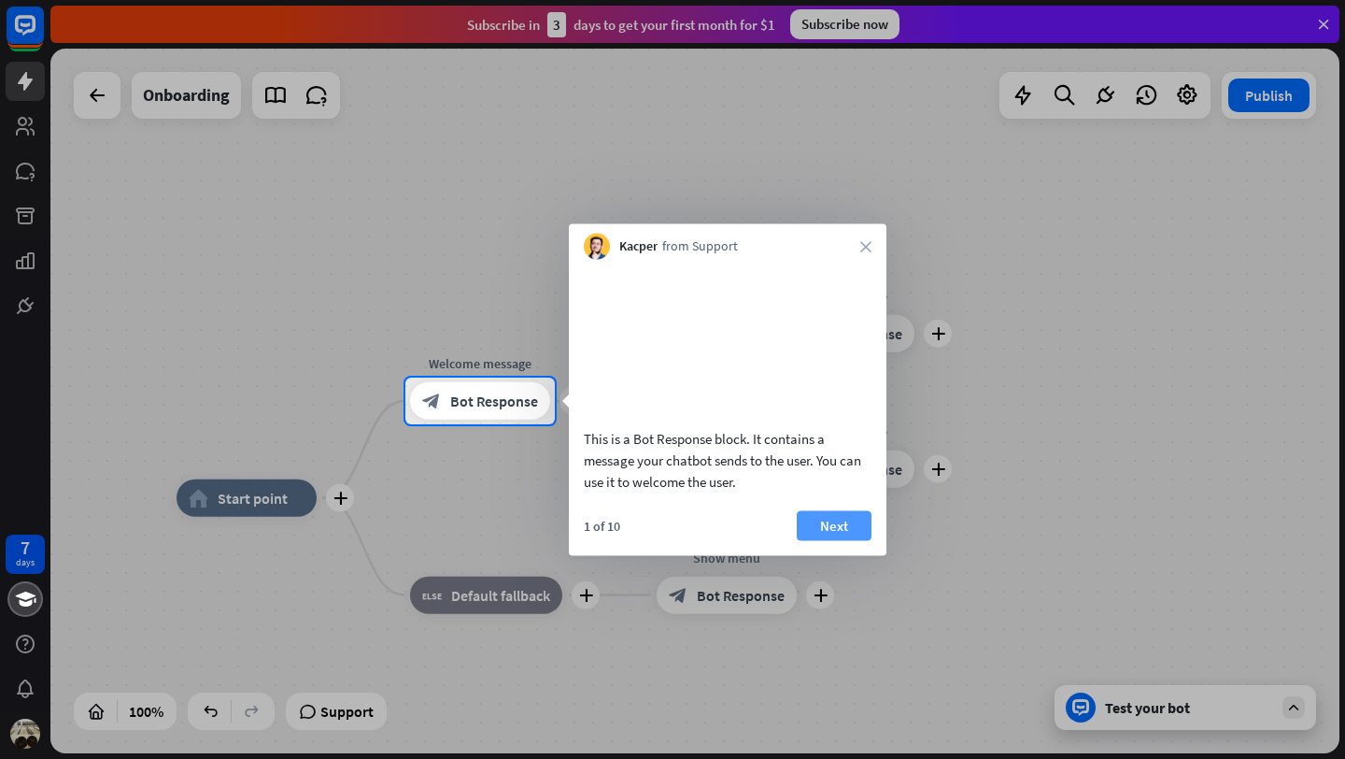
click at [823, 533] on button "Next" at bounding box center [834, 525] width 75 height 30
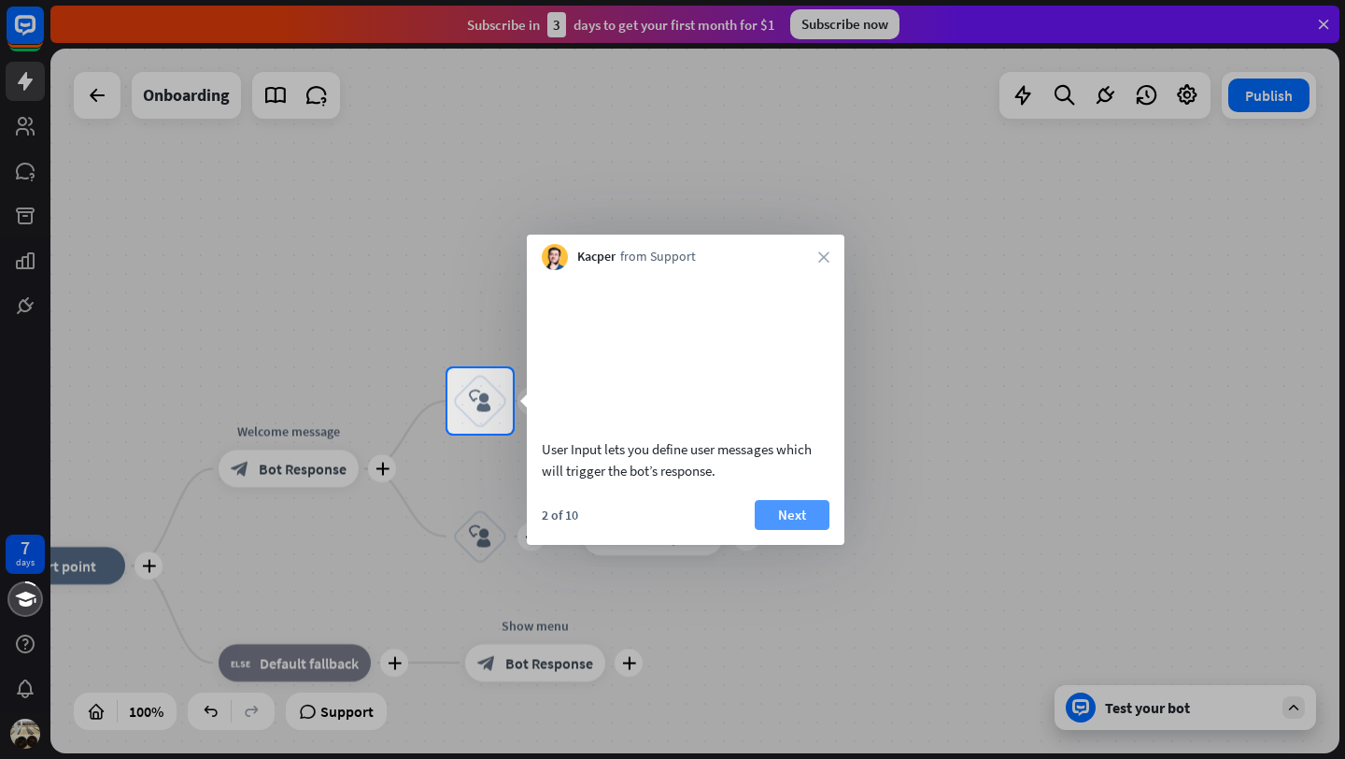
click at [812, 530] on button "Next" at bounding box center [792, 515] width 75 height 30
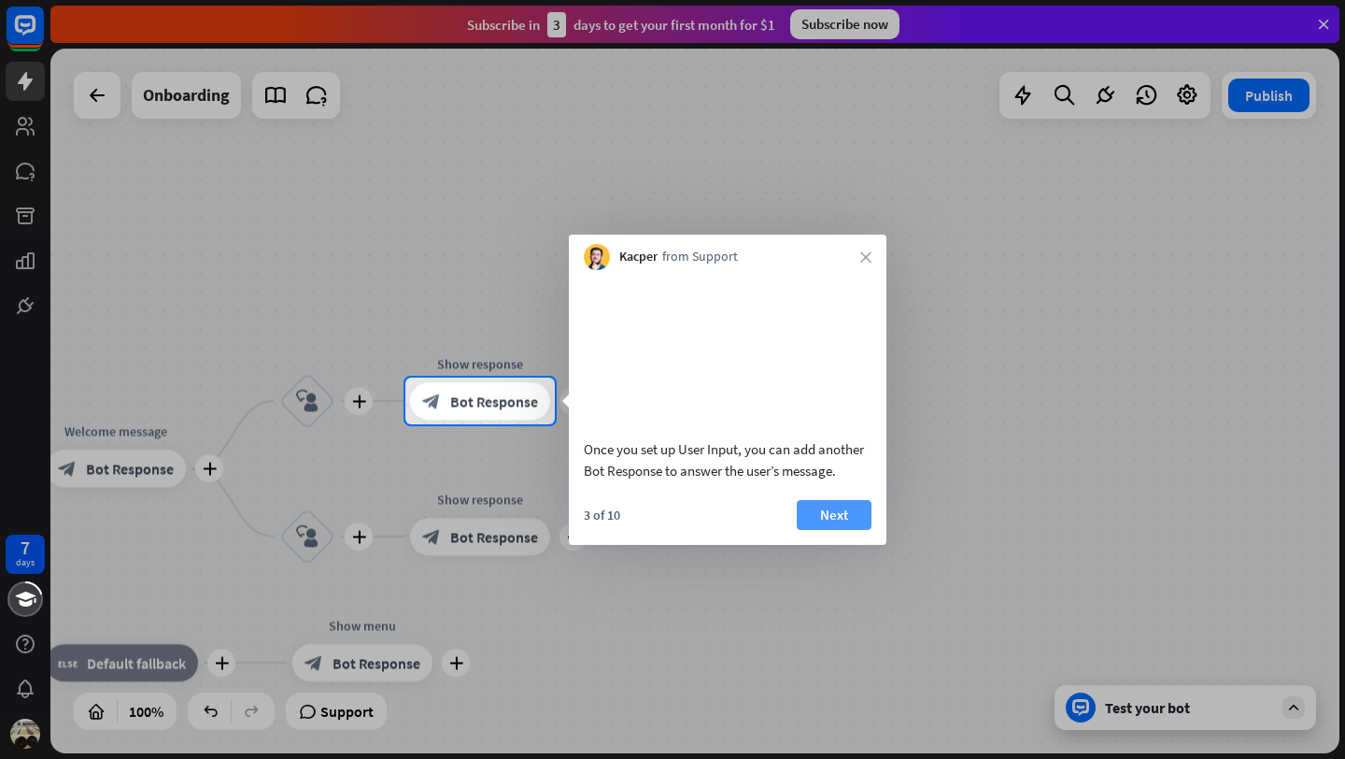
click at [827, 530] on button "Next" at bounding box center [834, 515] width 75 height 30
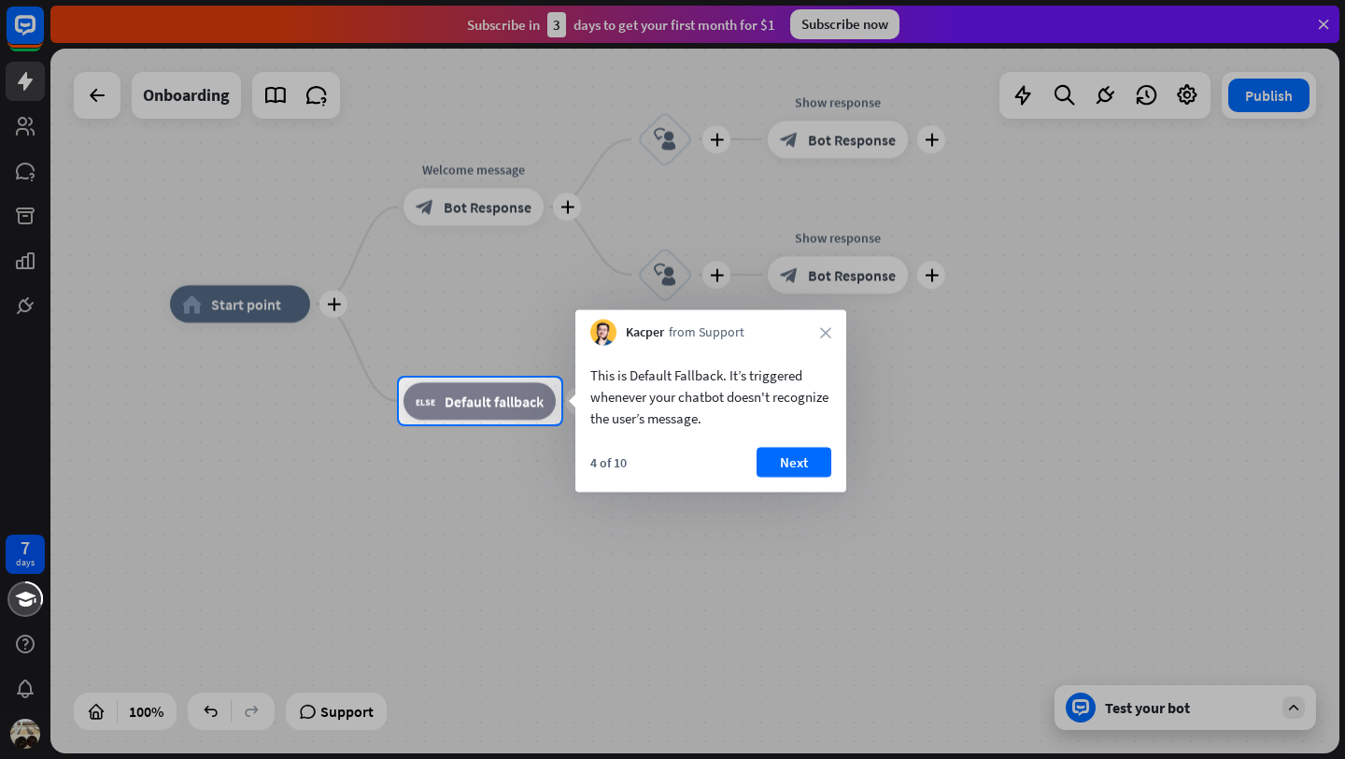
click at [802, 484] on div "4 of 10 Next" at bounding box center [710, 469] width 271 height 45
click at [797, 458] on button "Next" at bounding box center [794, 462] width 75 height 30
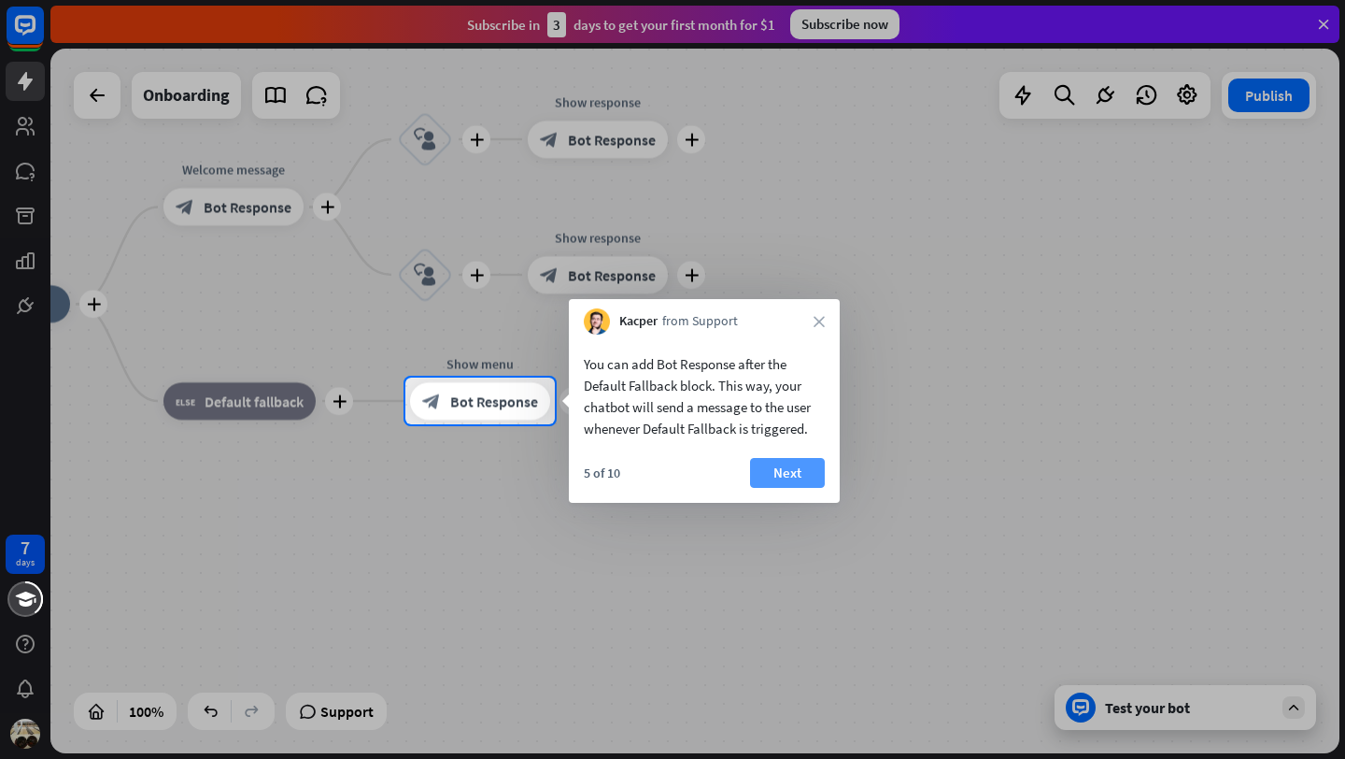
click at [799, 462] on button "Next" at bounding box center [787, 473] width 75 height 30
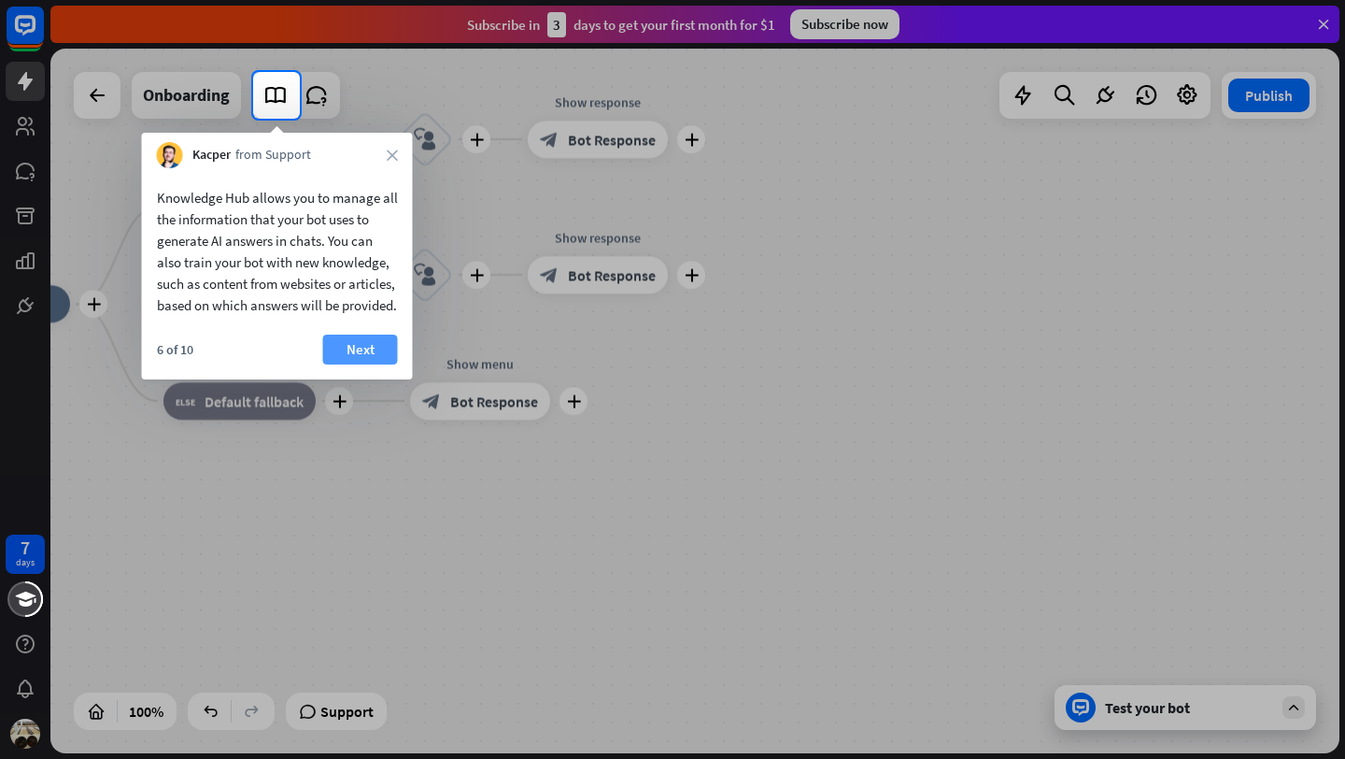
click at [346, 364] on button "Next" at bounding box center [360, 349] width 75 height 30
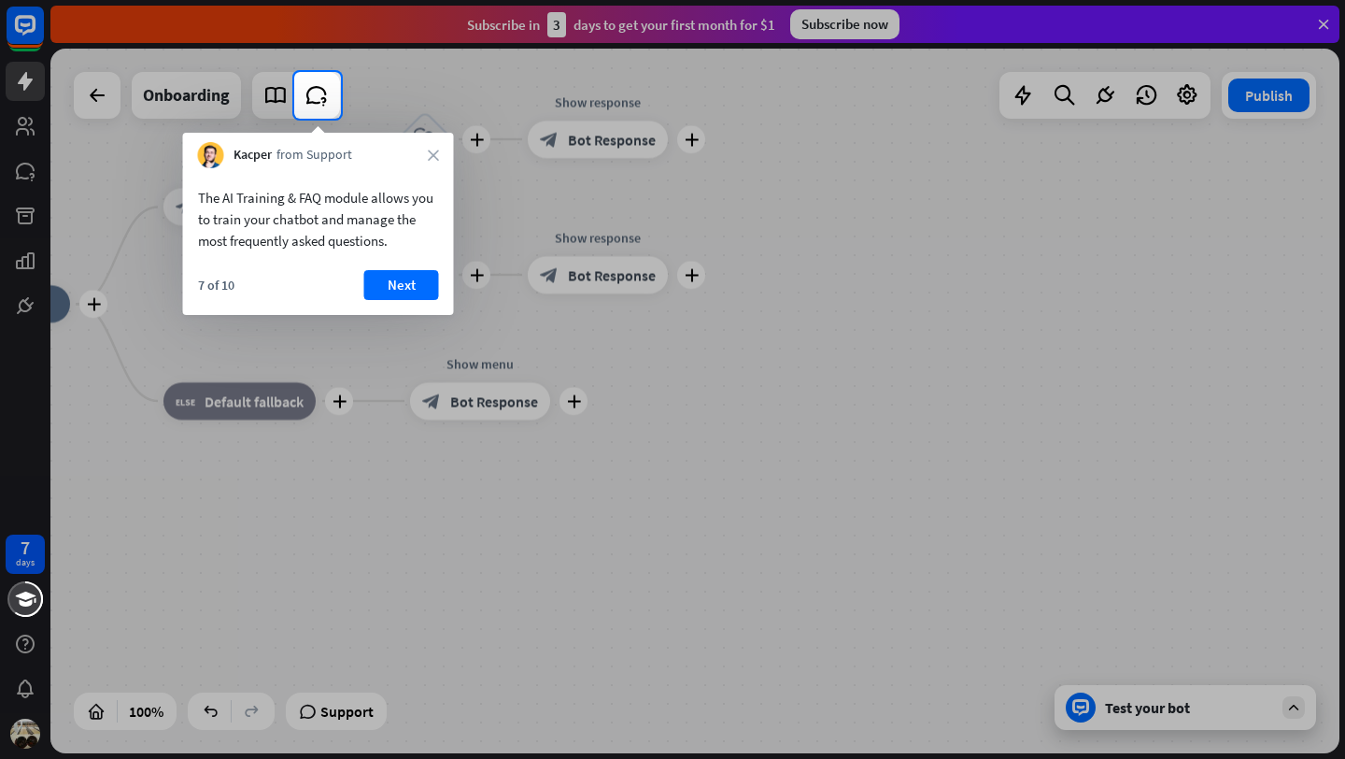
click at [381, 269] on div "The AI Training & FAQ module allows you to train your chatbot and manage the mo…" at bounding box center [318, 241] width 271 height 147
click at [382, 283] on button "Next" at bounding box center [401, 285] width 75 height 30
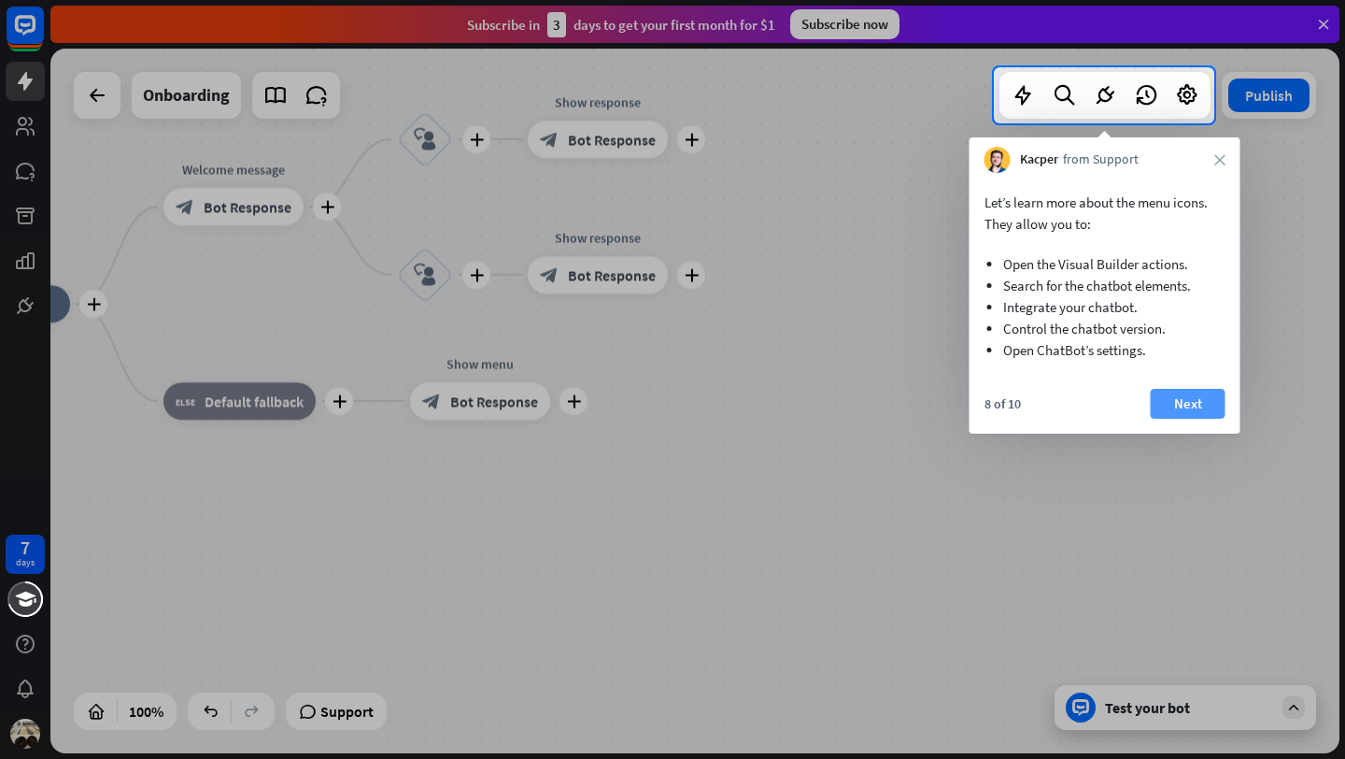
click at [1185, 391] on button "Next" at bounding box center [1188, 404] width 75 height 30
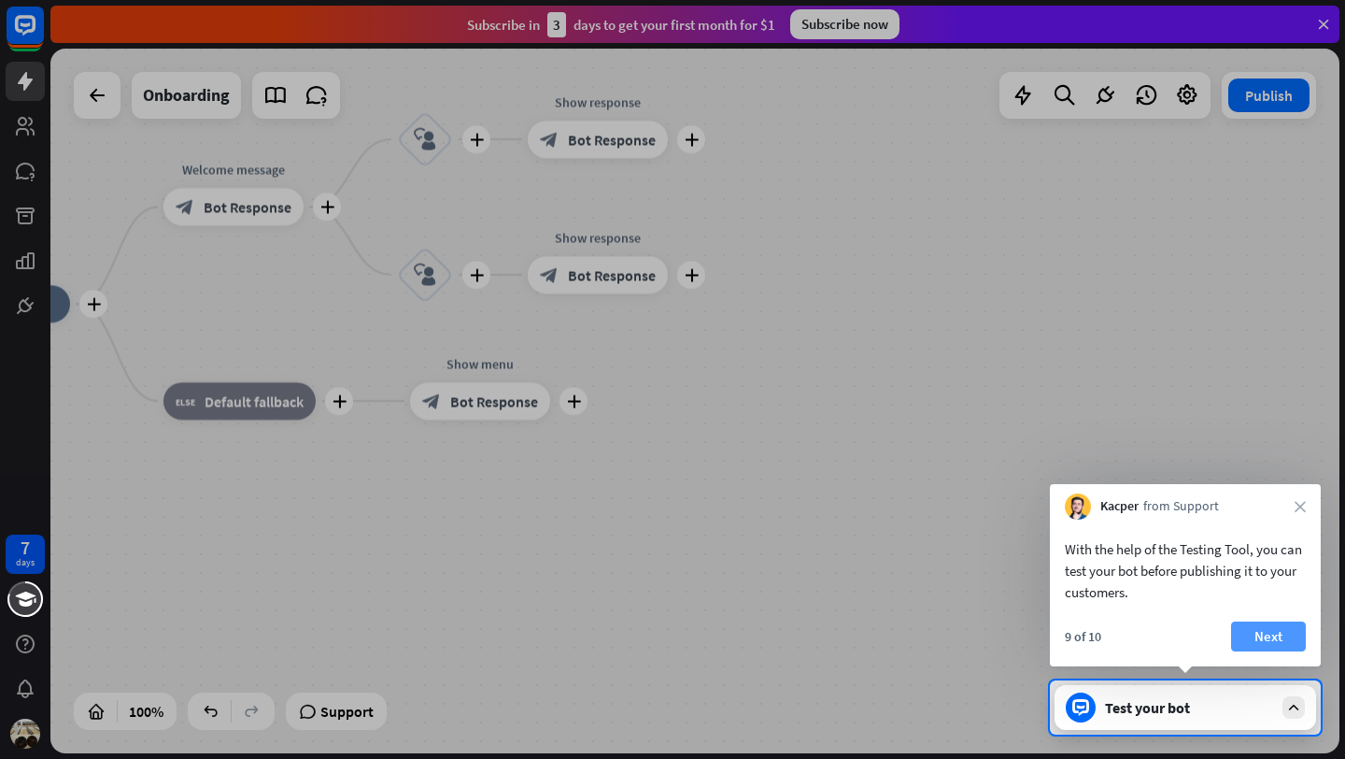
click at [1255, 624] on button "Next" at bounding box center [1268, 636] width 75 height 30
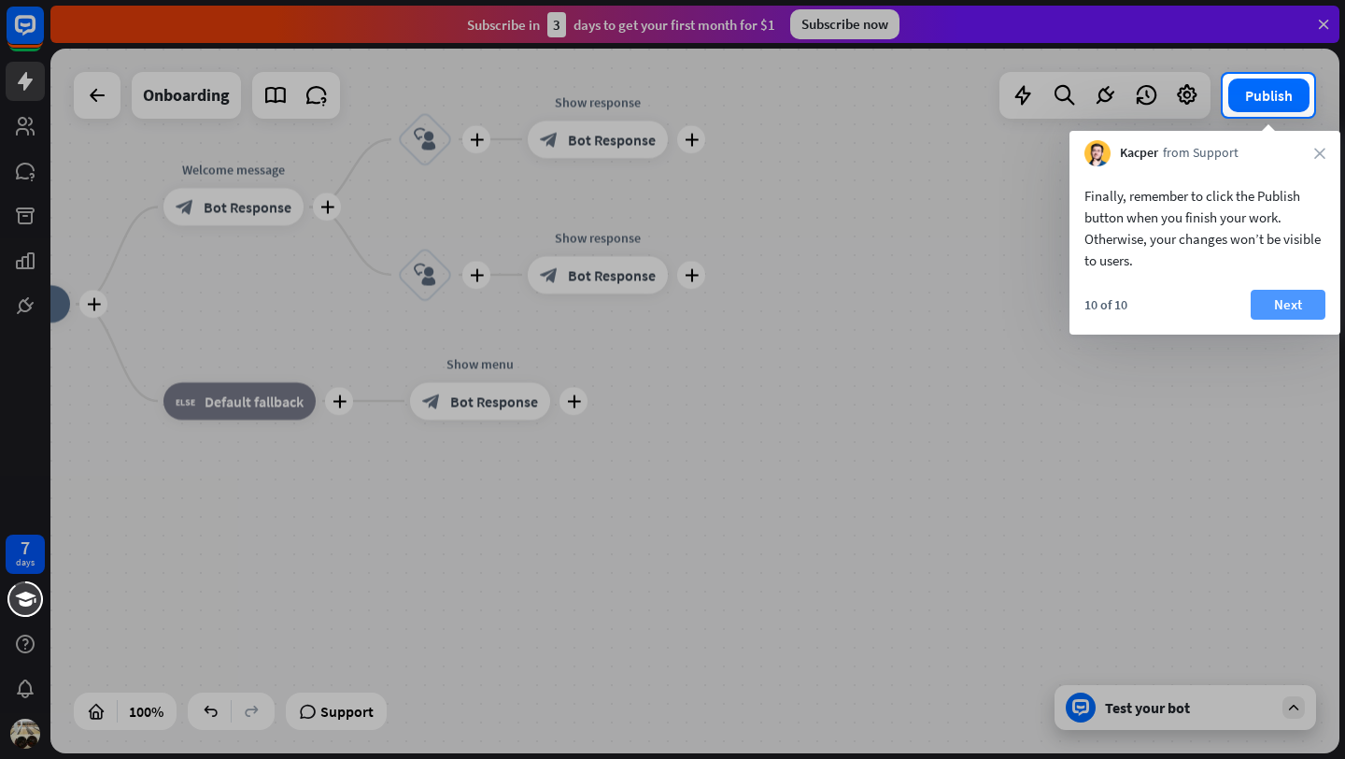
click at [1290, 304] on button "Next" at bounding box center [1288, 305] width 75 height 30
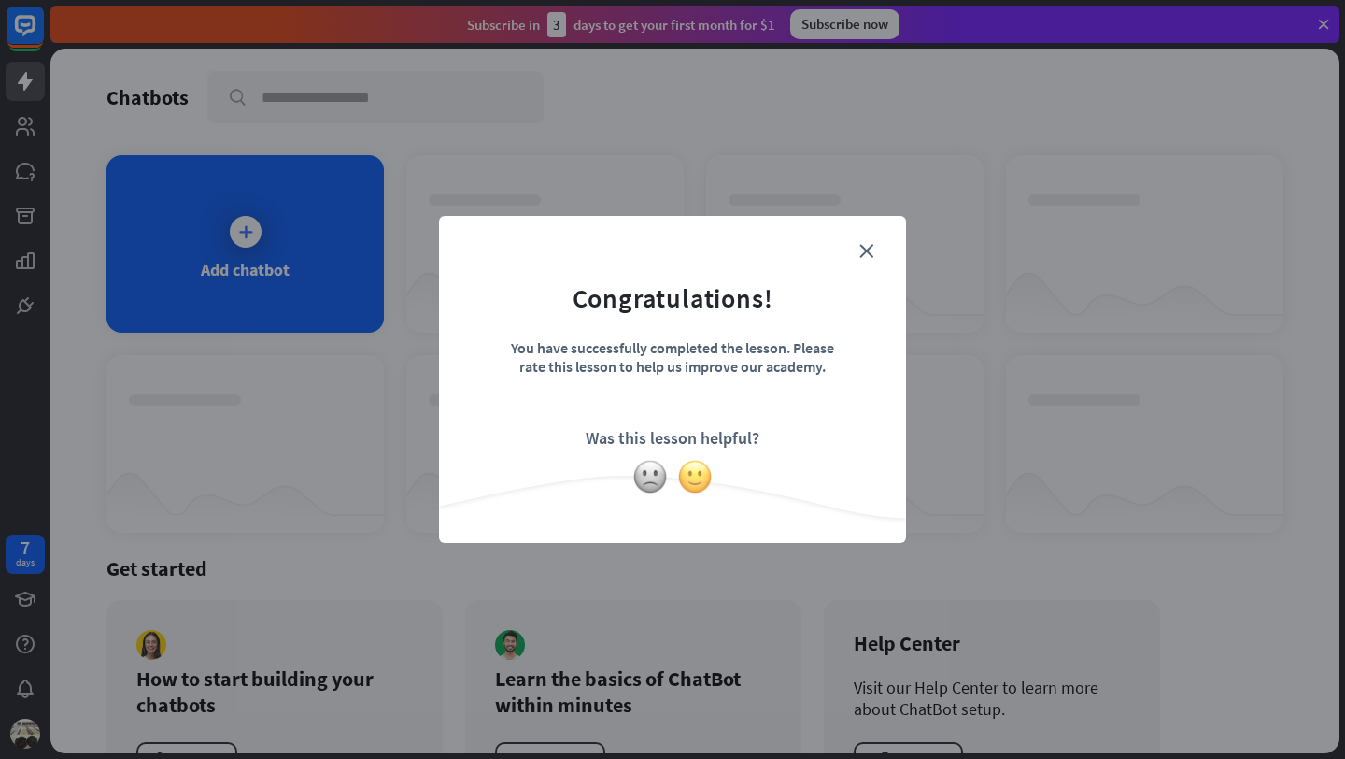
click at [691, 485] on img at bounding box center [695, 477] width 36 height 36
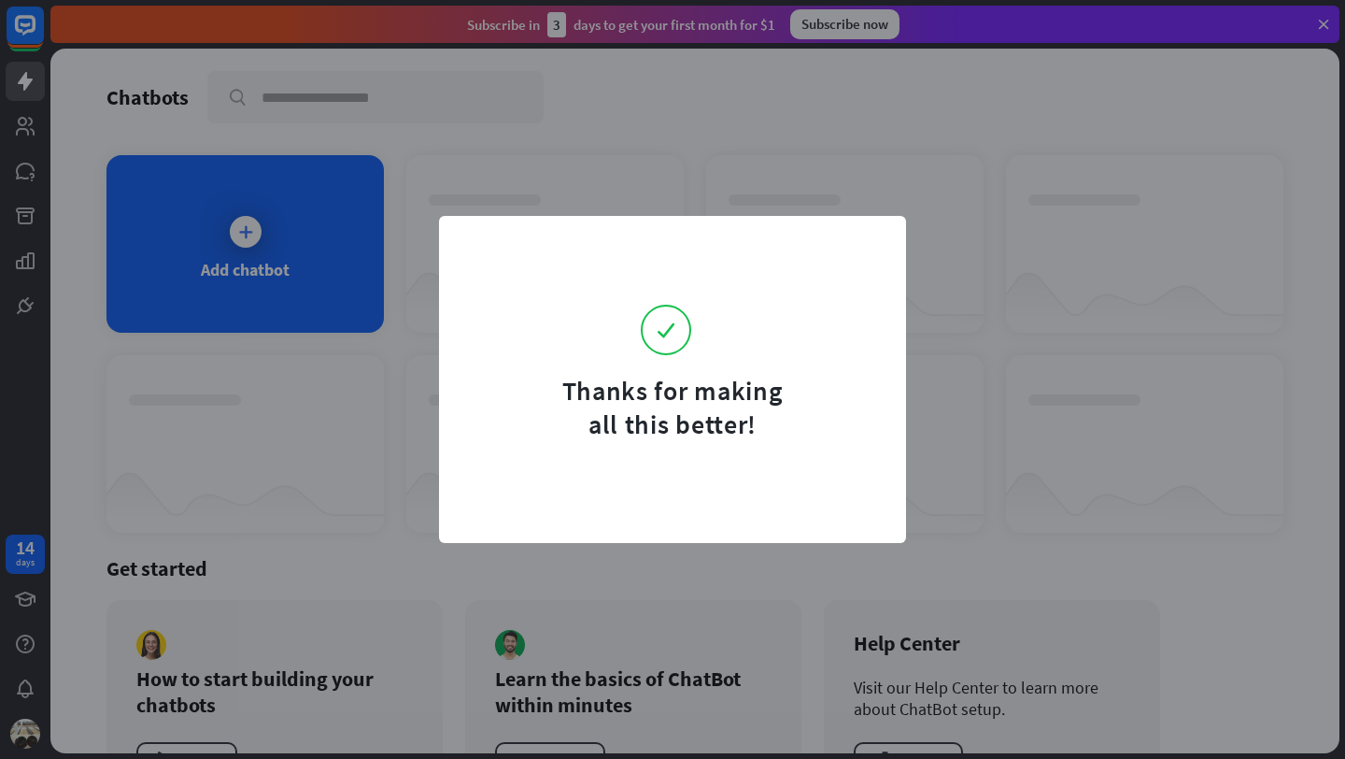
click at [865, 259] on form "Thanks for making all this better!" at bounding box center [672, 340] width 420 height 202
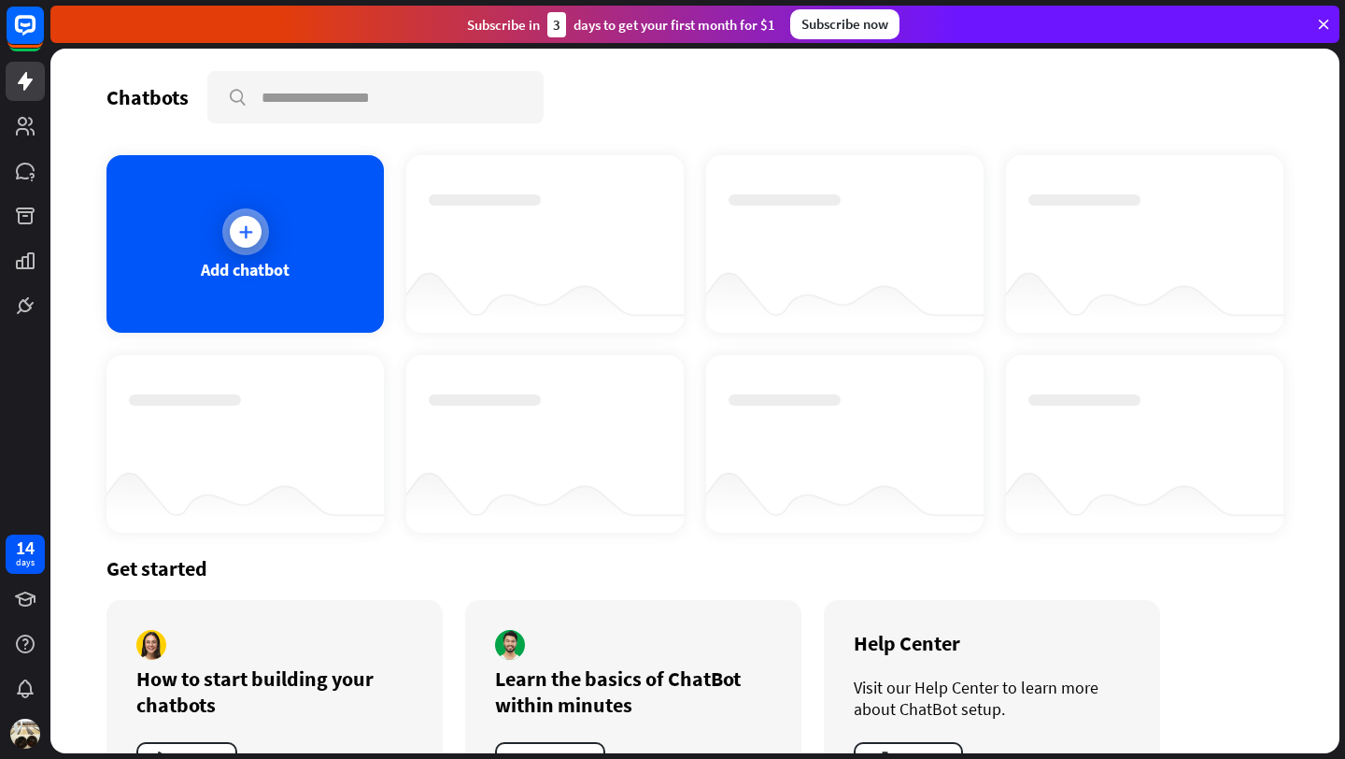
click at [239, 249] on div at bounding box center [245, 231] width 47 height 47
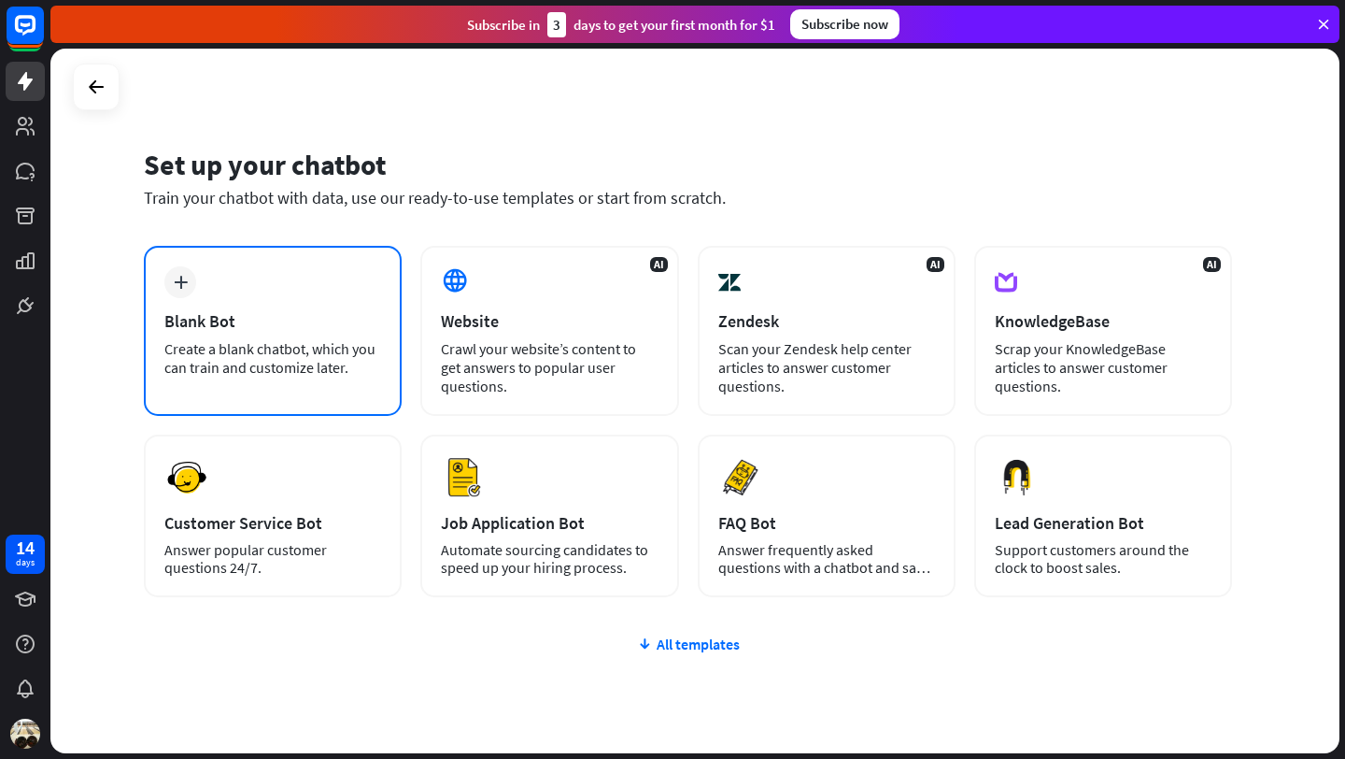
click at [227, 277] on div "plus Blank Bot Create a blank chatbot, which you can train and customize later." at bounding box center [273, 331] width 258 height 170
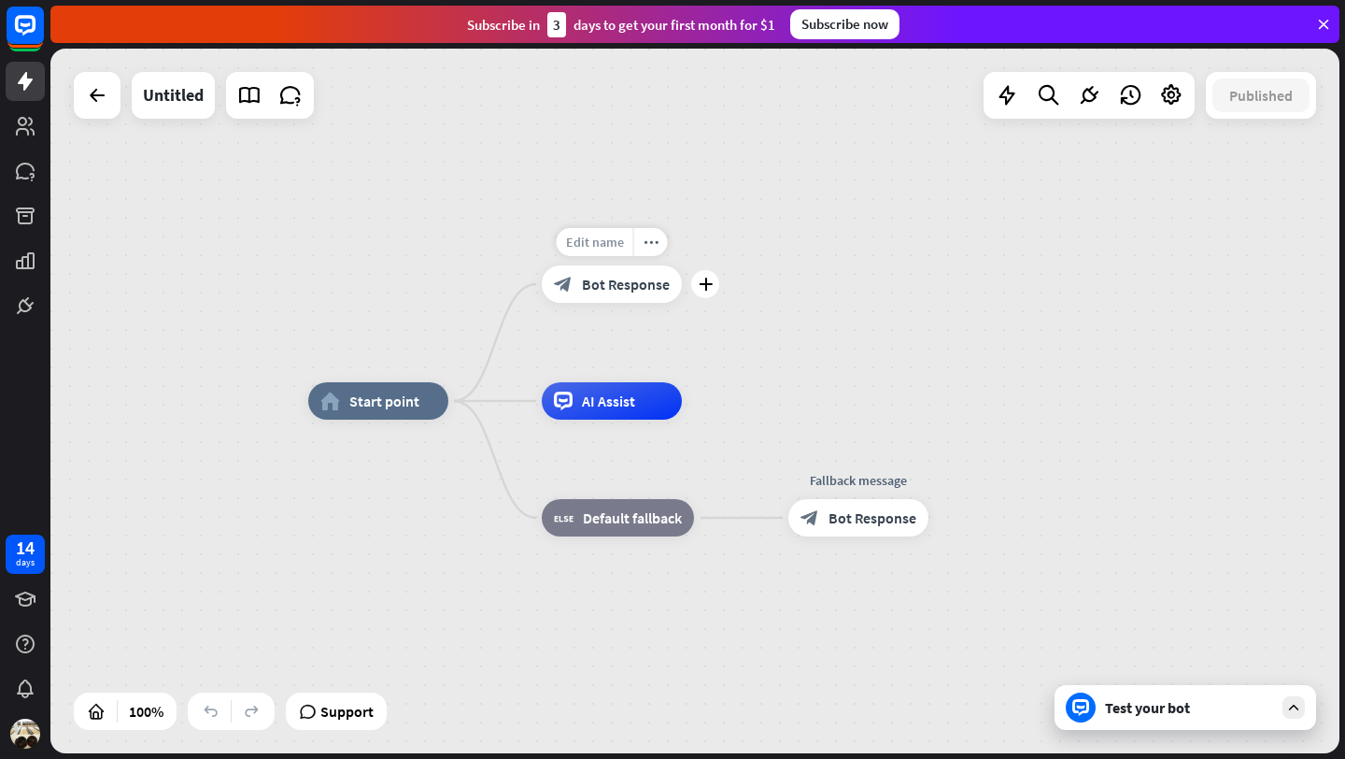
click at [602, 246] on span "Edit name" at bounding box center [595, 242] width 58 height 17
type input "*"
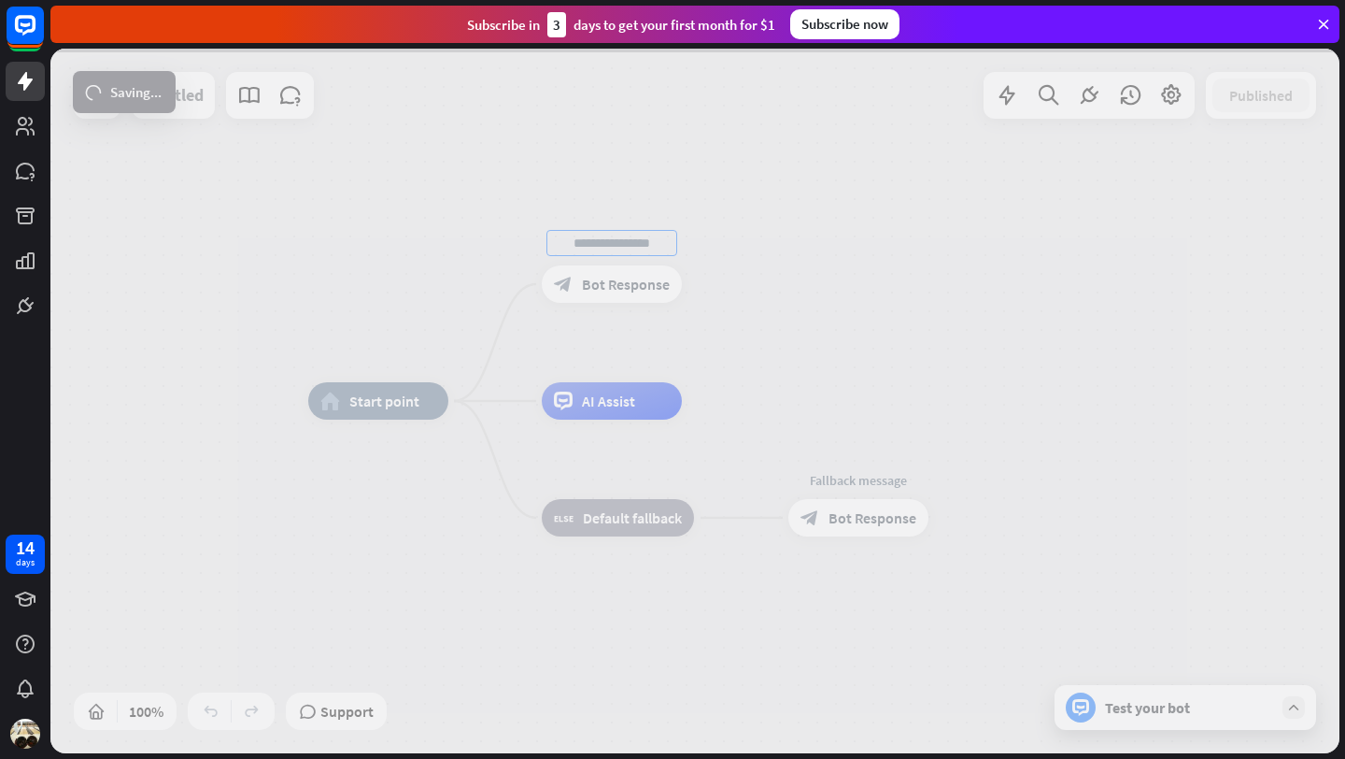
click at [182, 98] on div "home_2 Start point block_bot_response Bot Response AI Assist block_fallback Def…" at bounding box center [694, 401] width 1289 height 704
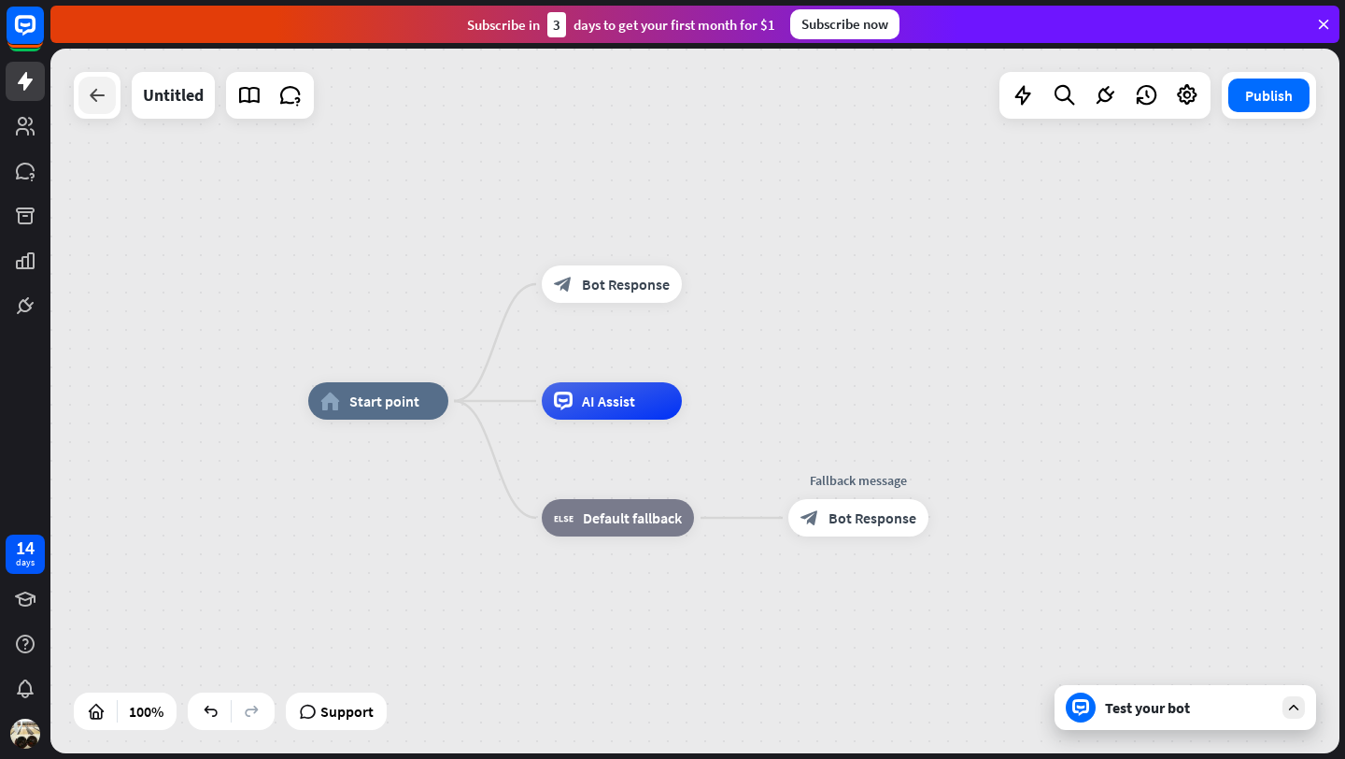
click at [107, 90] on icon at bounding box center [97, 95] width 22 height 22
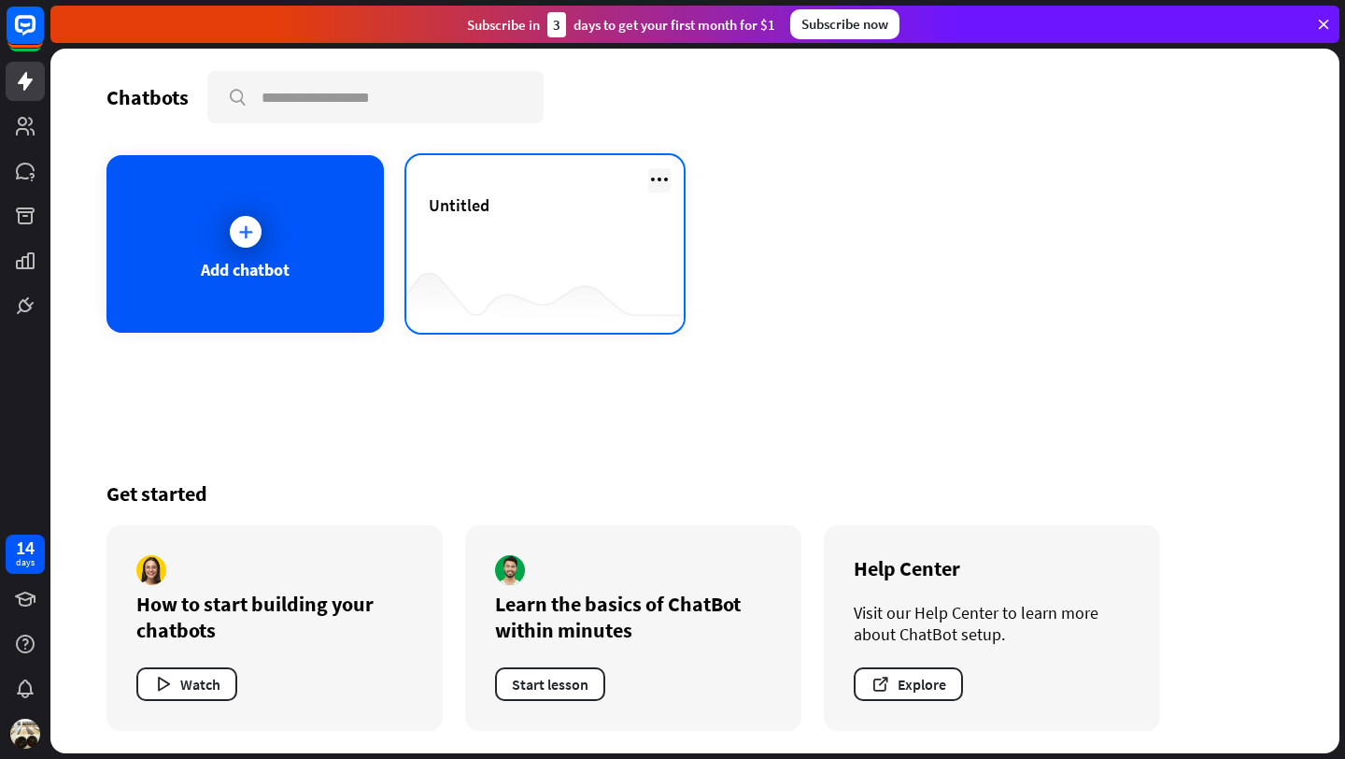
click at [662, 172] on icon at bounding box center [659, 179] width 22 height 22
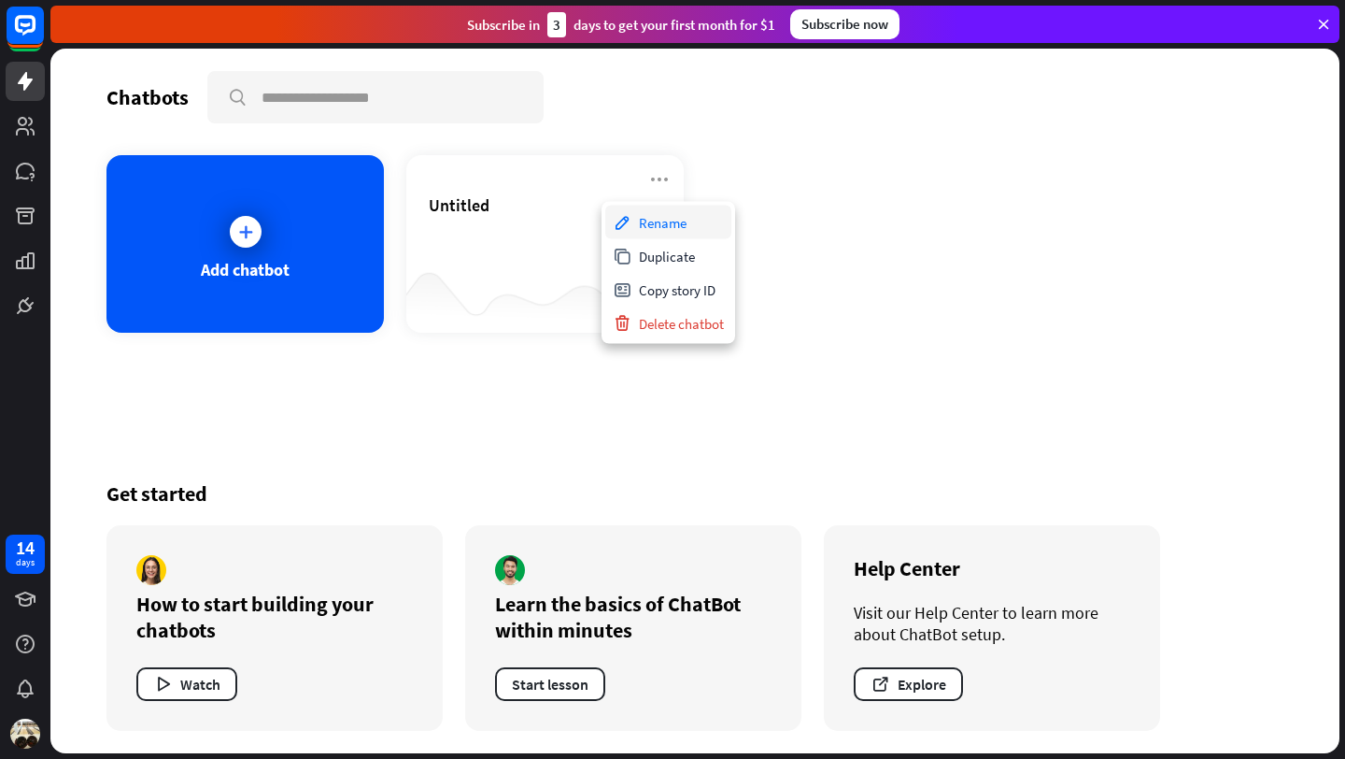
click at [637, 227] on div "Rename" at bounding box center [668, 223] width 126 height 34
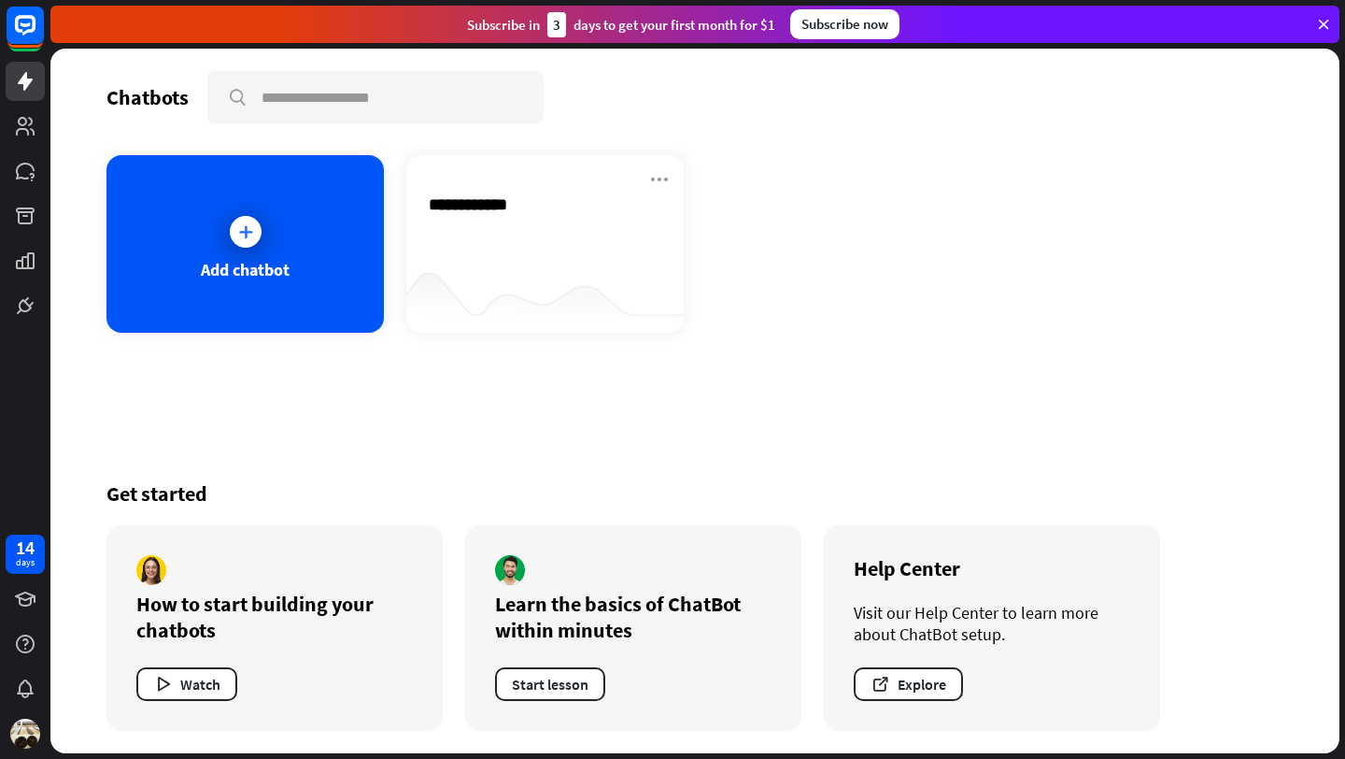
type input "**********"
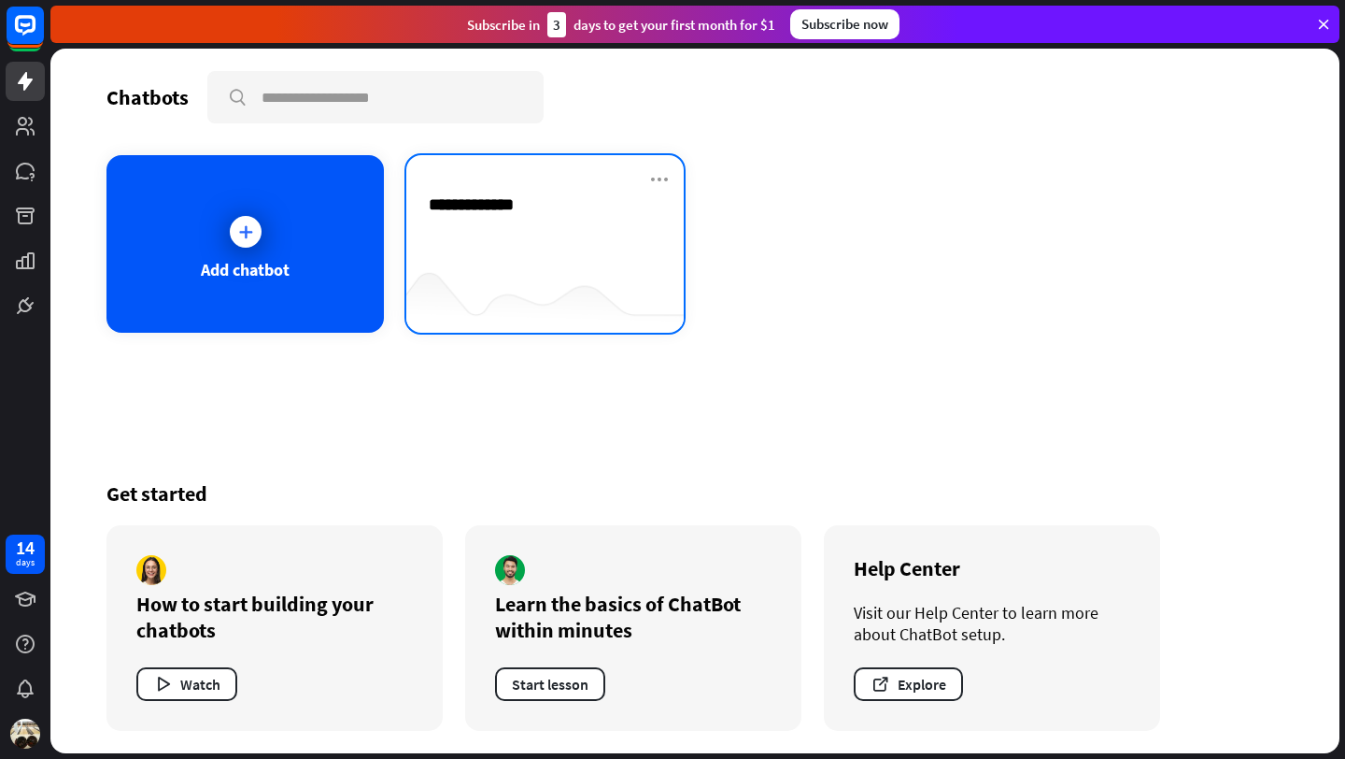
click at [581, 249] on div "**********" at bounding box center [694, 401] width 1289 height 704
click at [501, 276] on div at bounding box center [544, 296] width 277 height 72
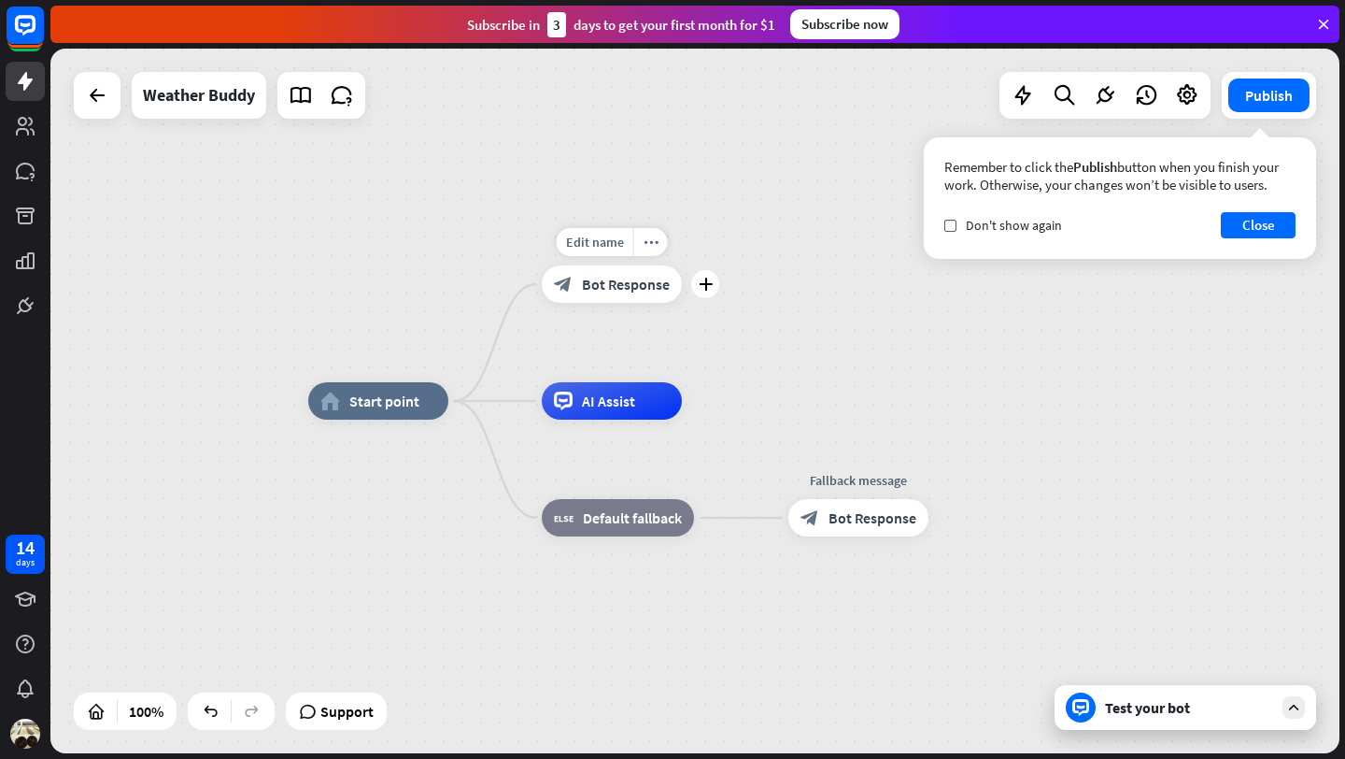
click at [604, 292] on span "Bot Response" at bounding box center [626, 284] width 88 height 19
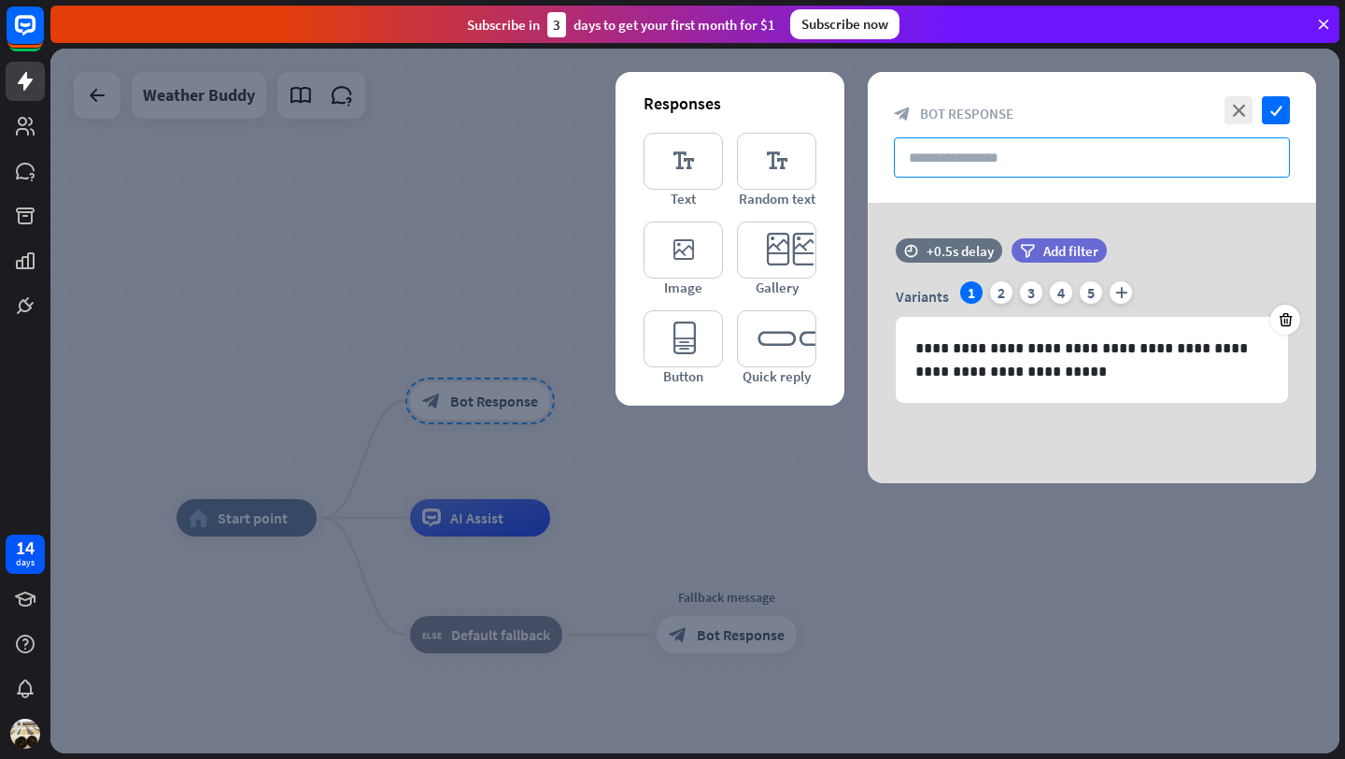
click at [940, 163] on input "text" at bounding box center [1092, 157] width 396 height 40
click at [753, 170] on icon "editor_text" at bounding box center [776, 161] width 79 height 57
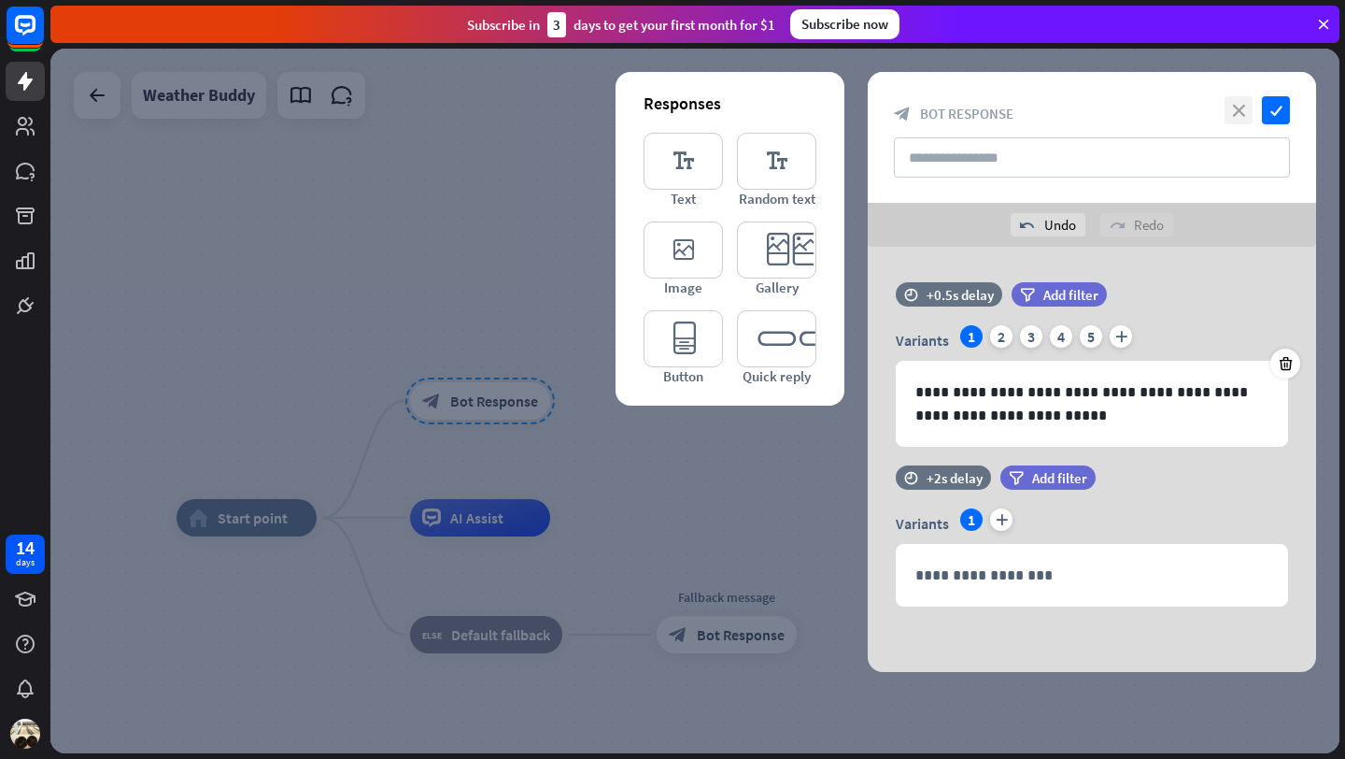
click at [1240, 105] on icon "close" at bounding box center [1239, 110] width 28 height 28
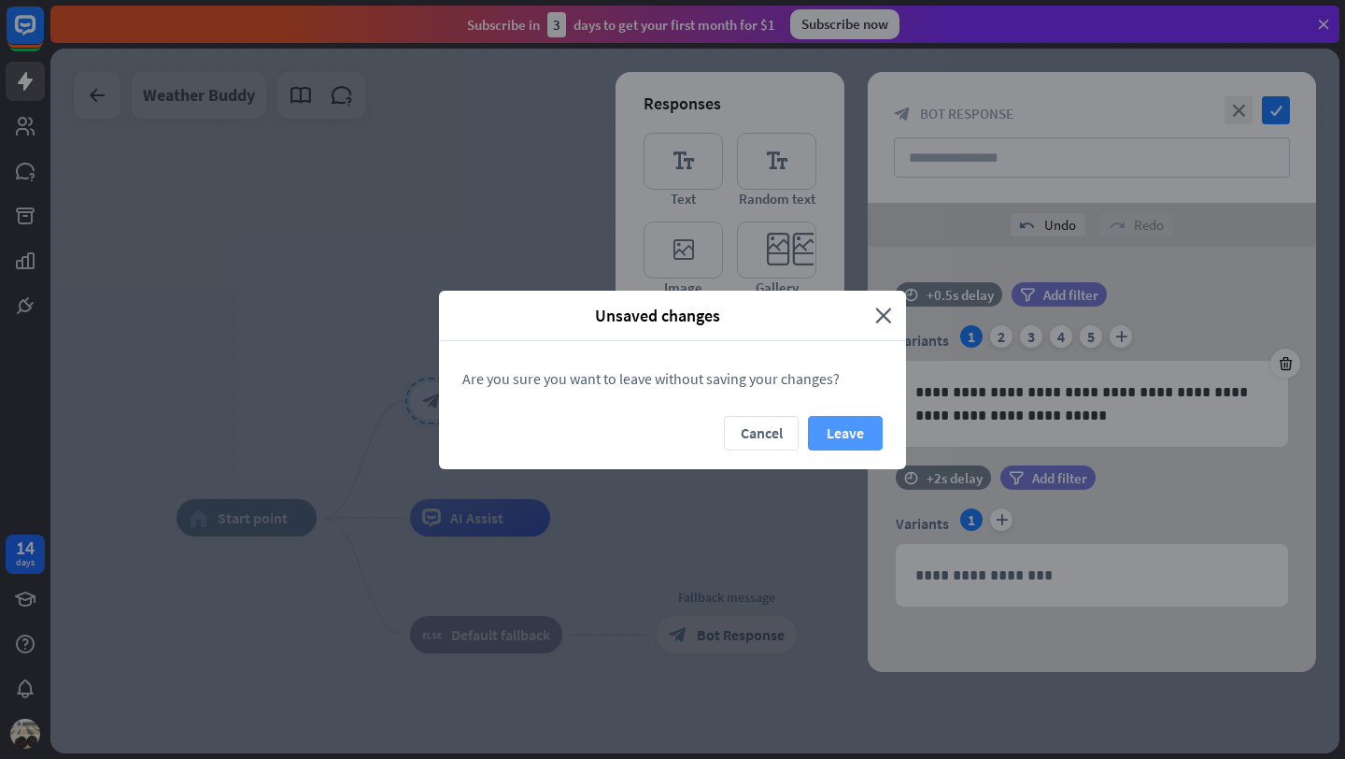
click at [823, 425] on button "Leave" at bounding box center [845, 433] width 75 height 35
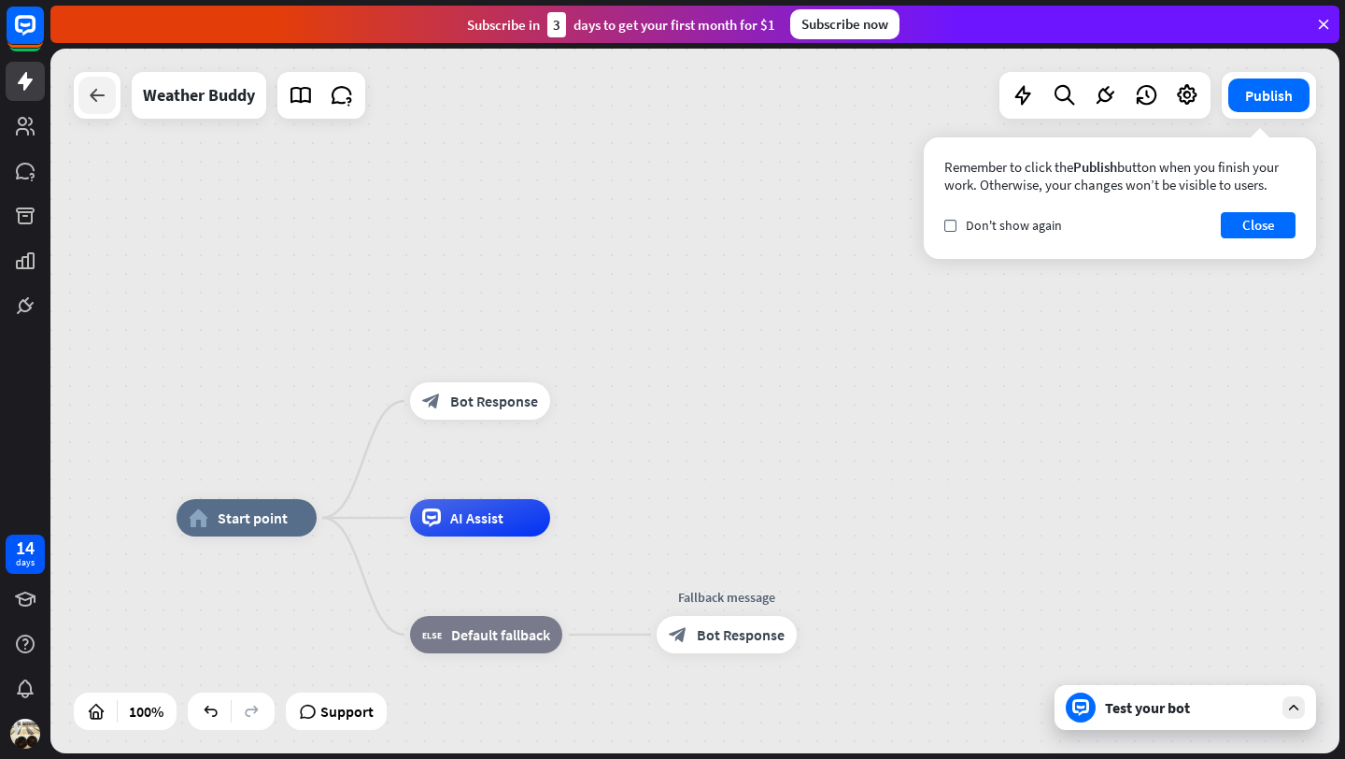
click at [96, 107] on div at bounding box center [96, 95] width 37 height 37
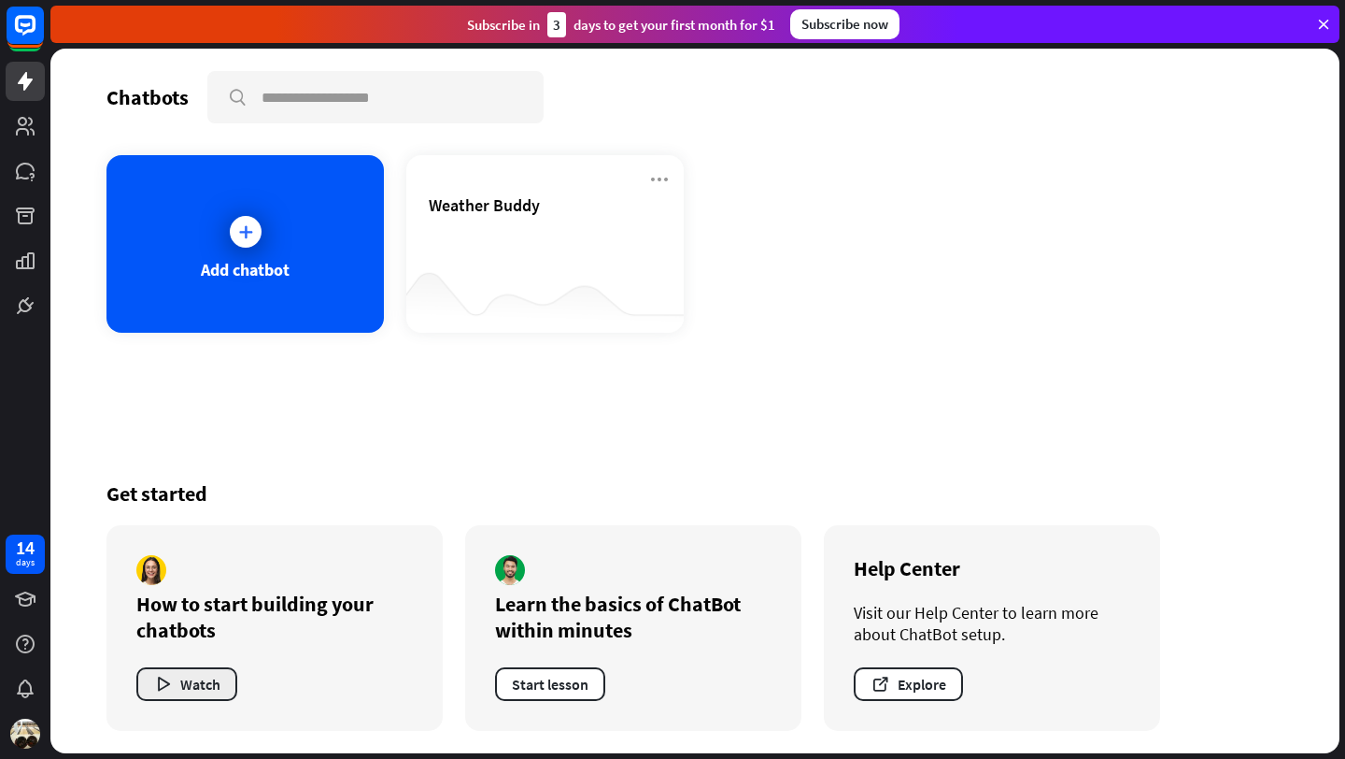
click at [203, 689] on button "Watch" at bounding box center [186, 684] width 101 height 34
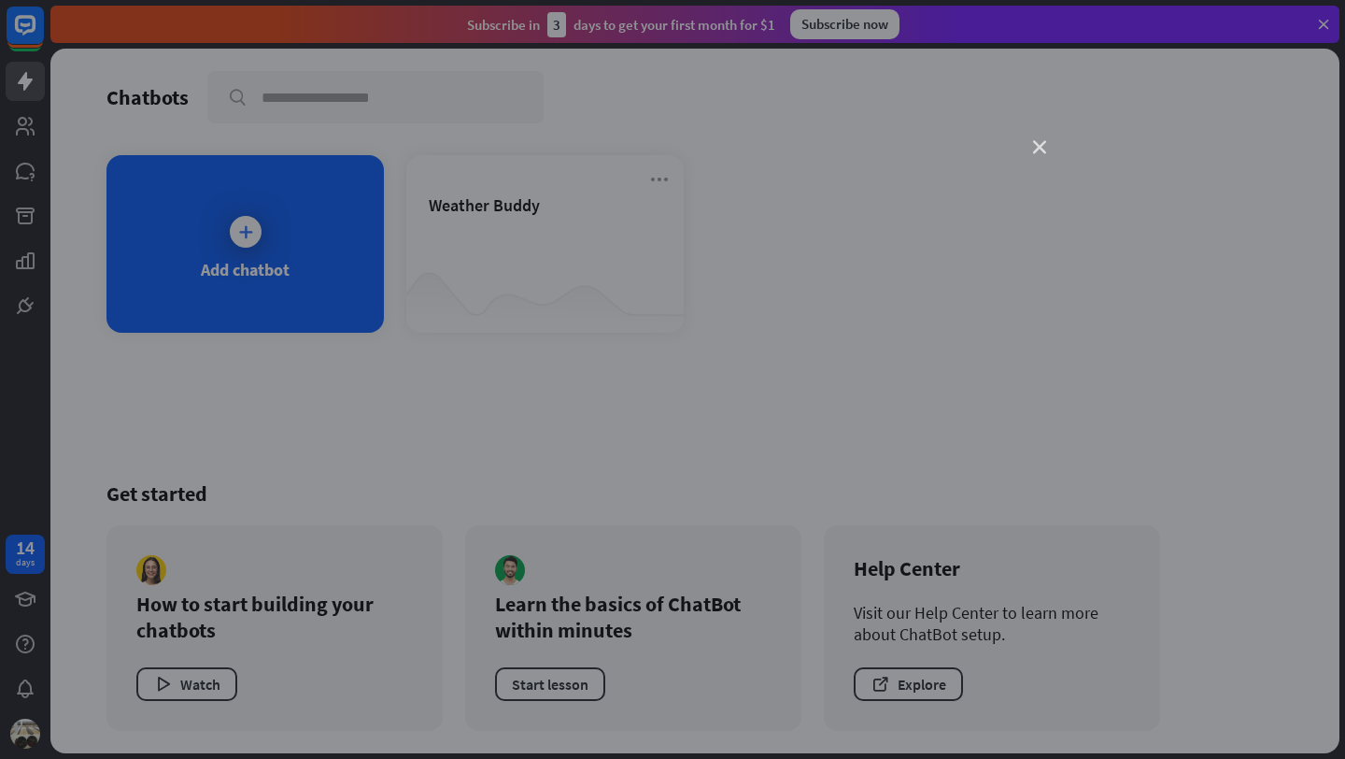
click at [1037, 150] on icon "close" at bounding box center [1039, 147] width 13 height 13
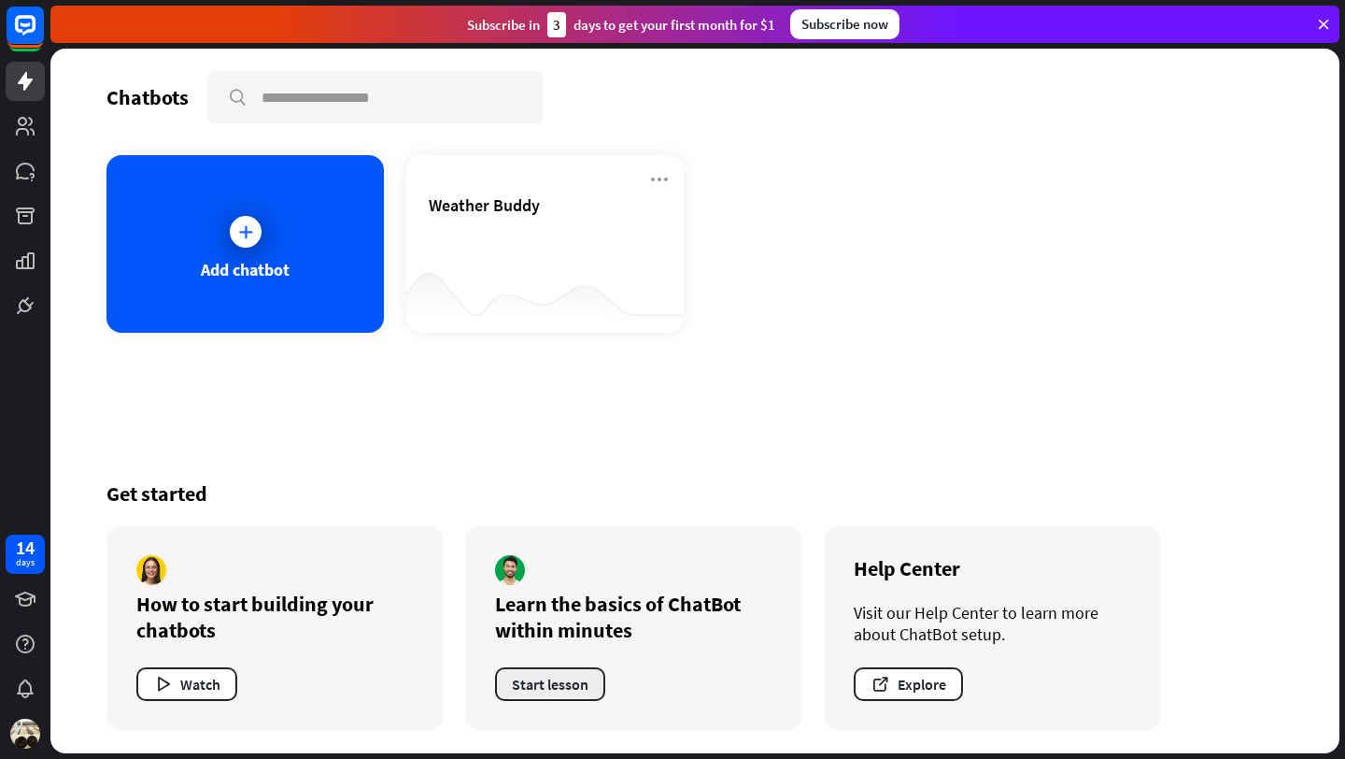
click at [544, 676] on button "Start lesson" at bounding box center [550, 684] width 110 height 34
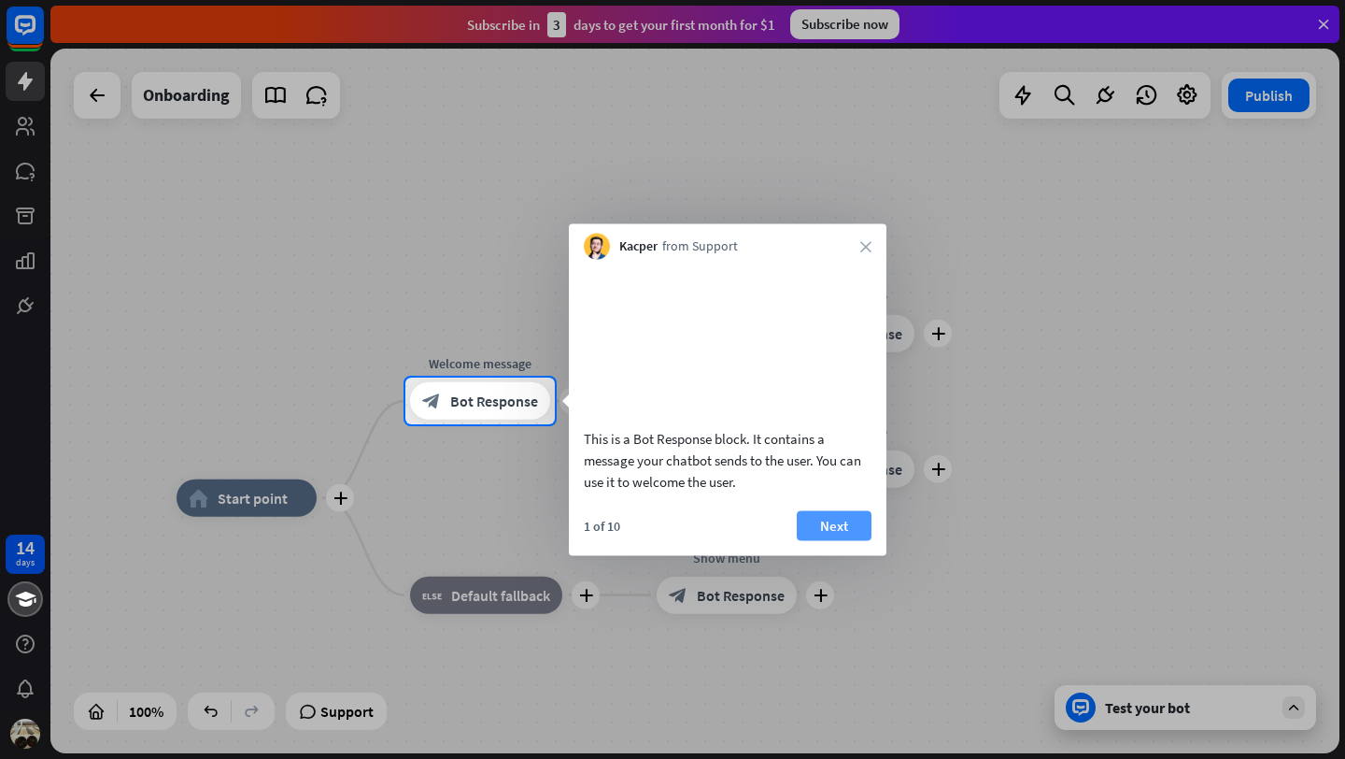
click at [817, 540] on button "Next" at bounding box center [834, 525] width 75 height 30
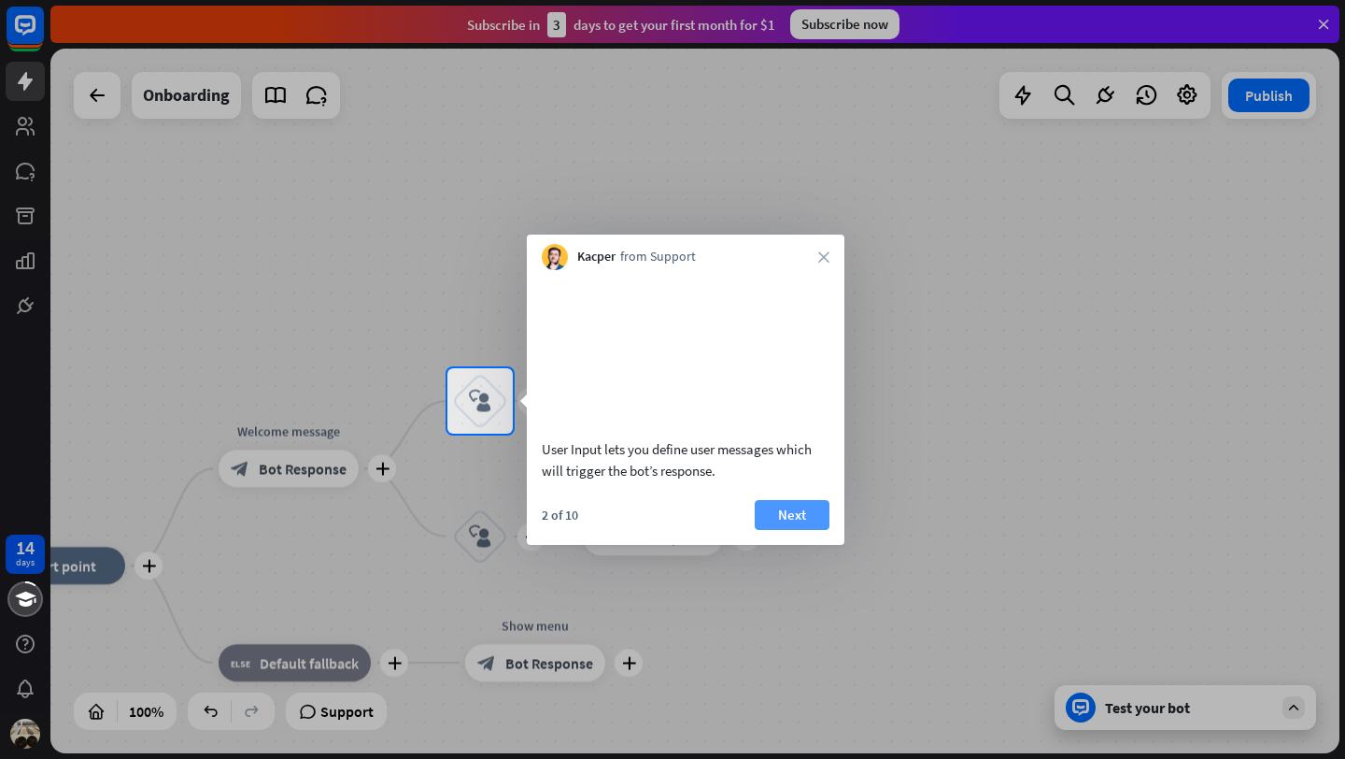
click at [805, 530] on button "Next" at bounding box center [792, 515] width 75 height 30
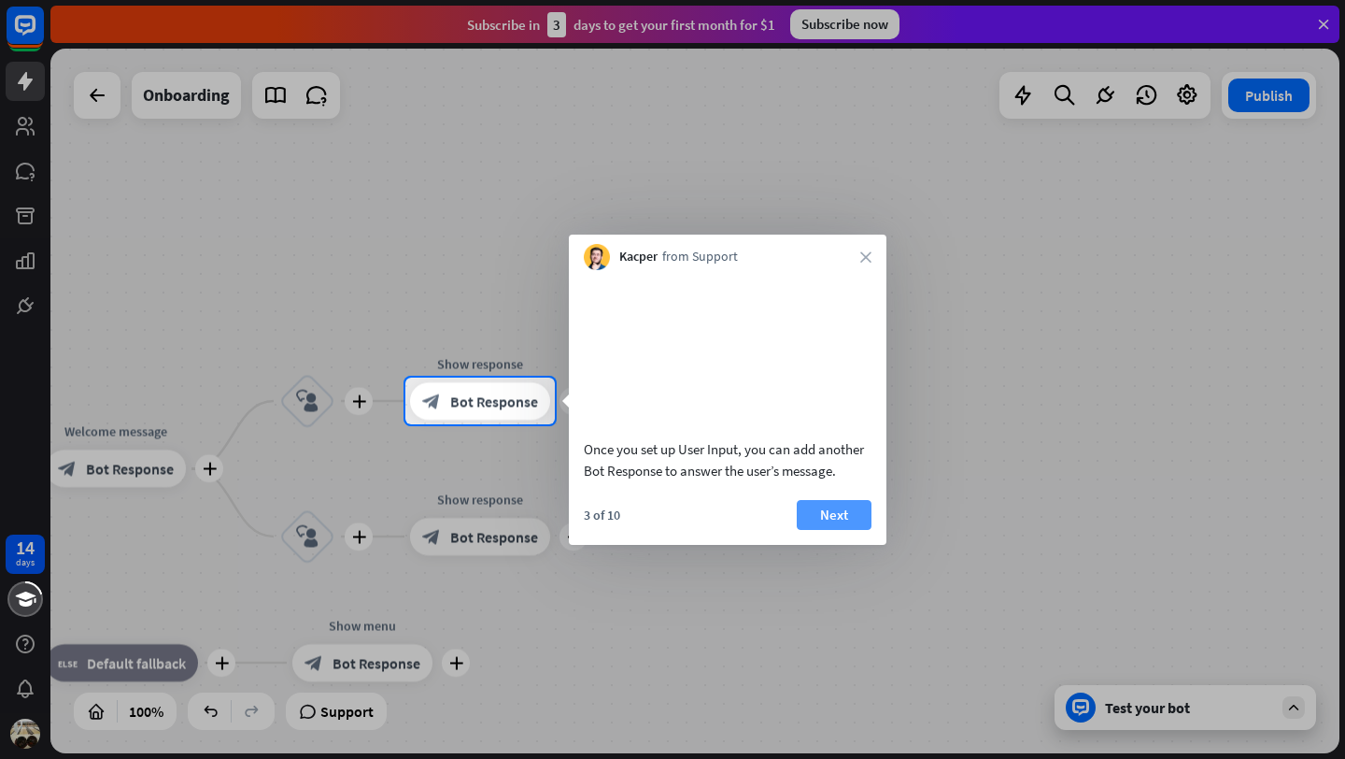
click at [808, 530] on button "Next" at bounding box center [834, 515] width 75 height 30
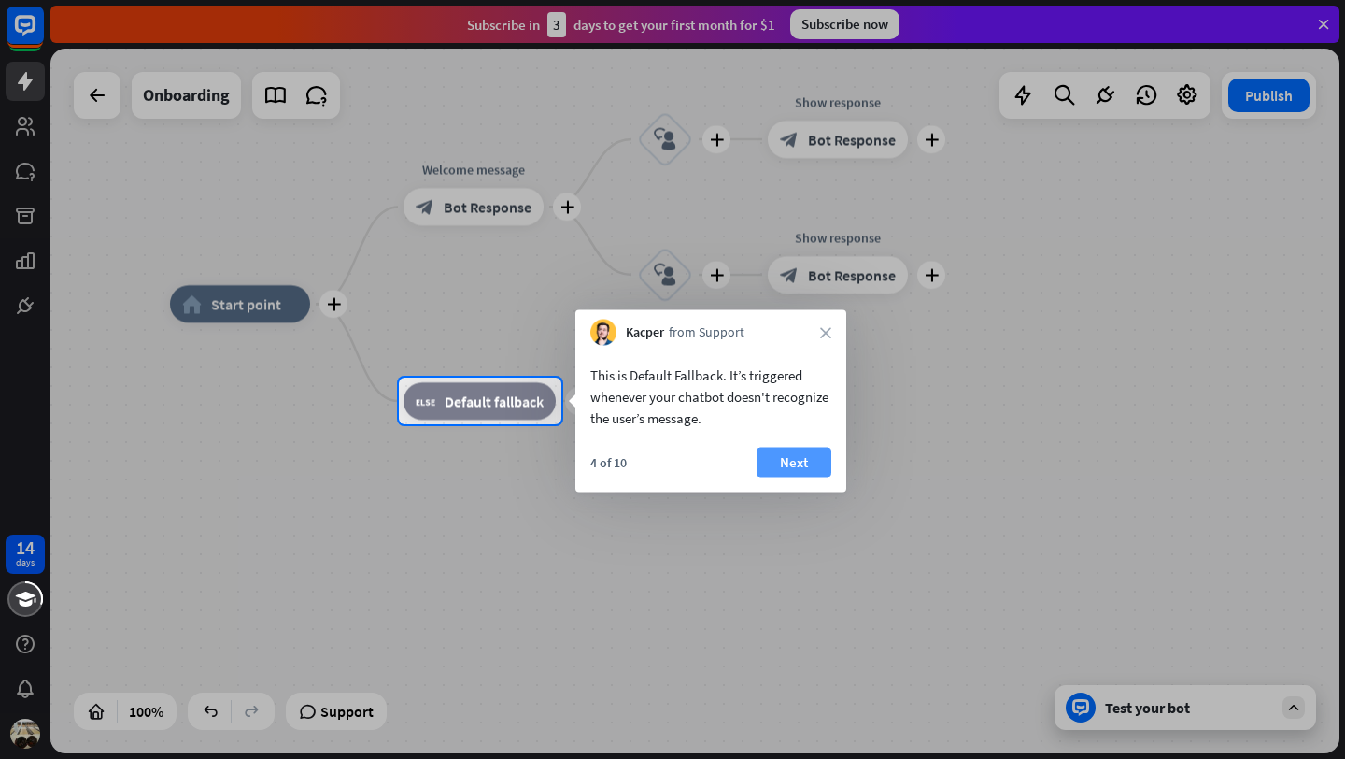
click at [791, 462] on button "Next" at bounding box center [794, 462] width 75 height 30
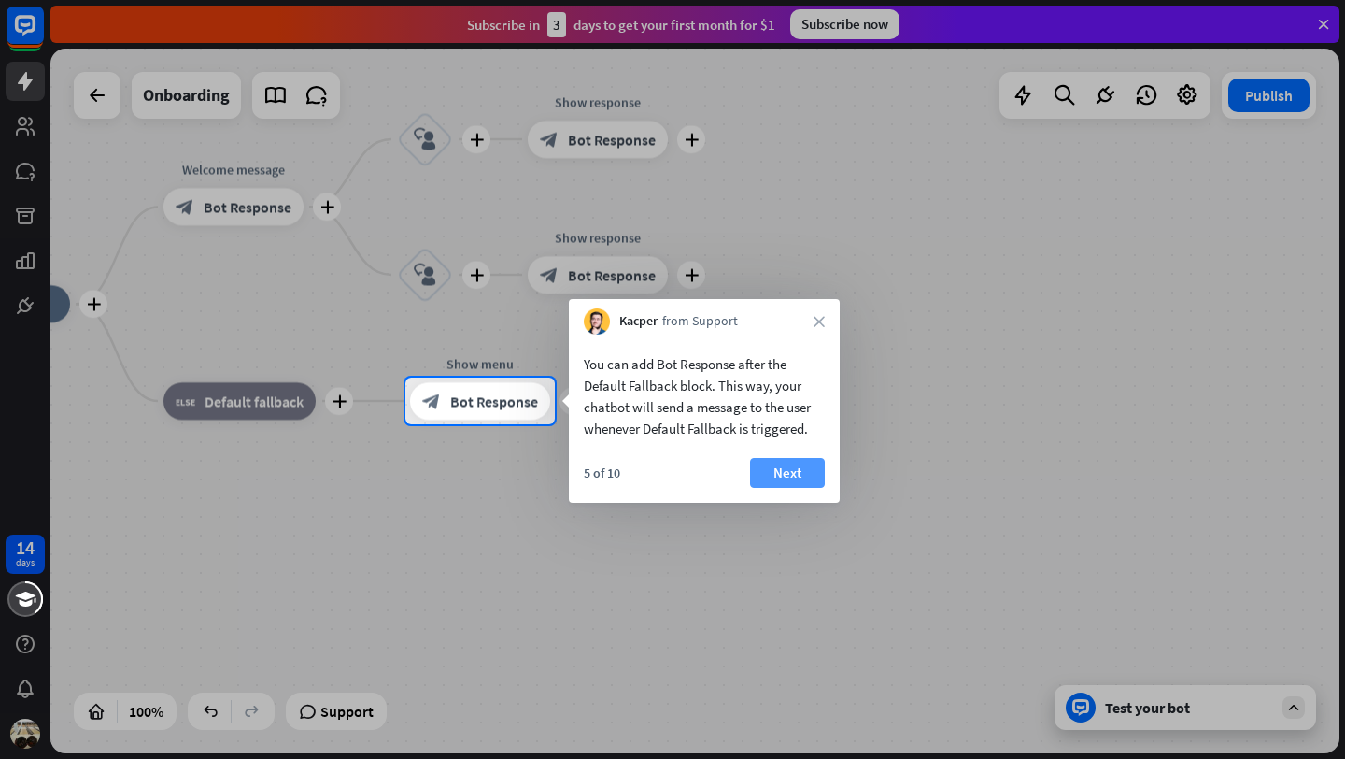
click at [793, 474] on button "Next" at bounding box center [787, 473] width 75 height 30
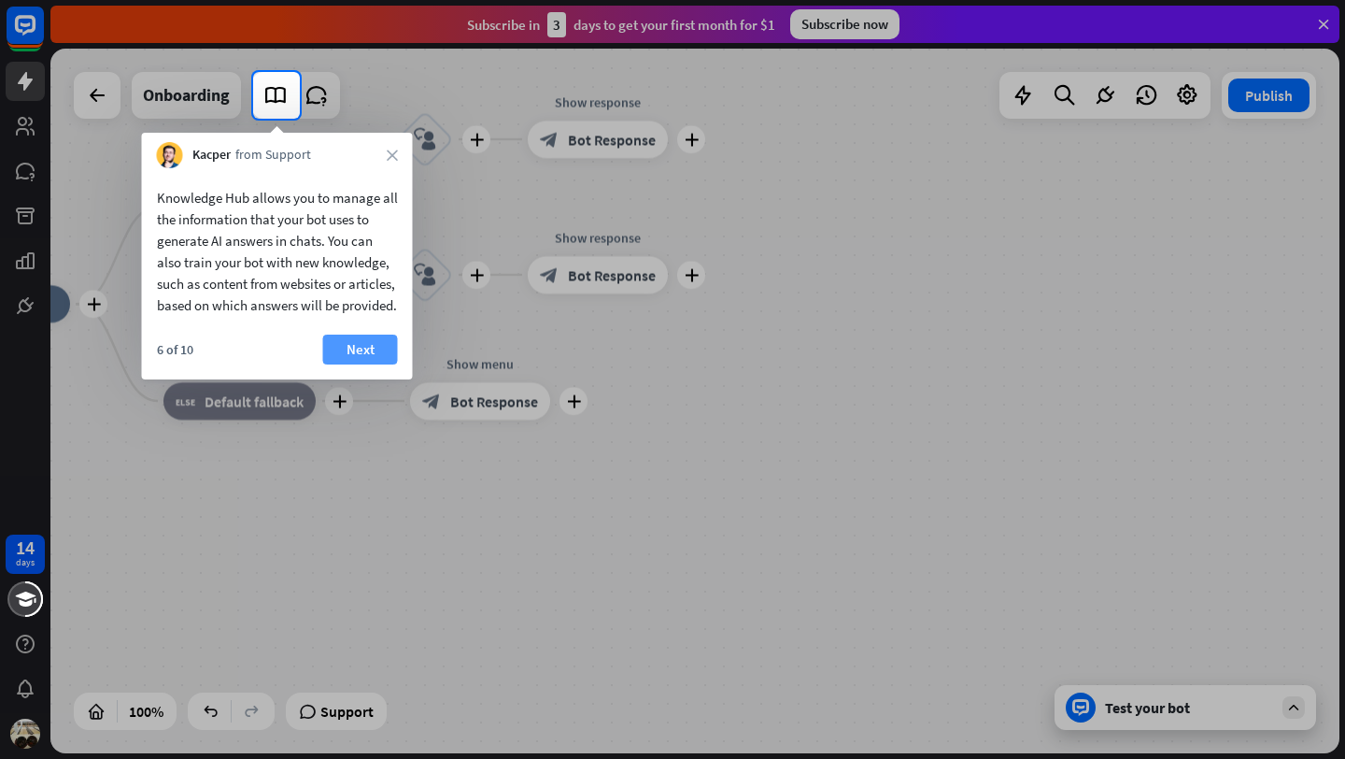
click at [349, 364] on button "Next" at bounding box center [360, 349] width 75 height 30
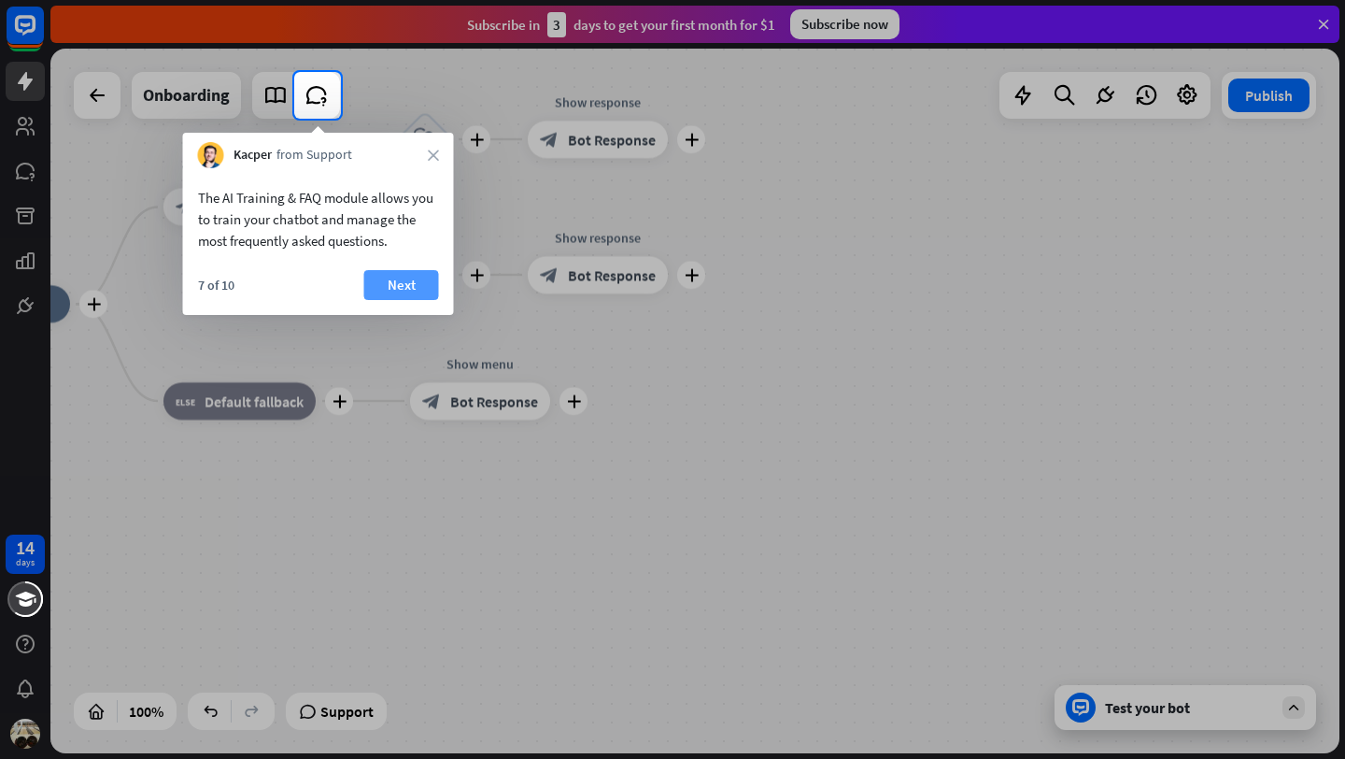
click at [394, 273] on button "Next" at bounding box center [401, 285] width 75 height 30
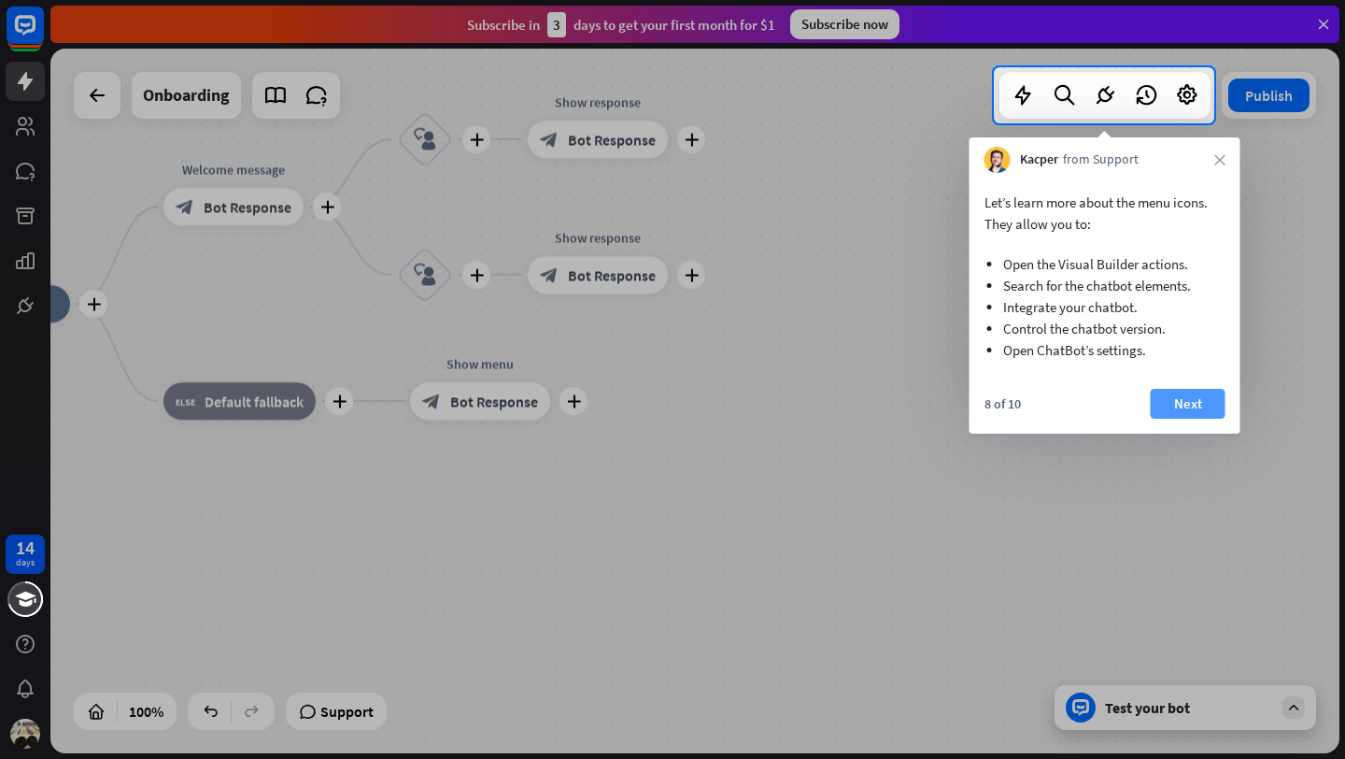
click at [1188, 392] on button "Next" at bounding box center [1188, 404] width 75 height 30
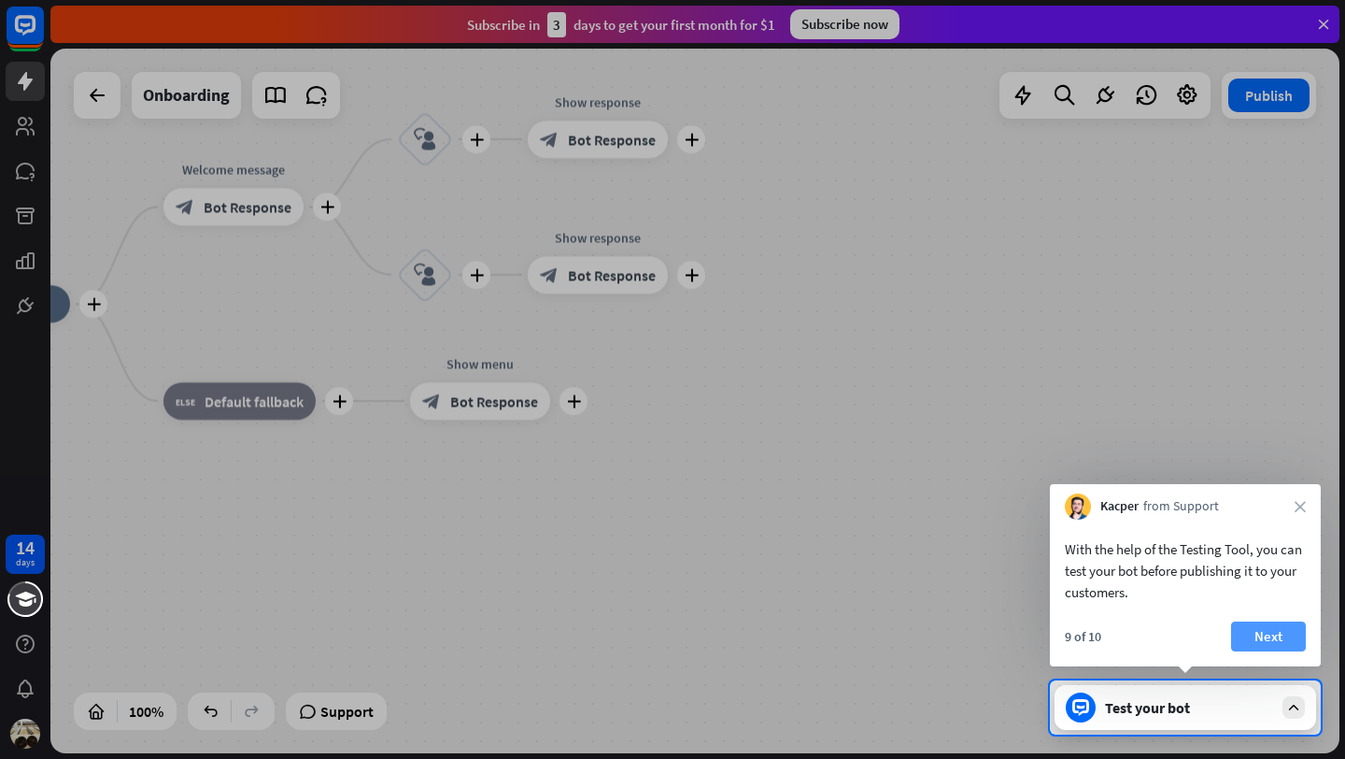
click at [1283, 635] on button "Next" at bounding box center [1268, 636] width 75 height 30
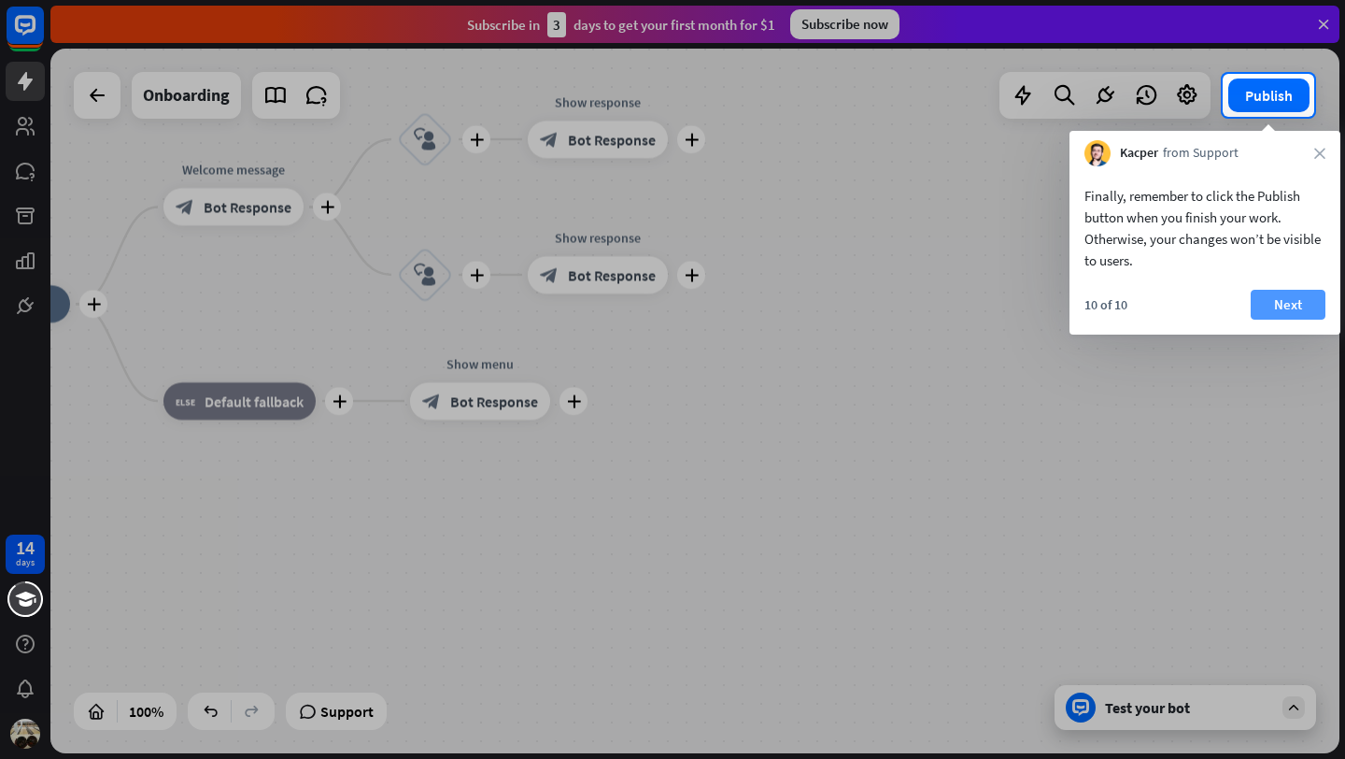
click at [1263, 311] on button "Next" at bounding box center [1288, 305] width 75 height 30
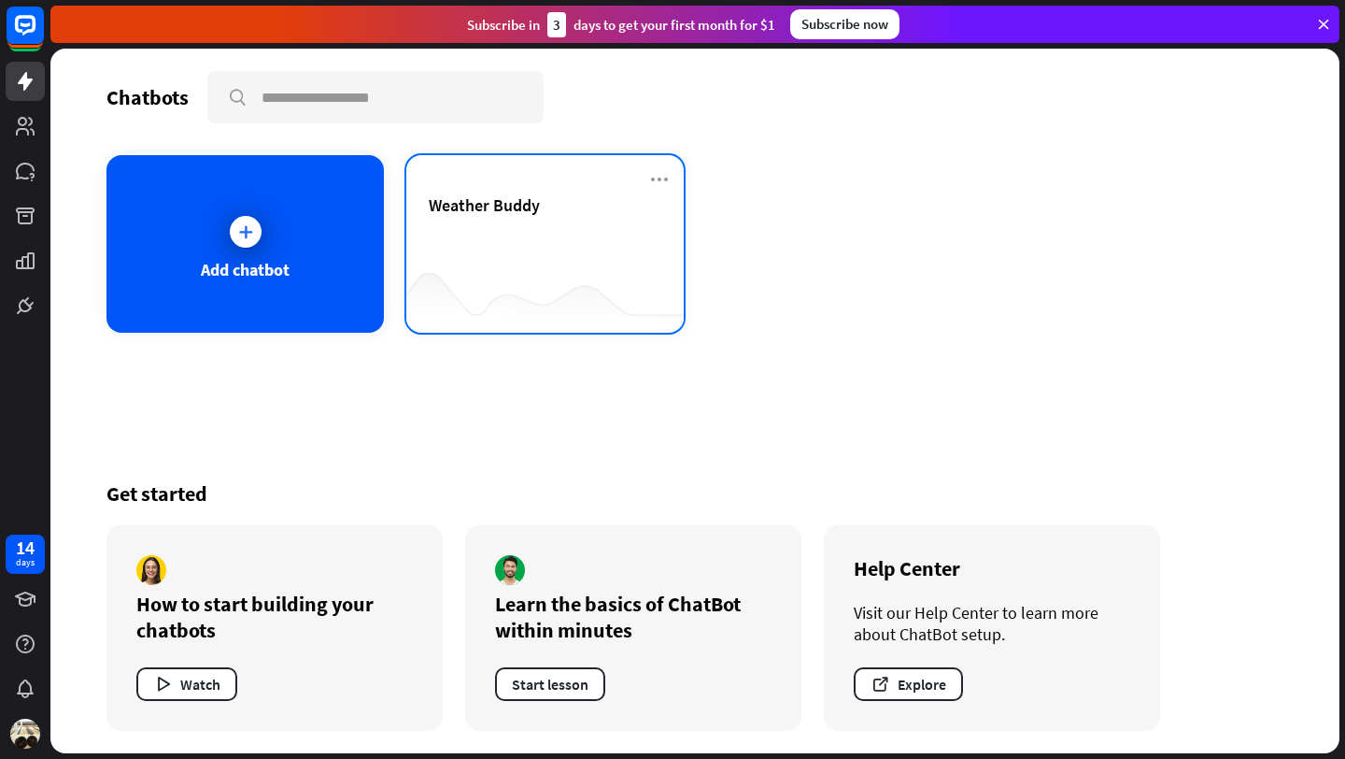
click at [476, 278] on div at bounding box center [544, 296] width 277 height 72
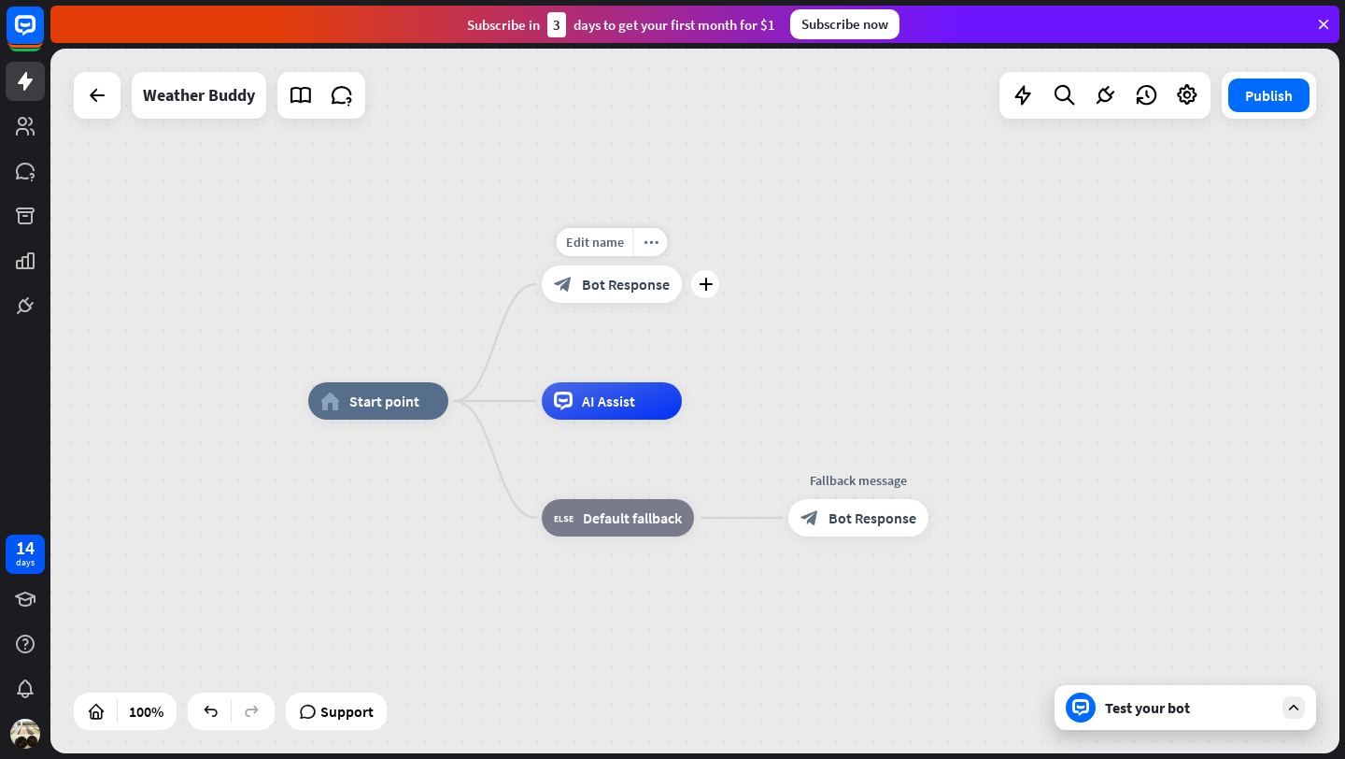
click at [642, 299] on div "block_bot_response Bot Response" at bounding box center [612, 283] width 140 height 37
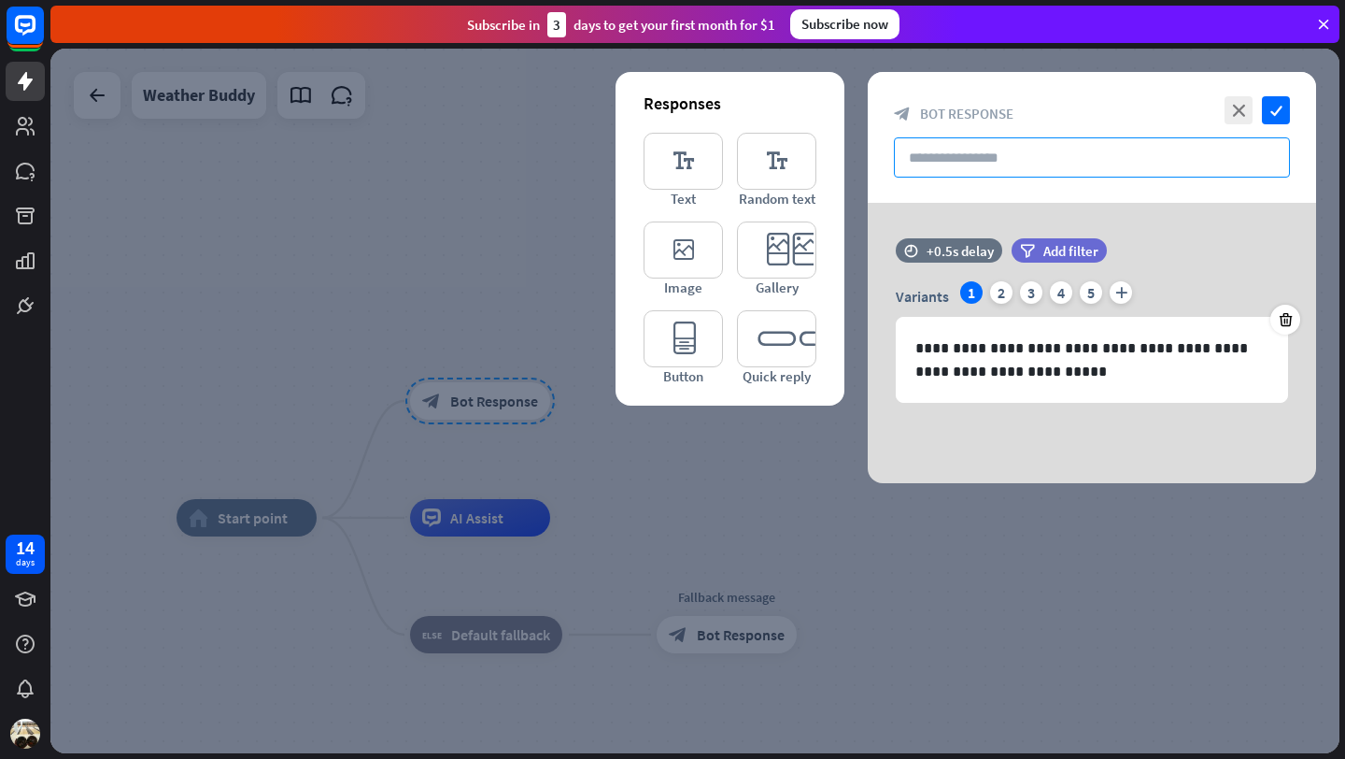
click at [921, 161] on input "text" at bounding box center [1092, 157] width 396 height 40
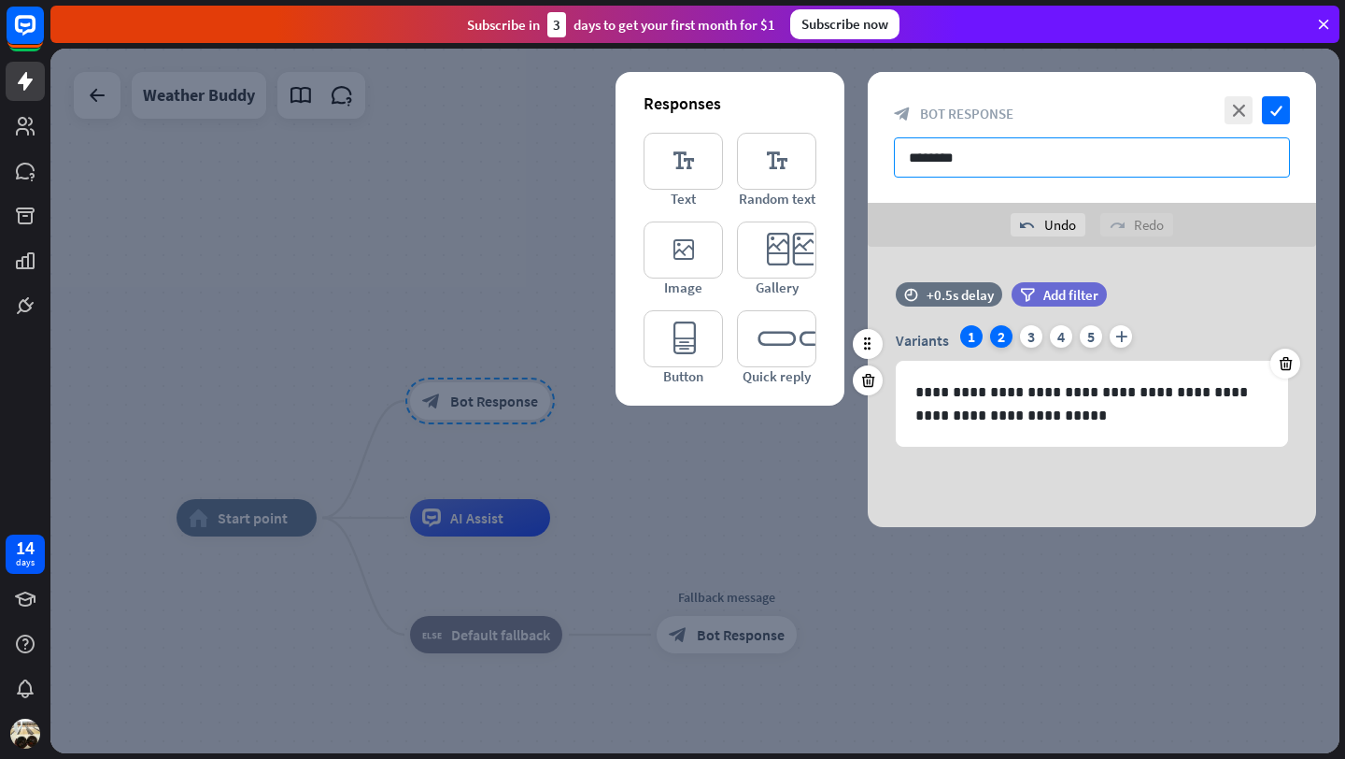
type input "********"
click at [1001, 339] on div "2" at bounding box center [1001, 336] width 22 height 22
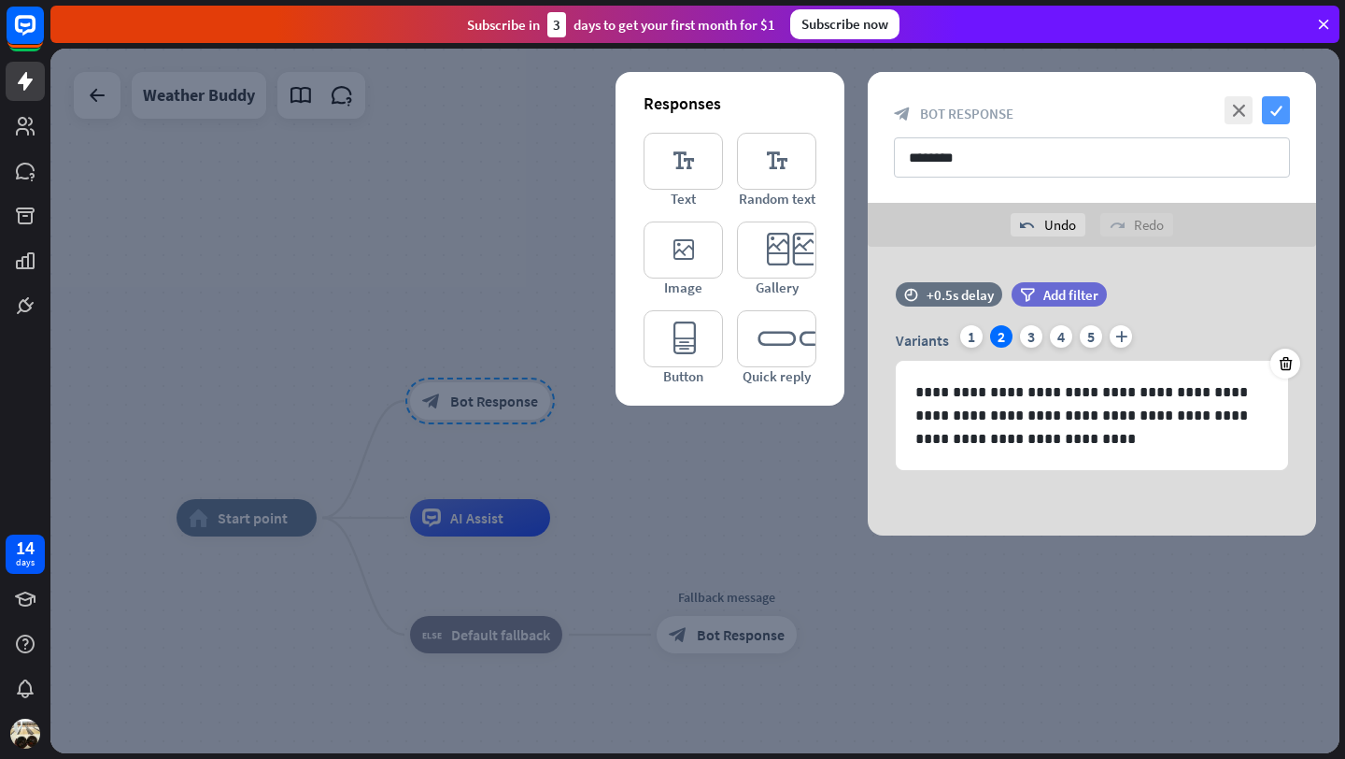
click at [1275, 108] on icon "check" at bounding box center [1276, 110] width 28 height 28
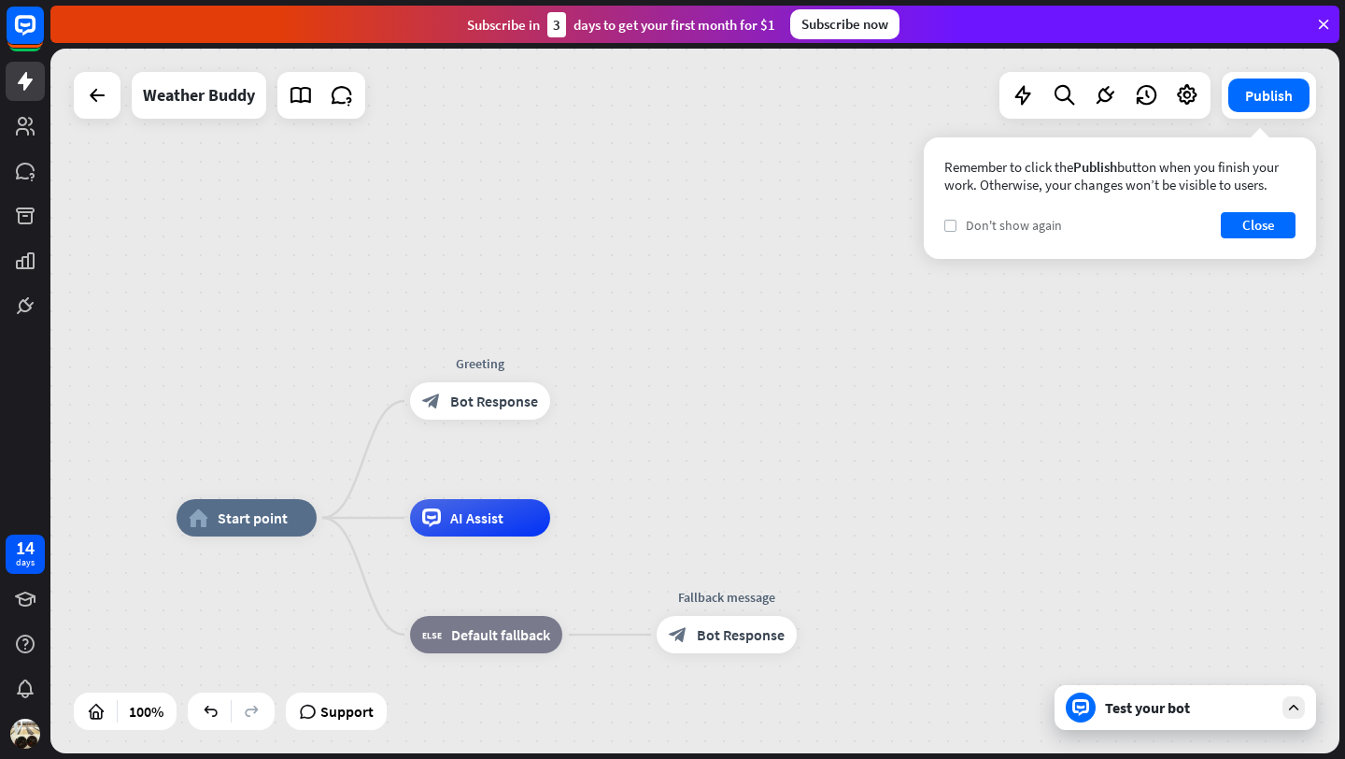
click at [951, 221] on icon "check" at bounding box center [950, 225] width 8 height 8
click at [1243, 221] on button "Close" at bounding box center [1258, 225] width 75 height 26
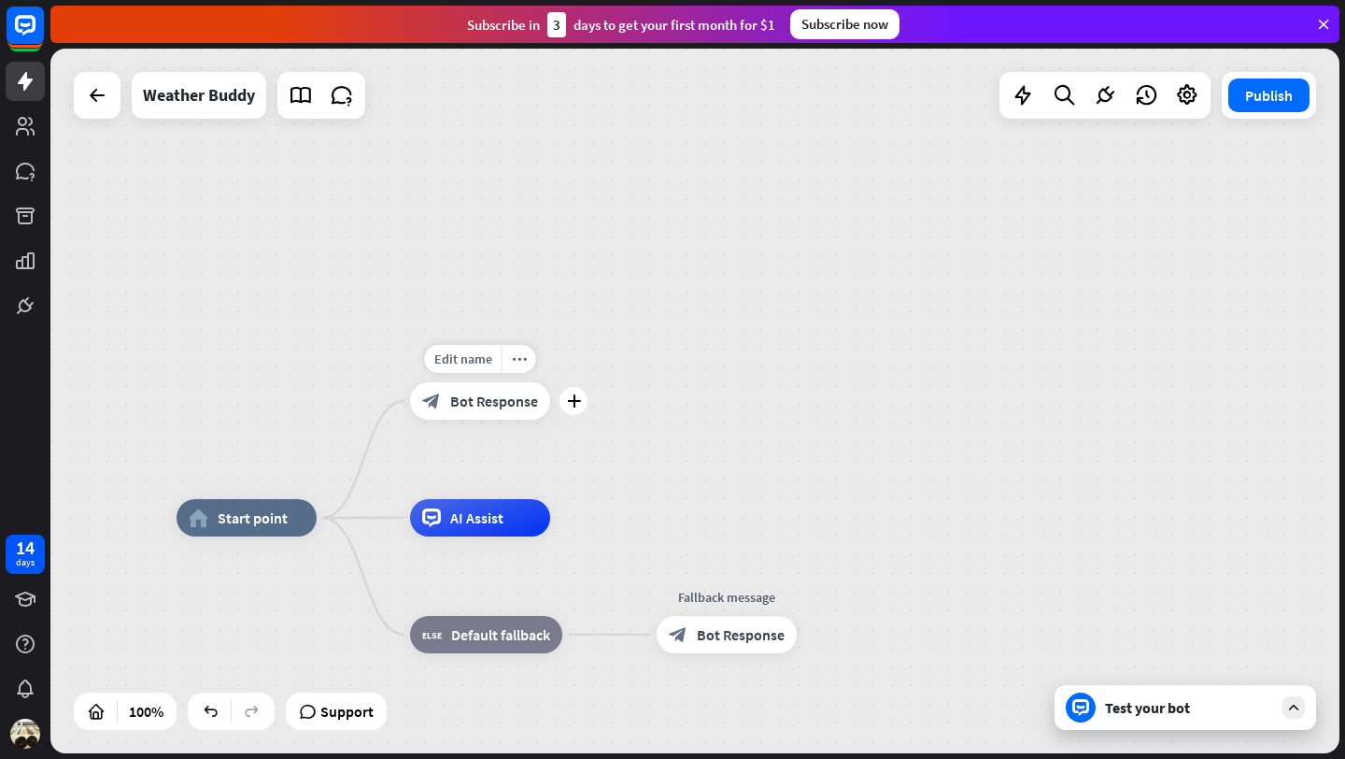
click at [518, 397] on span "Bot Response" at bounding box center [494, 400] width 88 height 19
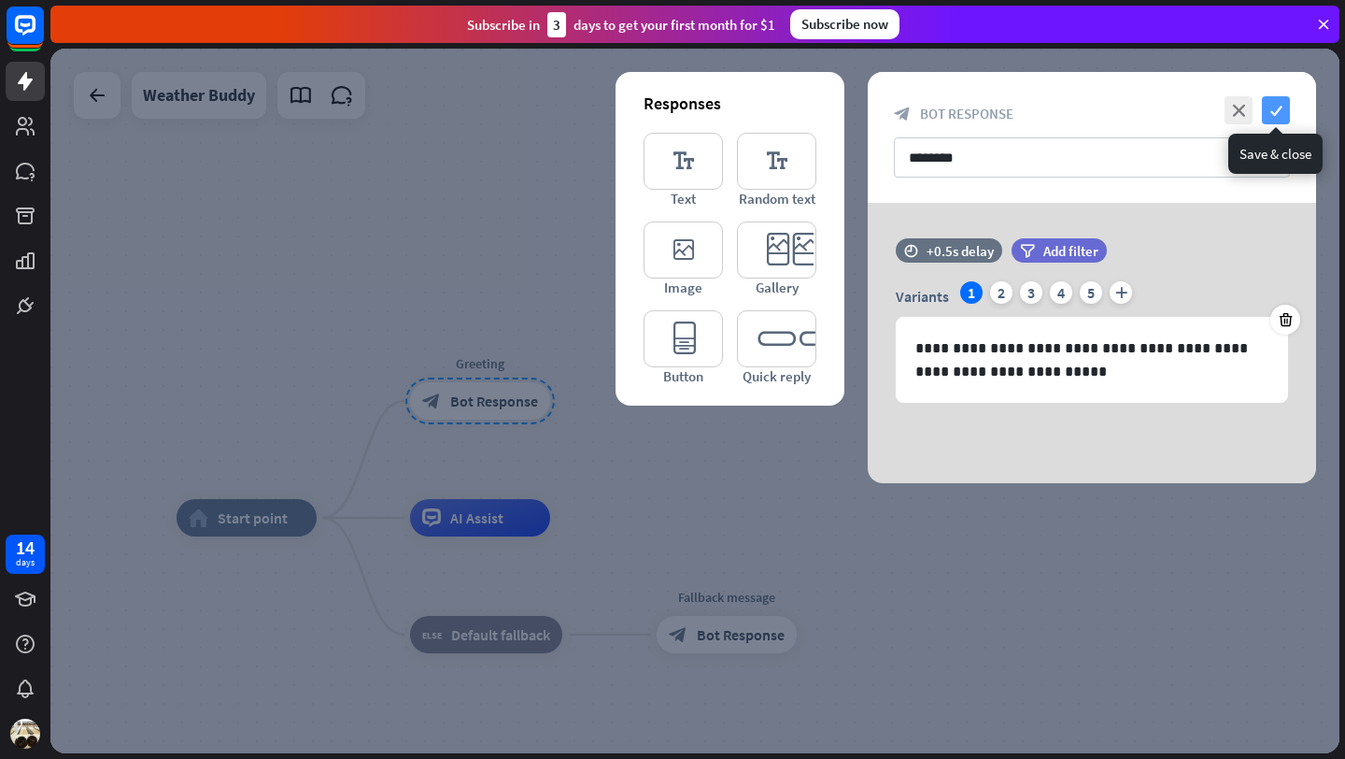
click at [1278, 117] on icon "check" at bounding box center [1276, 110] width 28 height 28
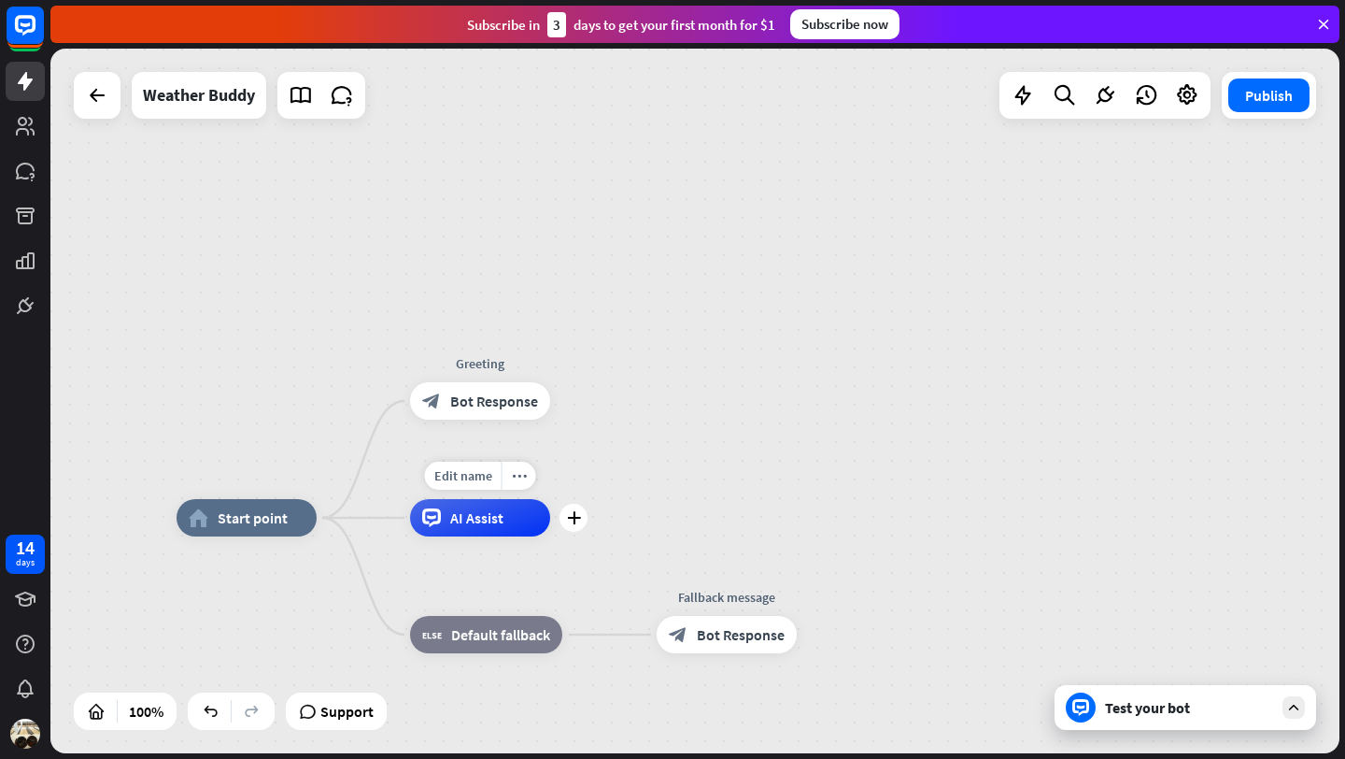
click at [508, 536] on div "Edit name more_horiz plus AI Assist" at bounding box center [480, 517] width 140 height 37
click at [577, 530] on div "plus" at bounding box center [574, 518] width 28 height 28
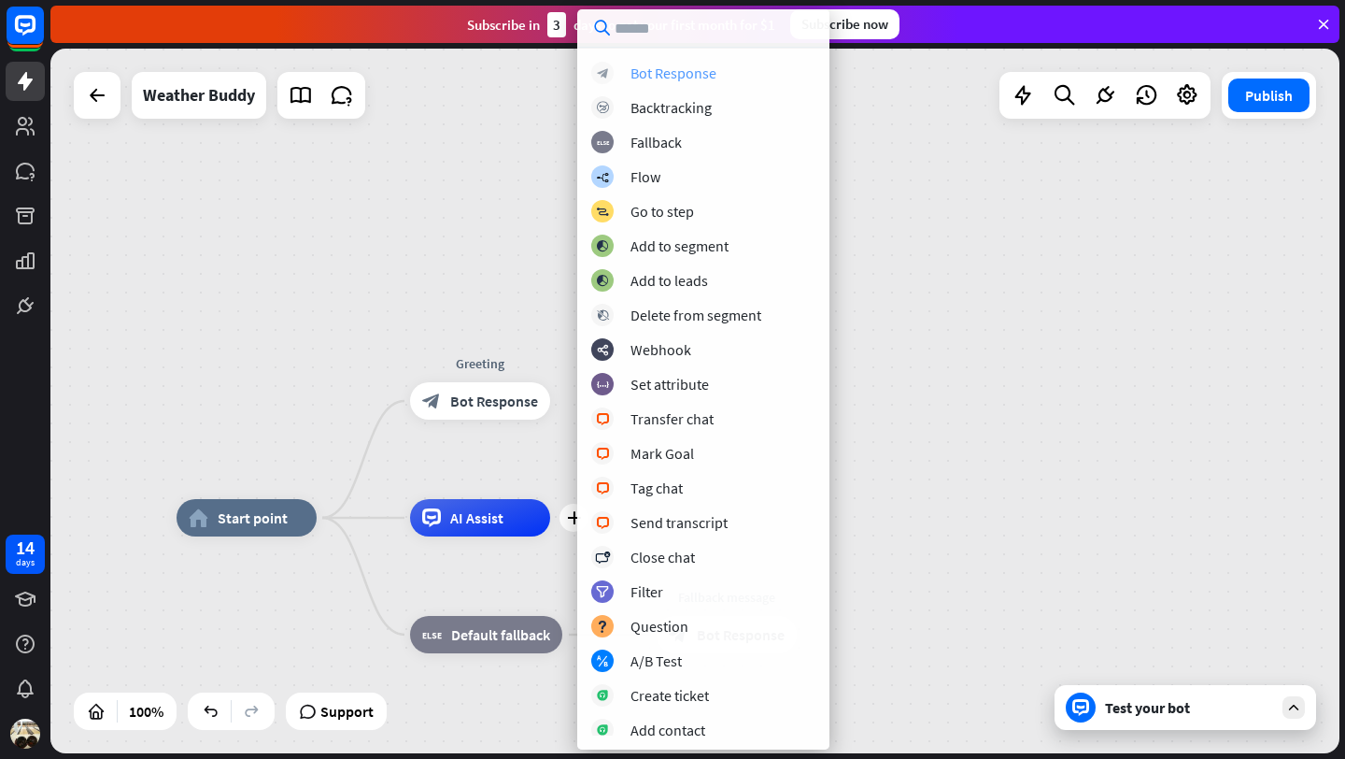
click at [684, 69] on div "Bot Response" at bounding box center [674, 73] width 86 height 19
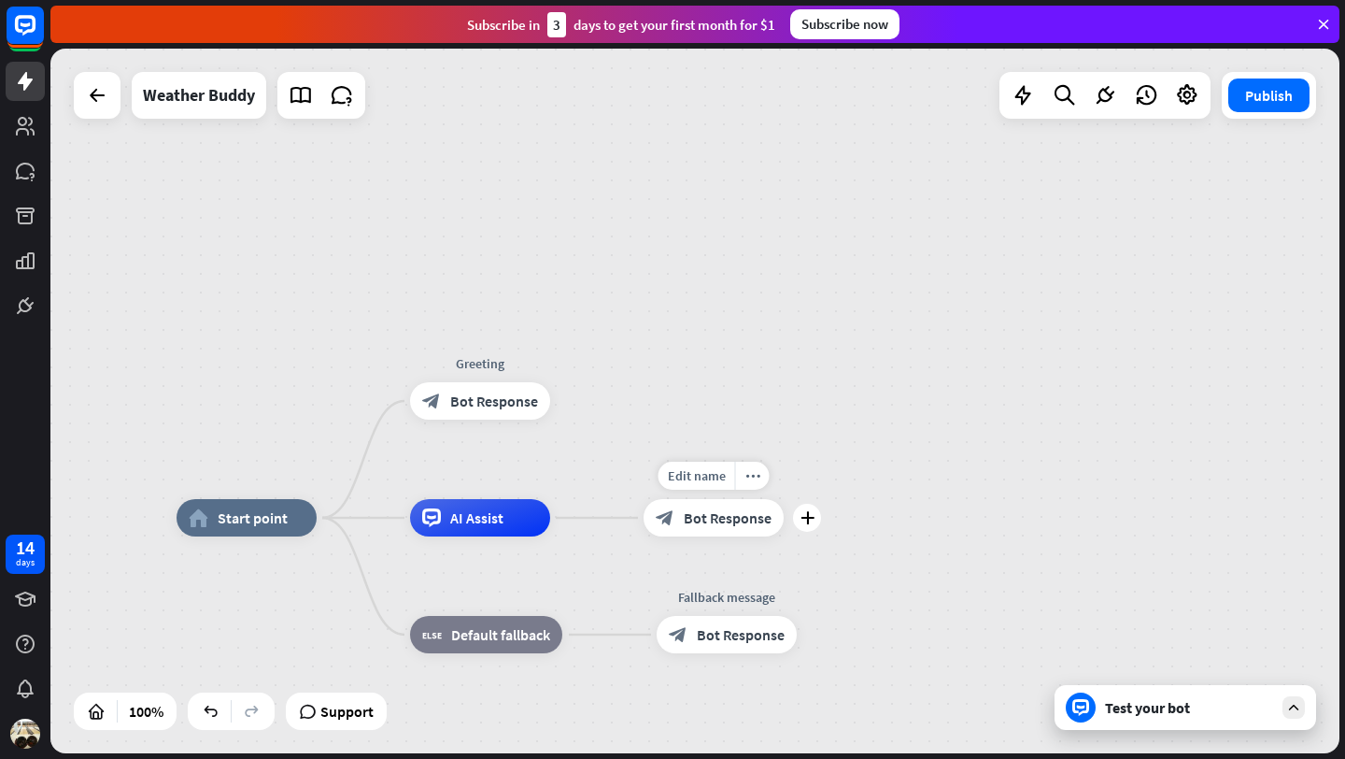
click at [755, 518] on span "Bot Response" at bounding box center [728, 517] width 88 height 19
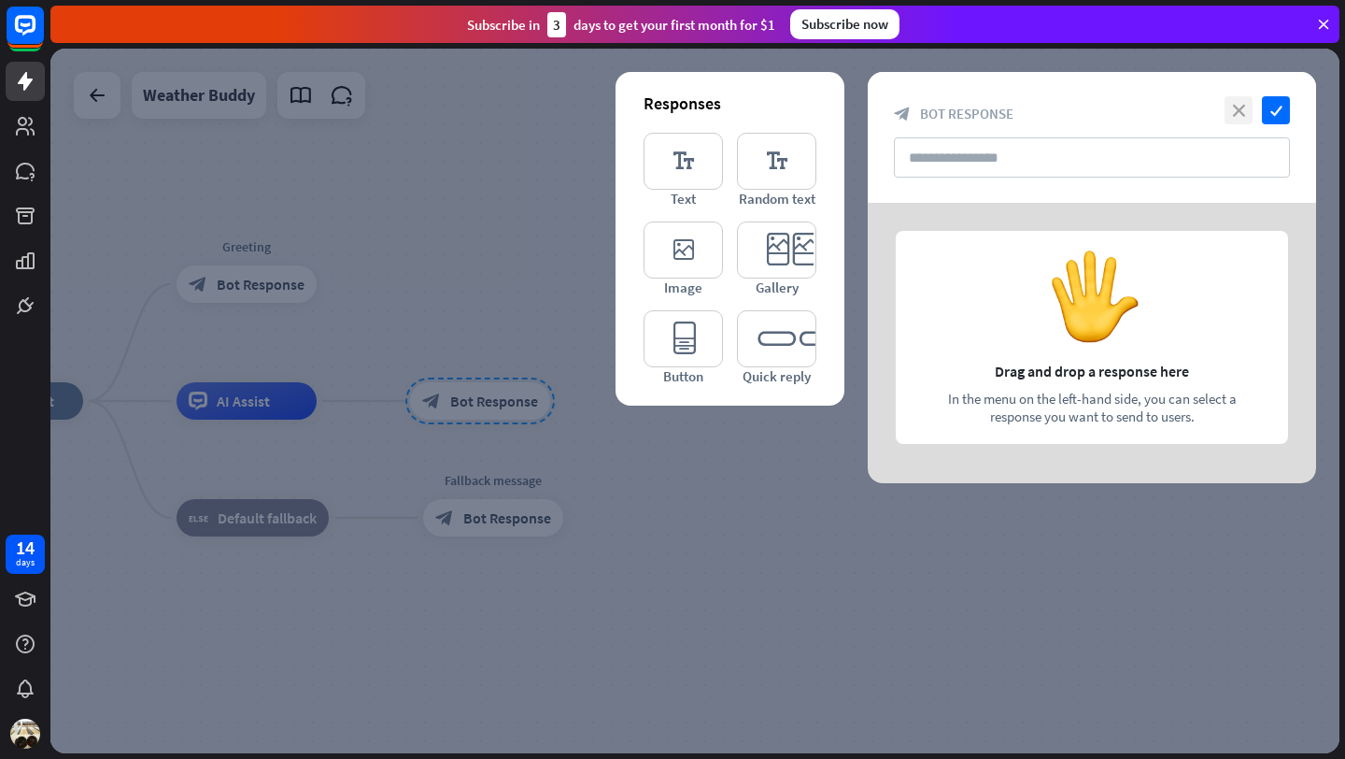
click at [1228, 107] on icon "close" at bounding box center [1239, 110] width 28 height 28
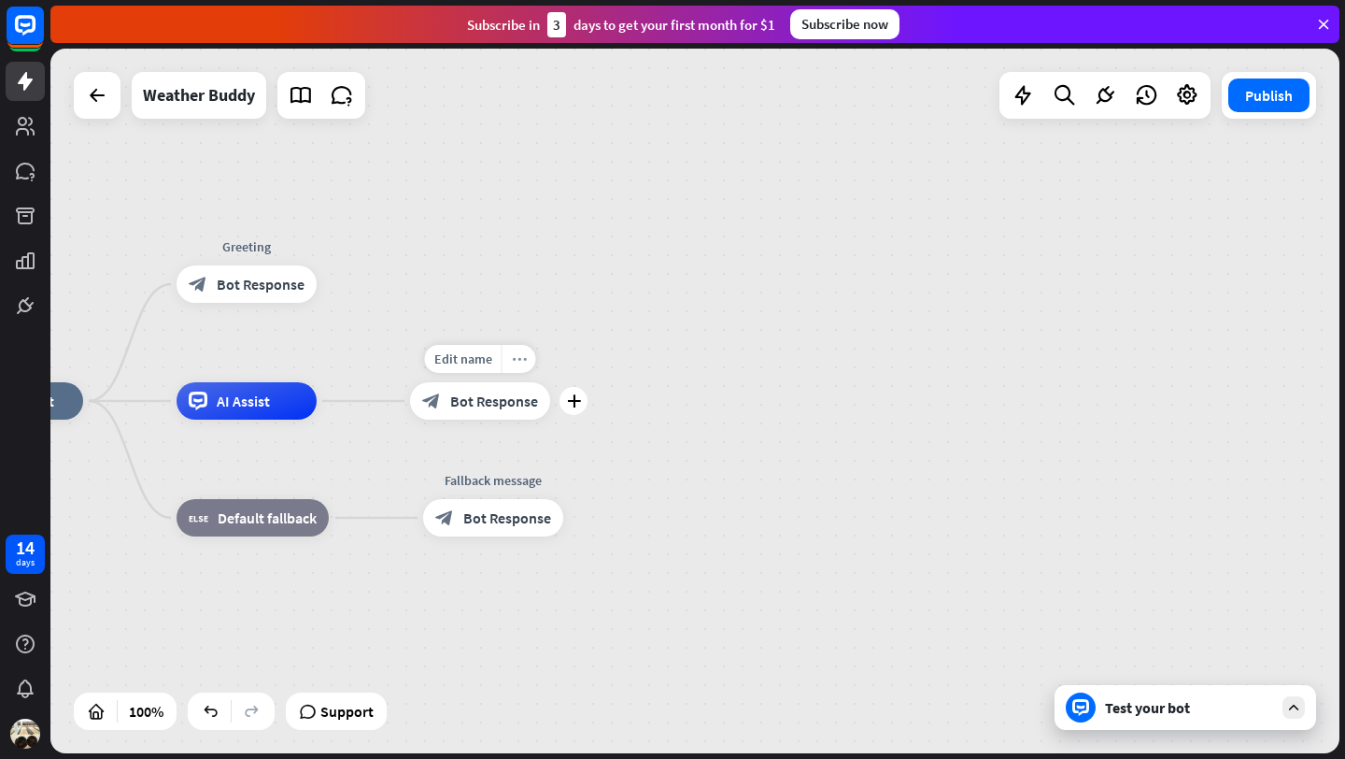
click at [518, 357] on icon "more_horiz" at bounding box center [519, 359] width 15 height 14
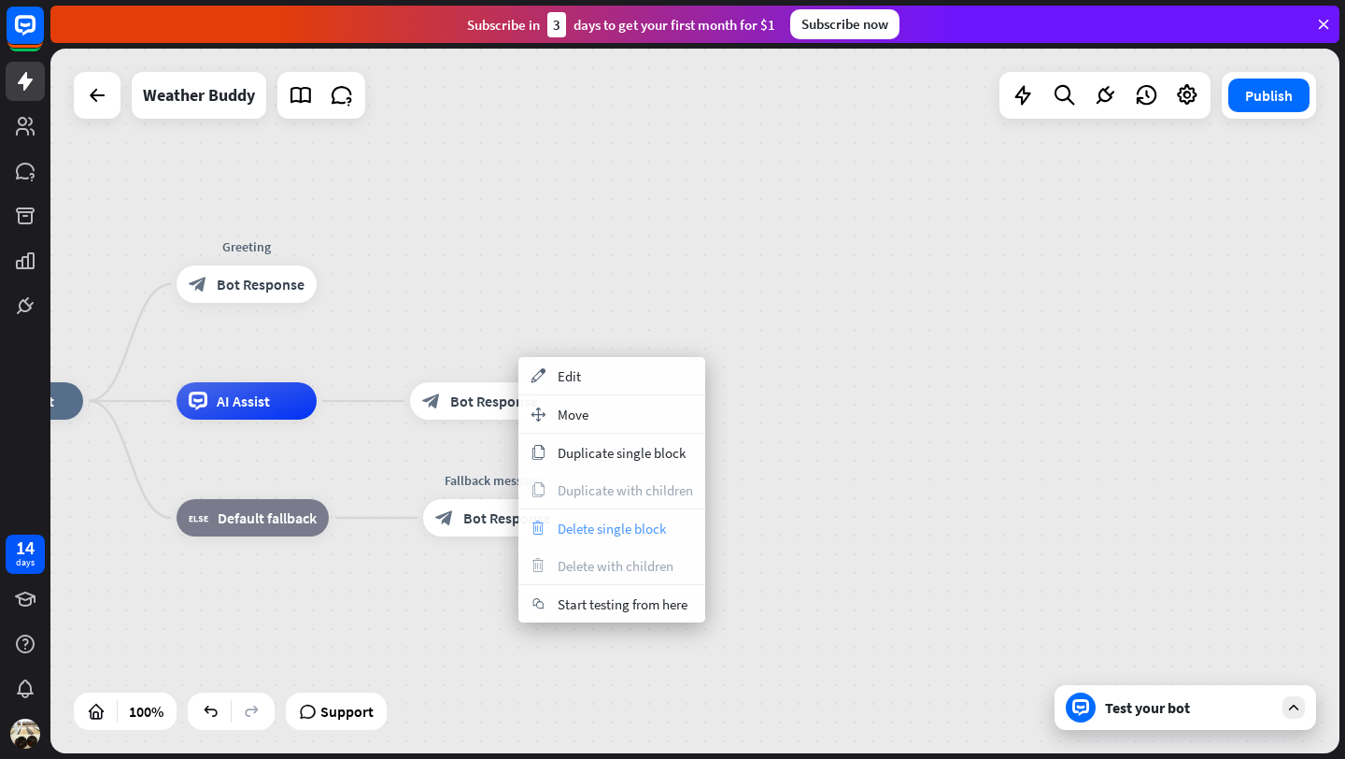
click at [609, 533] on span "Delete single block" at bounding box center [612, 528] width 108 height 18
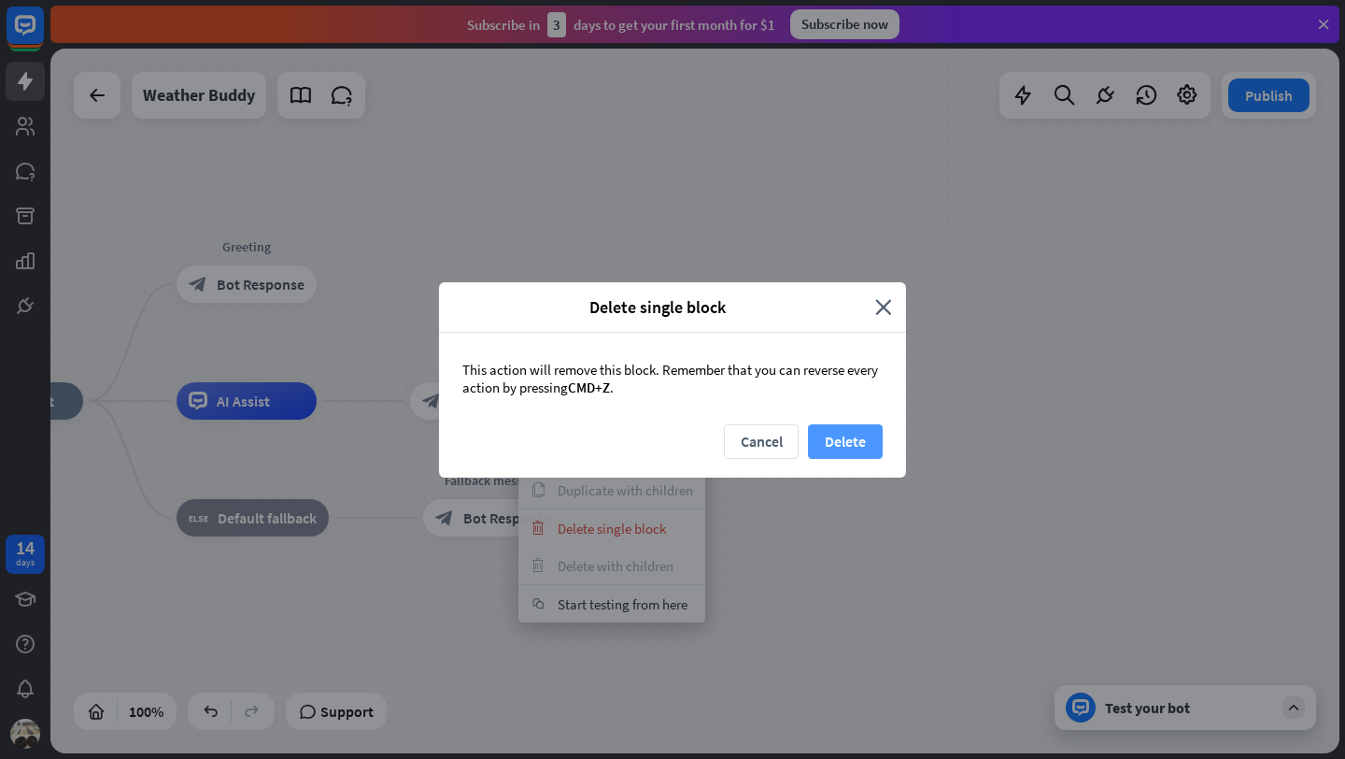
click at [833, 450] on button "Delete" at bounding box center [845, 441] width 75 height 35
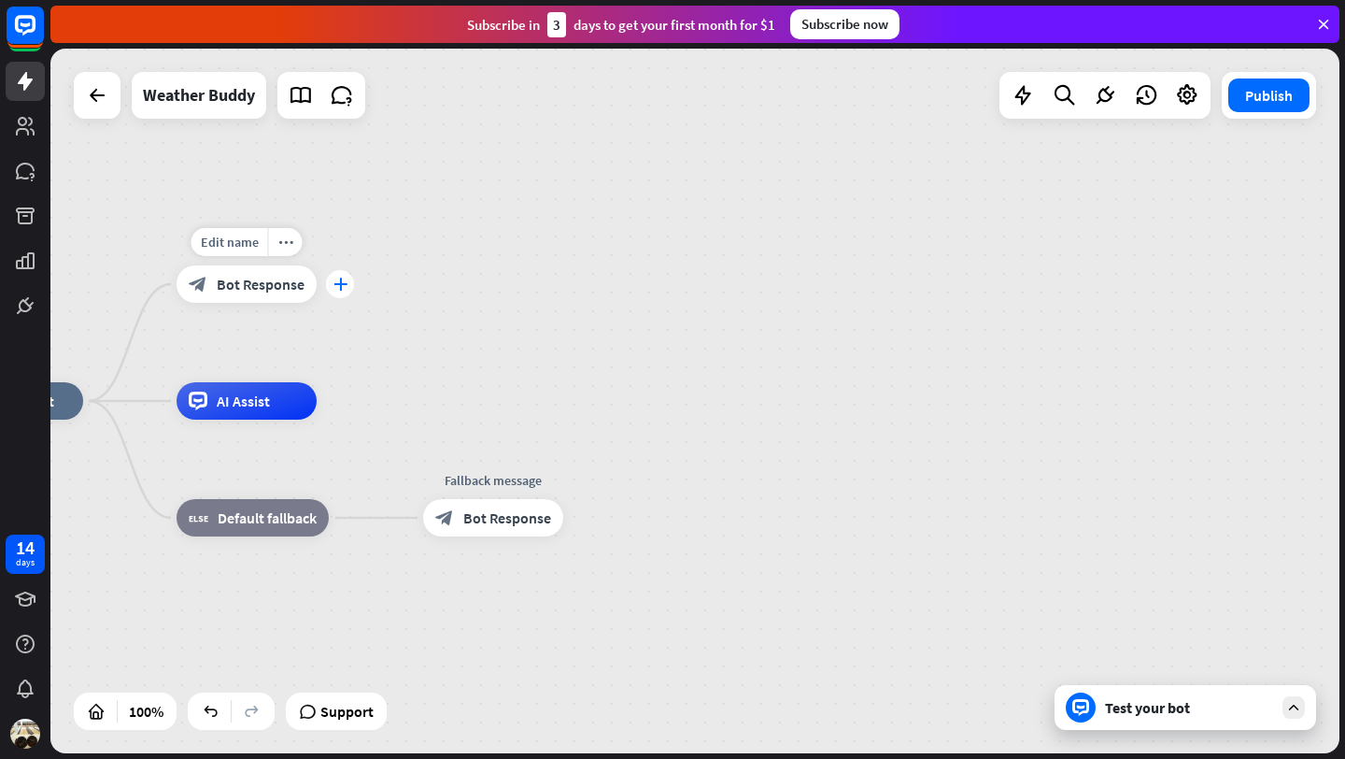
click at [342, 285] on icon "plus" at bounding box center [341, 283] width 14 height 13
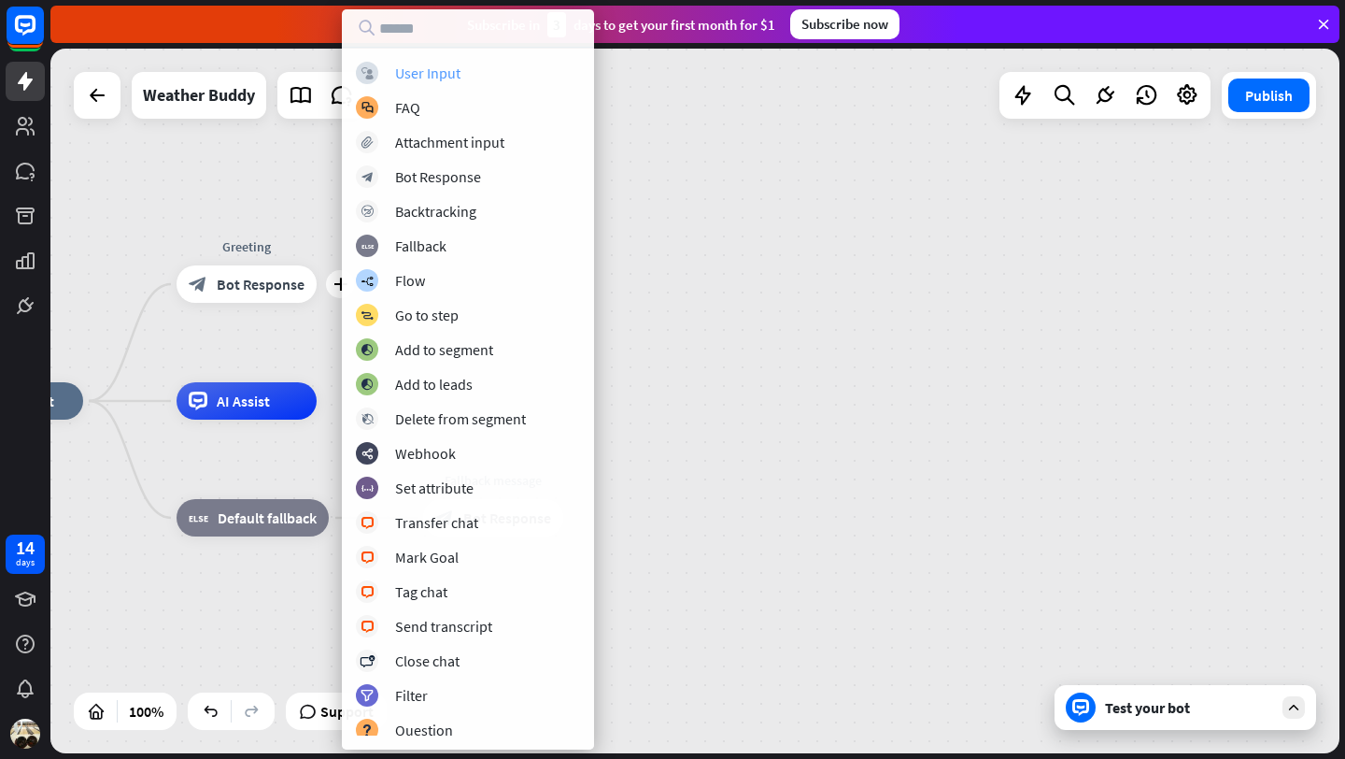
click at [447, 66] on div "User Input" at bounding box center [427, 73] width 65 height 19
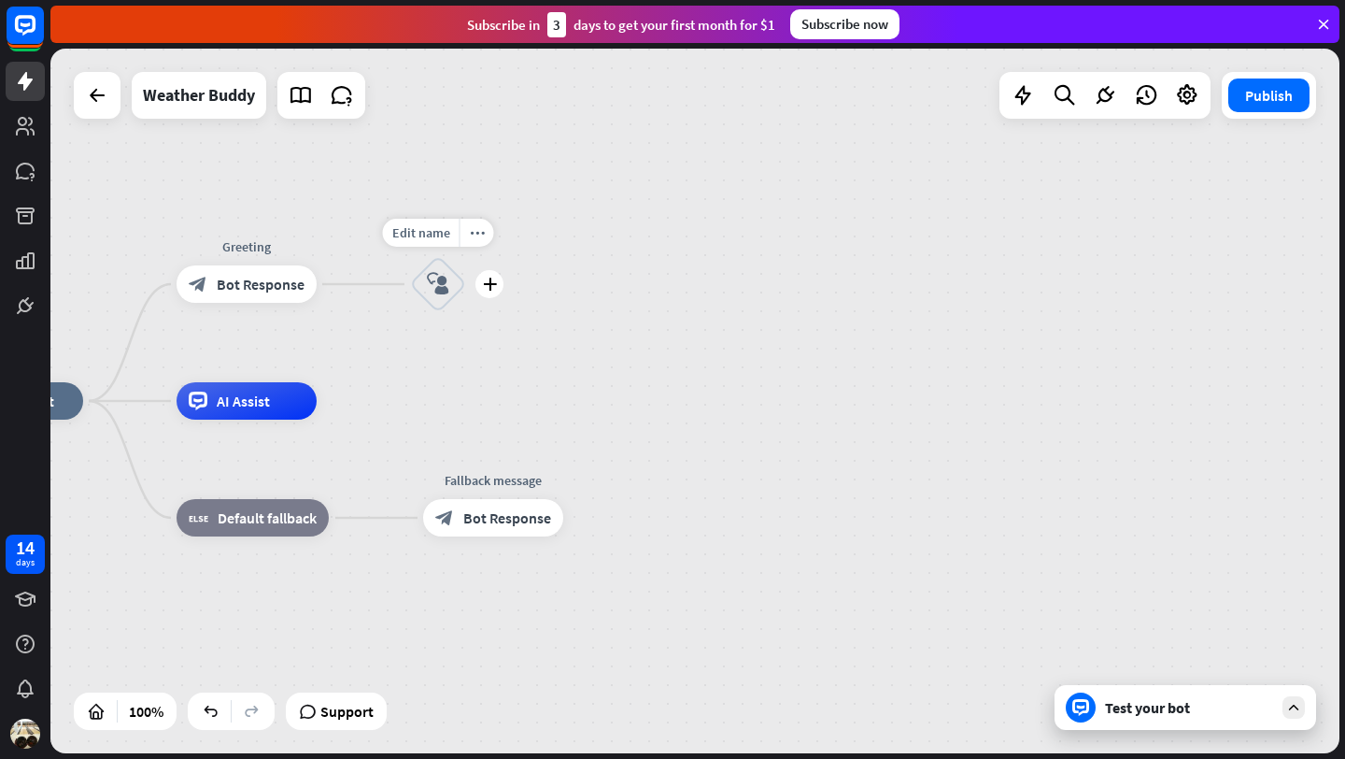
click at [454, 285] on div "block_user_input" at bounding box center [438, 284] width 56 height 56
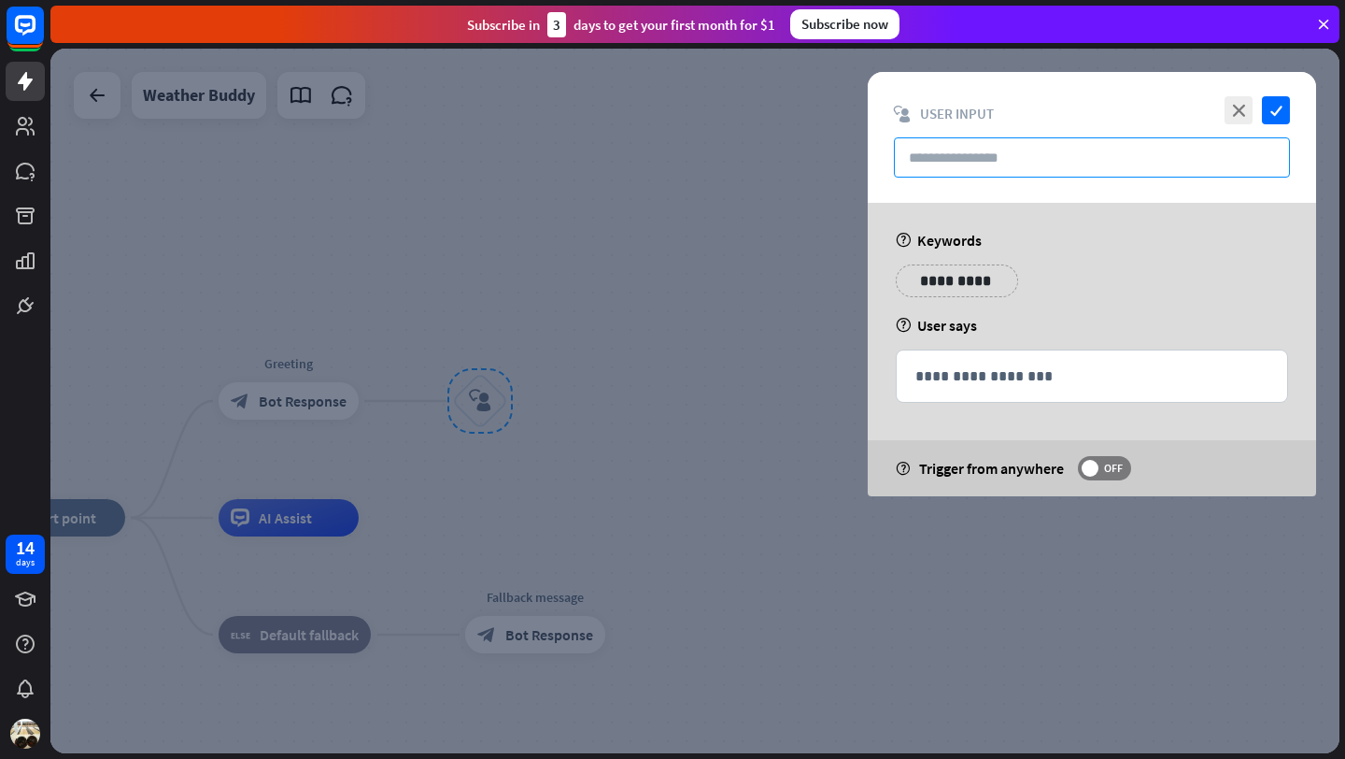
click at [996, 159] on input "text" at bounding box center [1092, 157] width 396 height 40
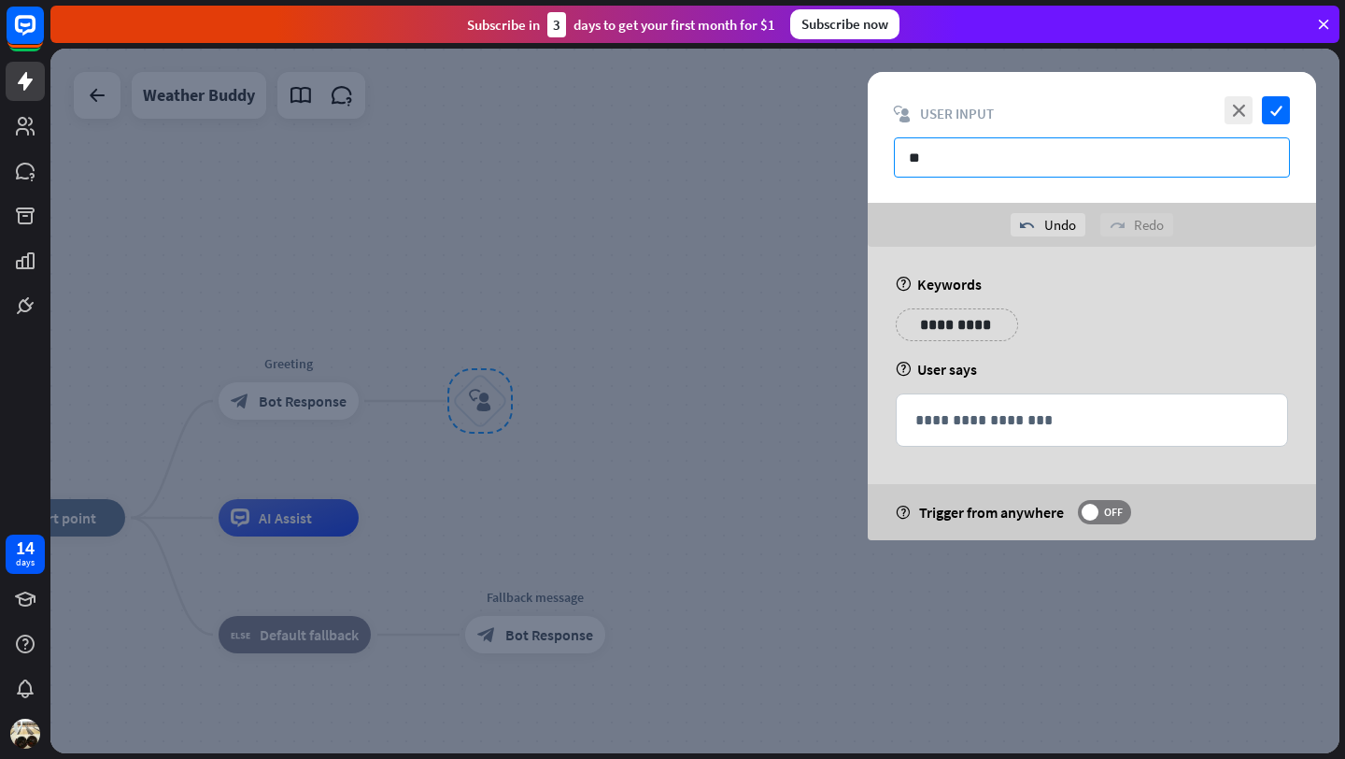
type input "*"
type input "********"
click at [946, 415] on p "**********" at bounding box center [1092, 419] width 353 height 23
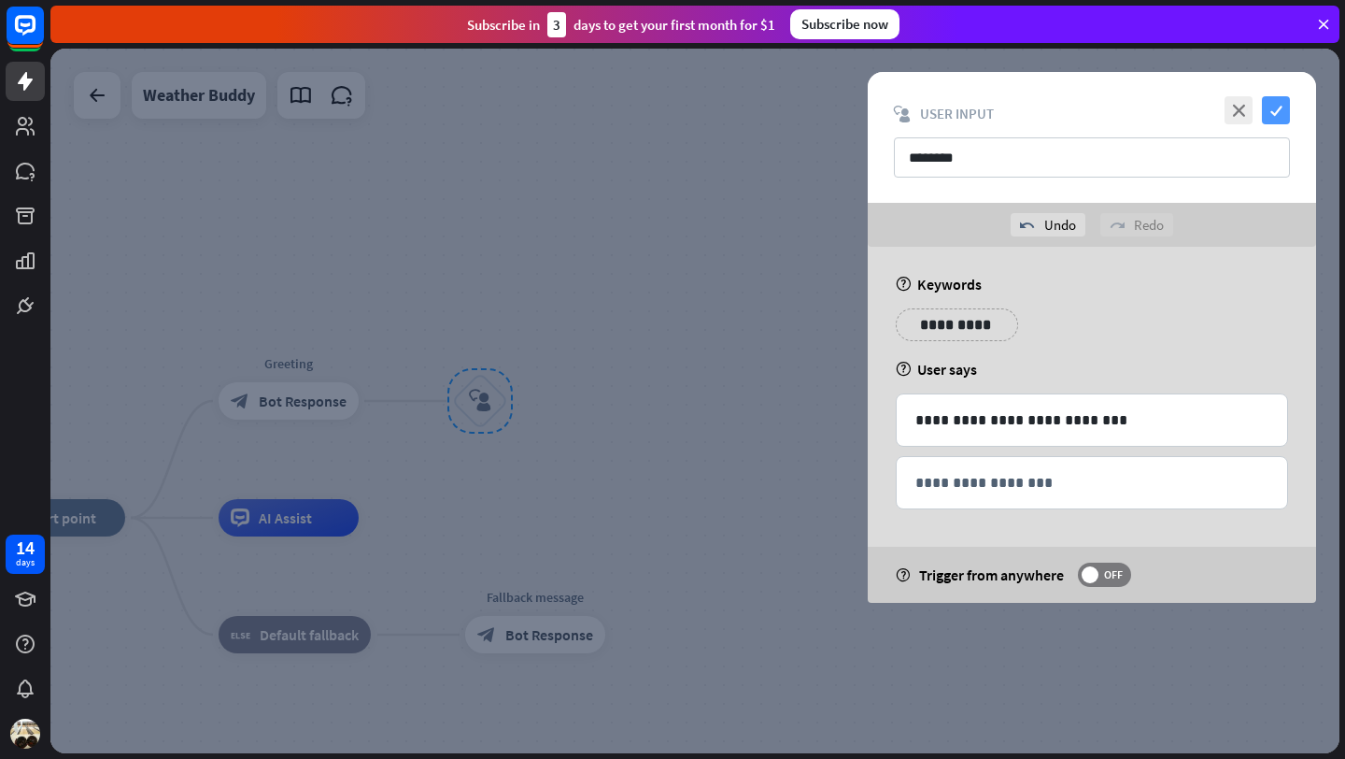
click at [1282, 107] on icon "check" at bounding box center [1276, 110] width 28 height 28
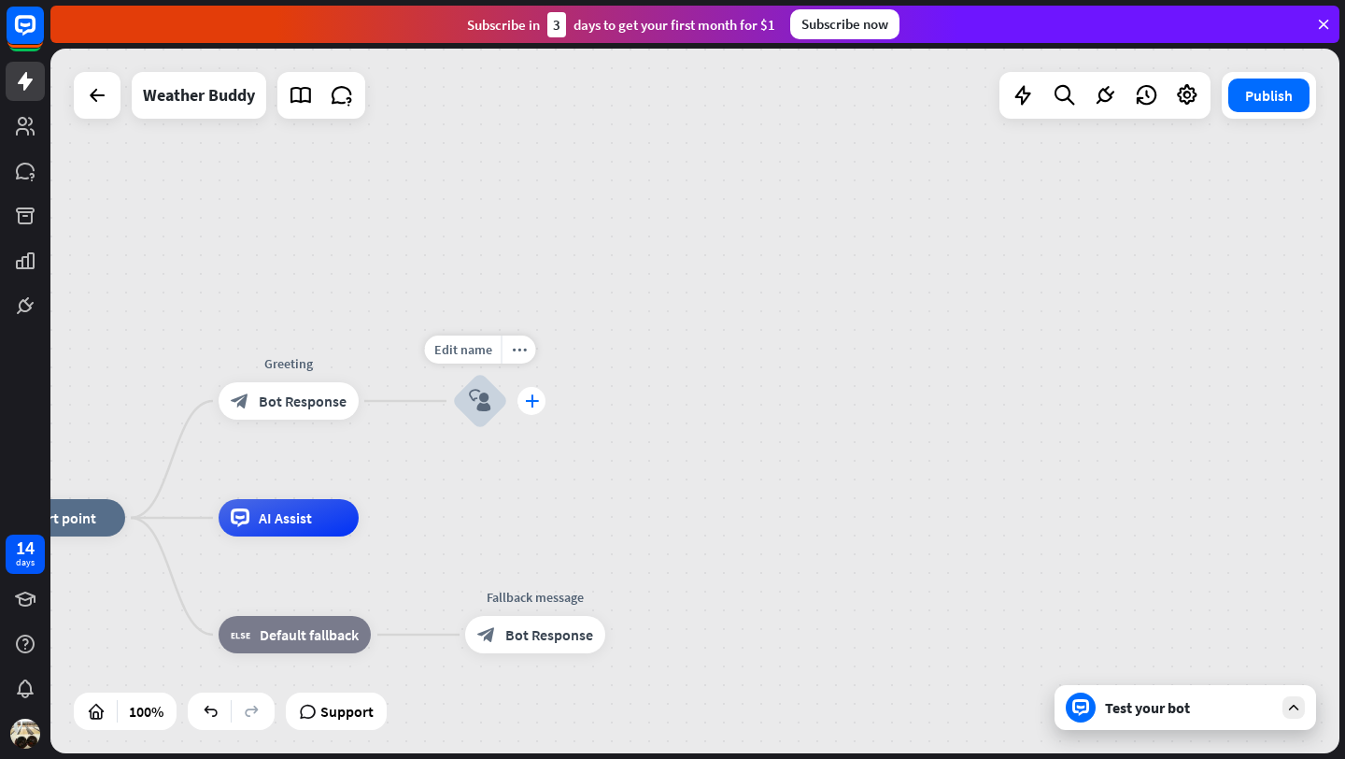
click at [530, 405] on icon "plus" at bounding box center [532, 400] width 14 height 13
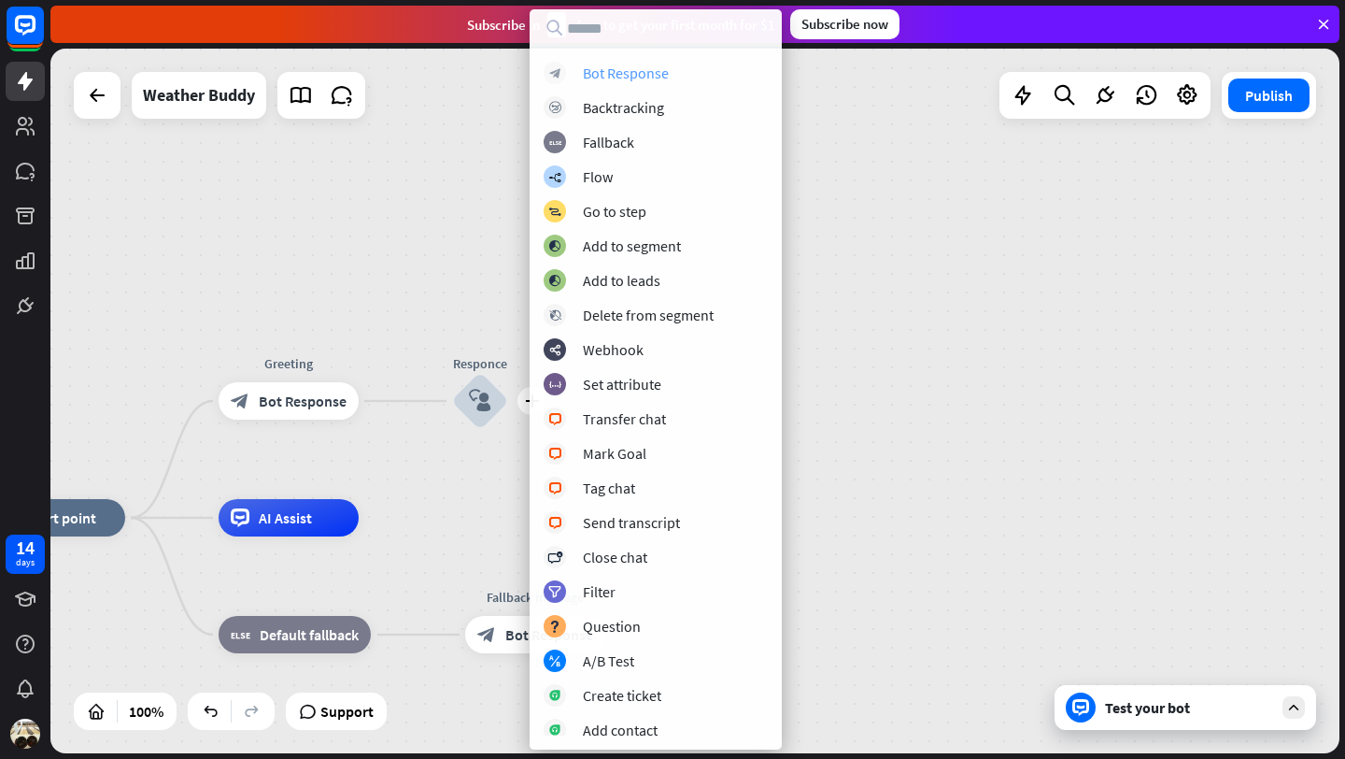
click at [646, 76] on div "Bot Response" at bounding box center [626, 73] width 86 height 19
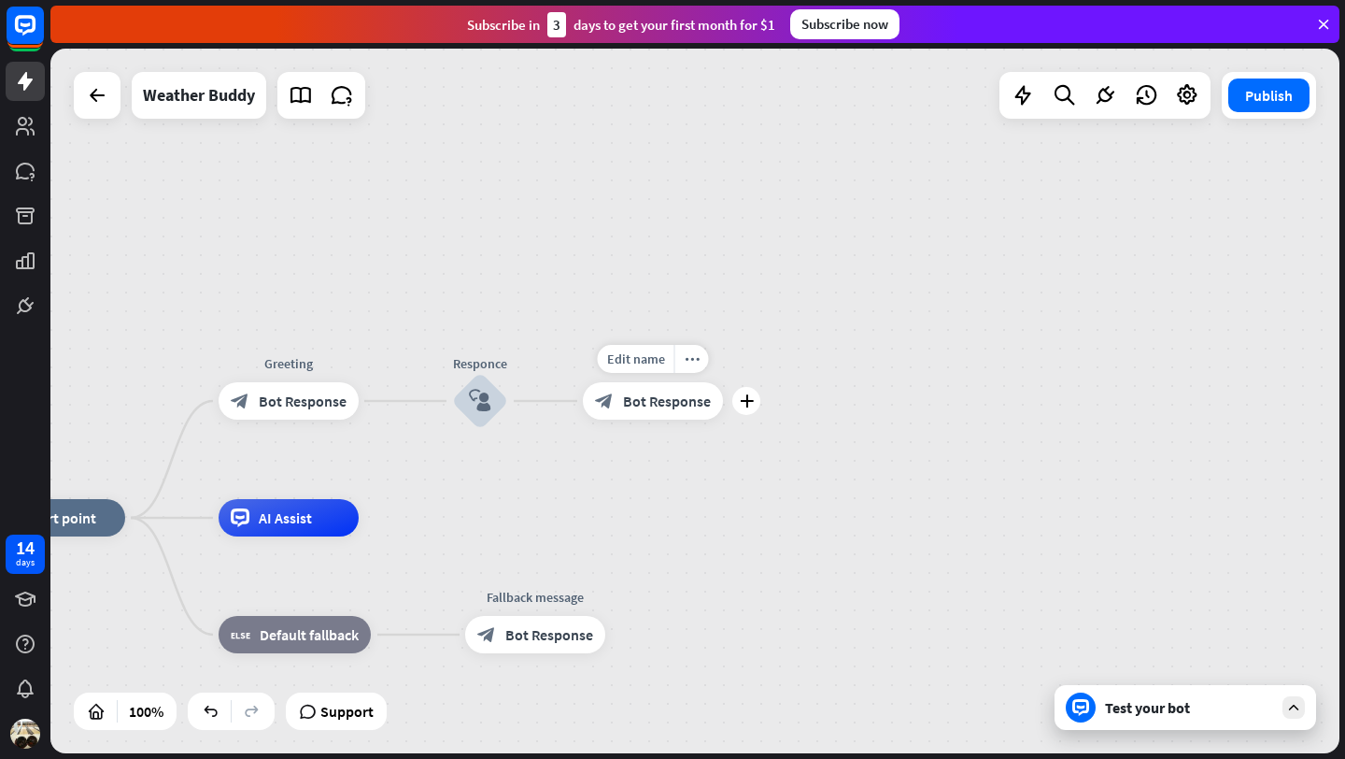
click at [670, 400] on span "Bot Response" at bounding box center [667, 400] width 88 height 19
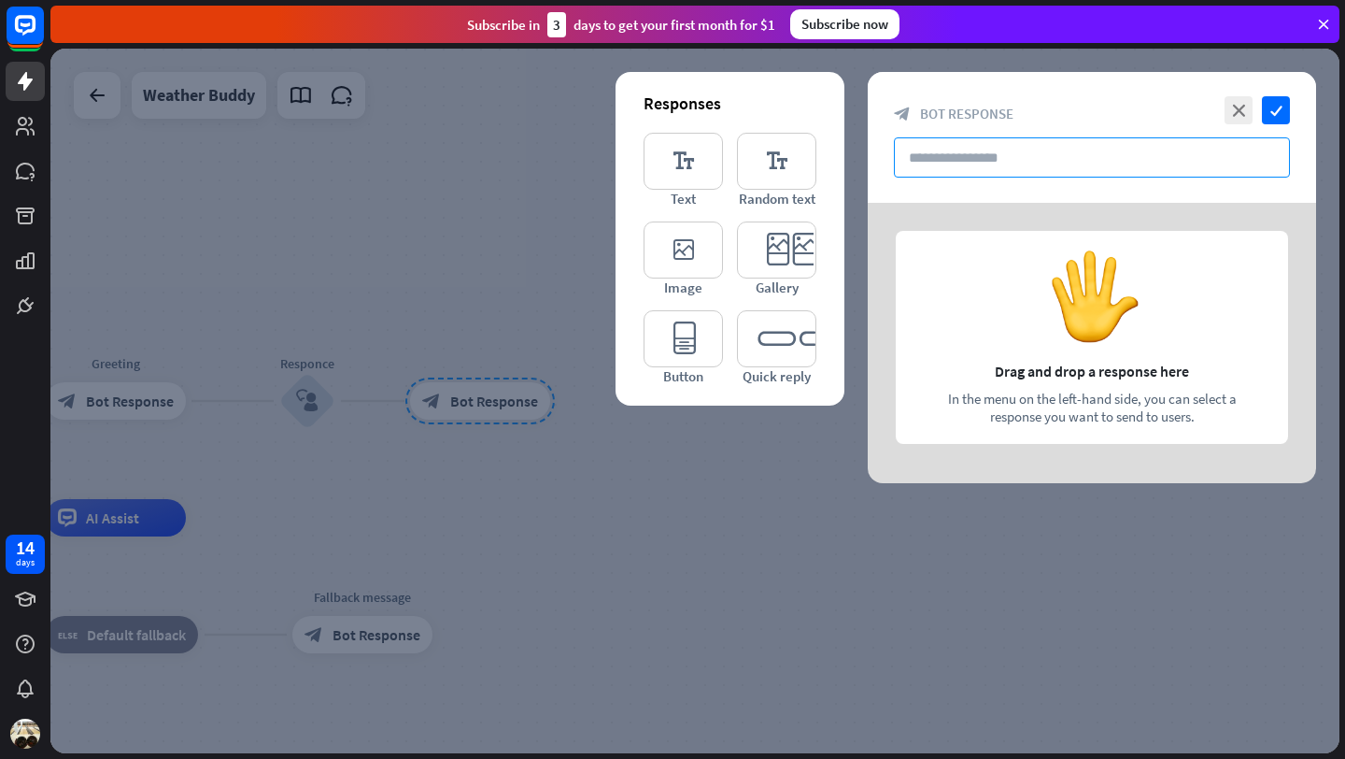
click at [979, 154] on input "text" at bounding box center [1092, 157] width 396 height 40
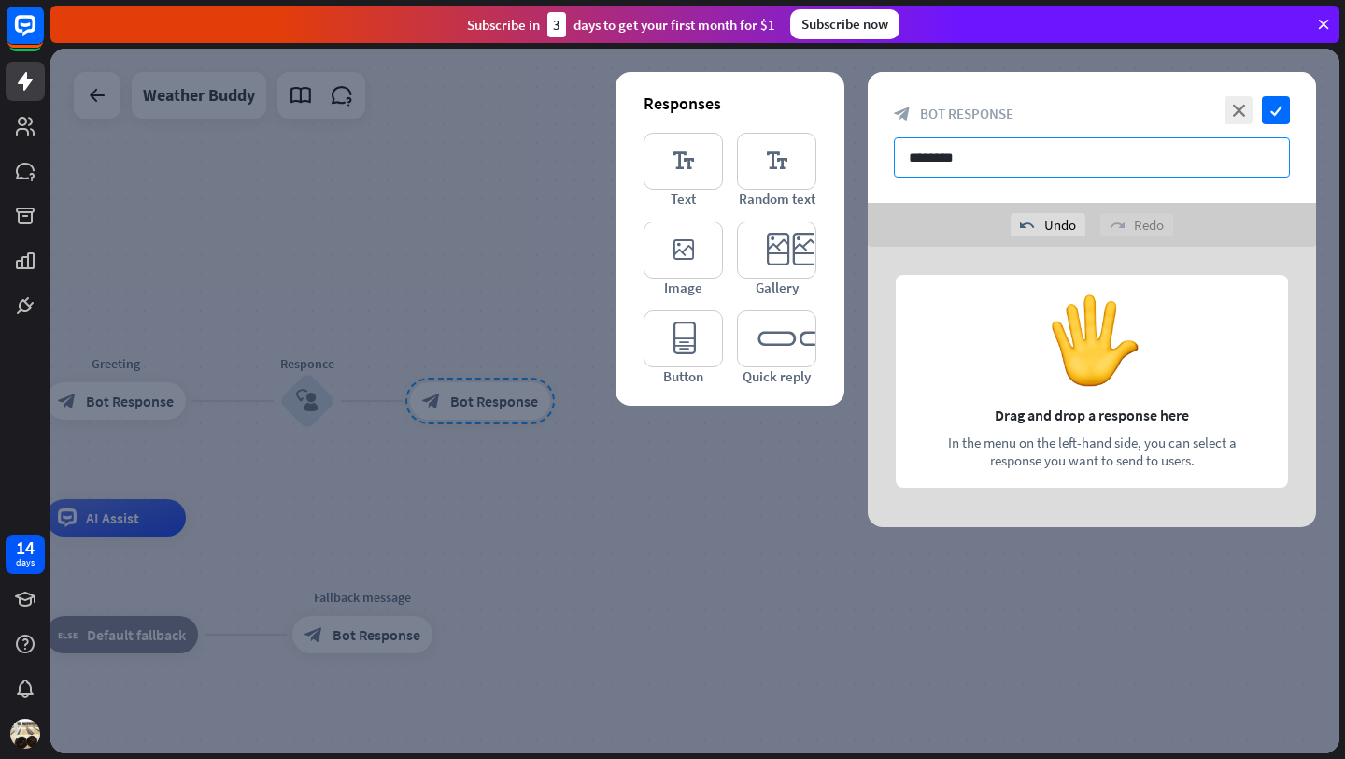
type input "********"
click at [1073, 355] on div at bounding box center [1092, 387] width 448 height 280
click at [680, 162] on icon "editor_text" at bounding box center [683, 161] width 79 height 57
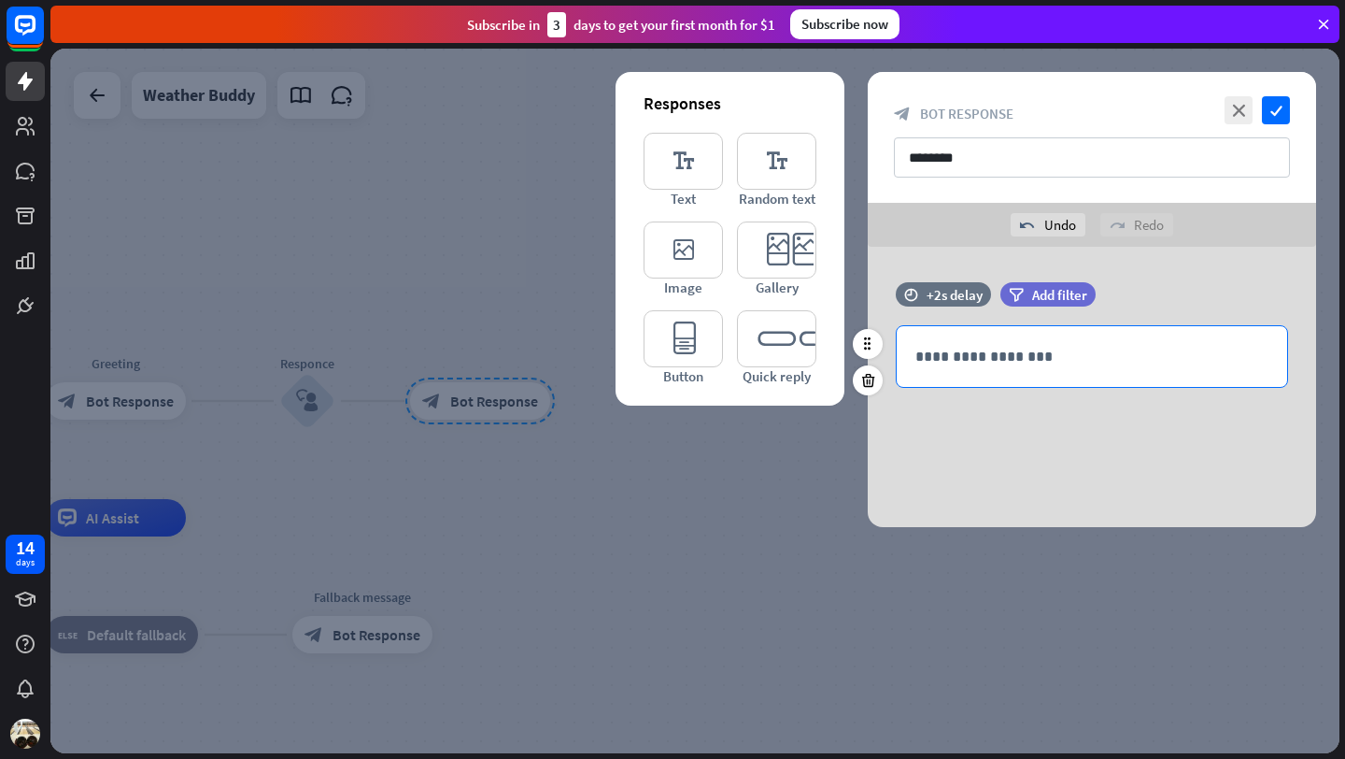
click at [954, 364] on p "**********" at bounding box center [1092, 356] width 353 height 23
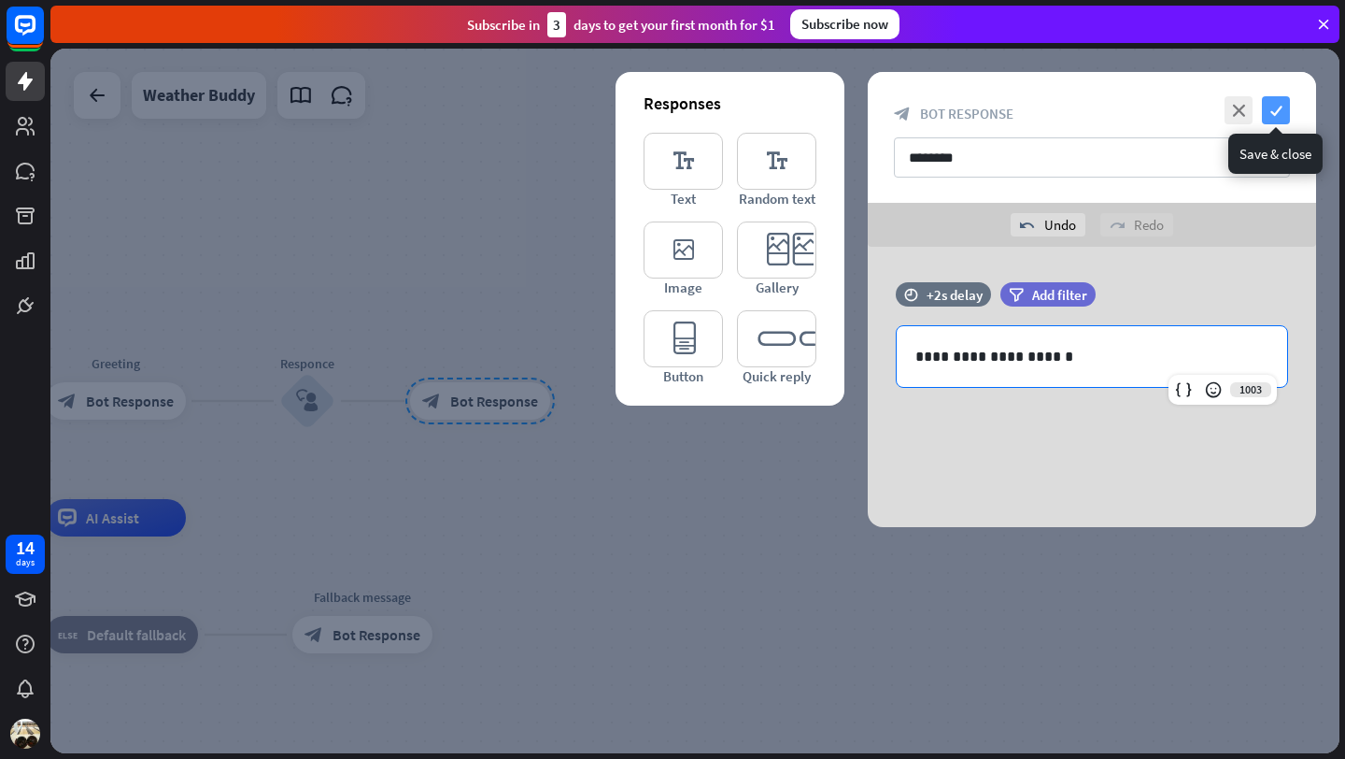
click at [1280, 106] on icon "check" at bounding box center [1276, 110] width 28 height 28
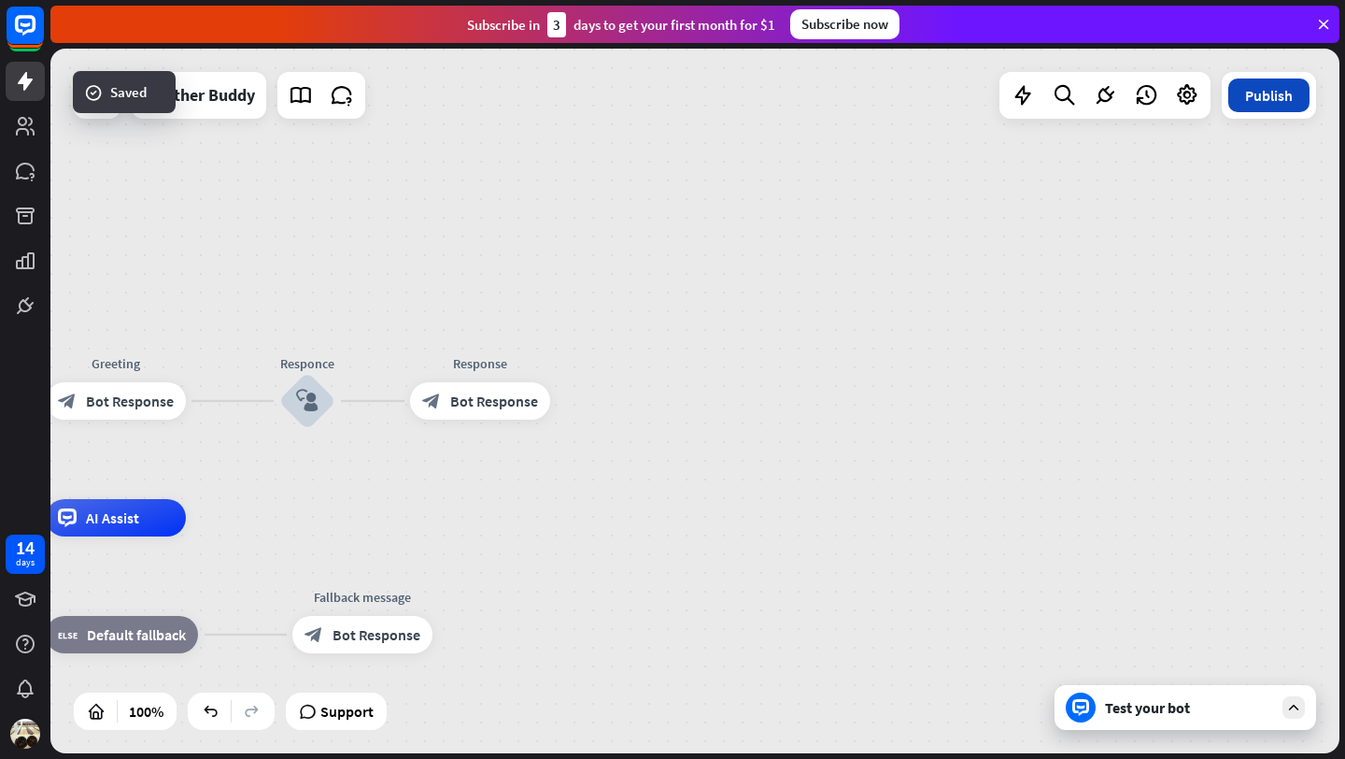
click at [1284, 101] on button "Publish" at bounding box center [1268, 95] width 81 height 34
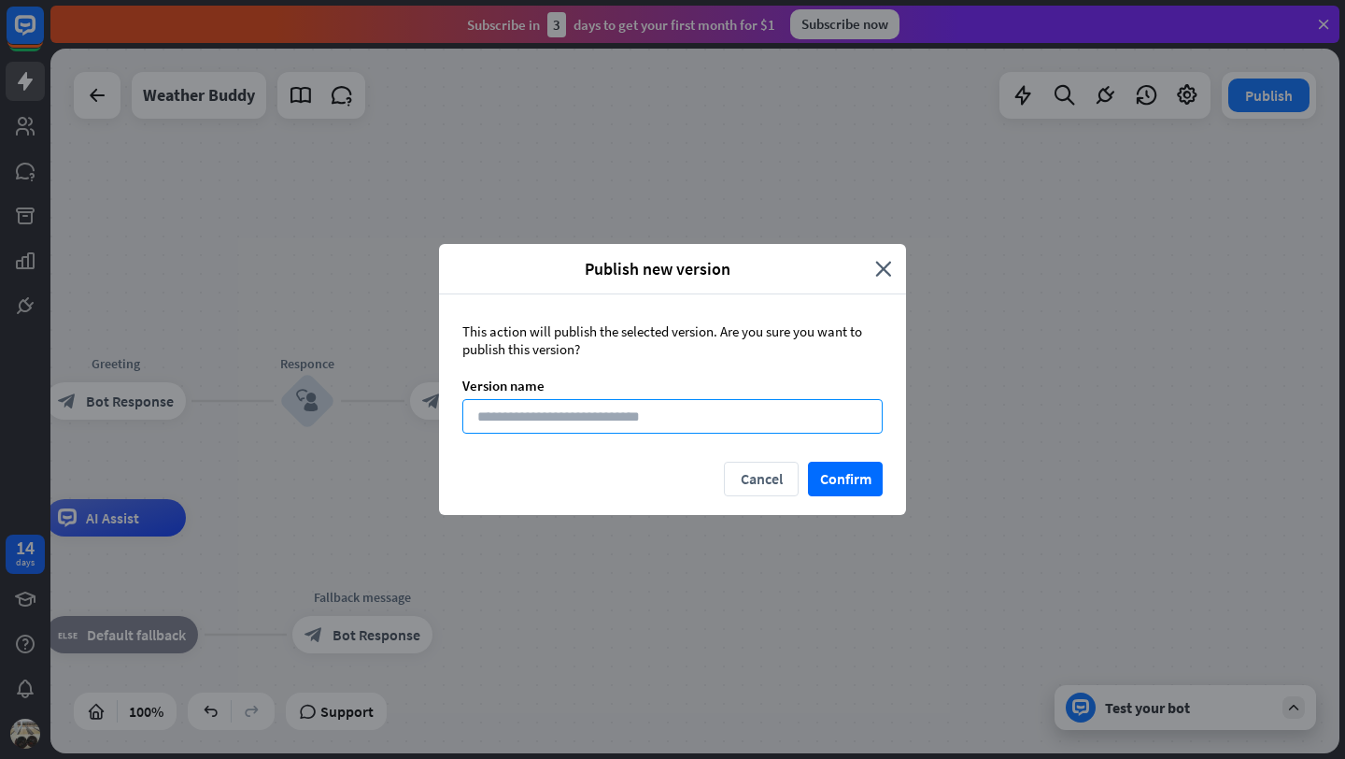
click at [583, 430] on input at bounding box center [672, 416] width 420 height 35
type input "**********"
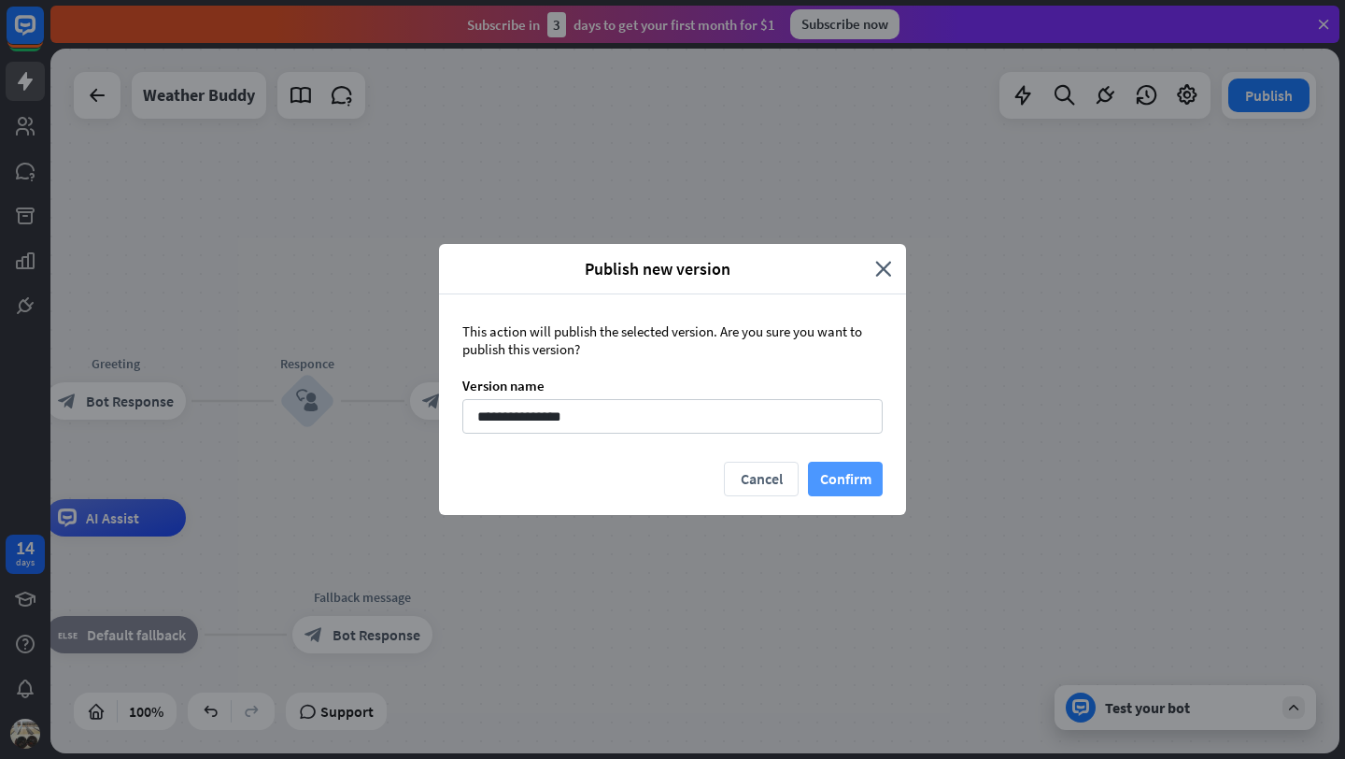
click at [857, 491] on button "Confirm" at bounding box center [845, 479] width 75 height 35
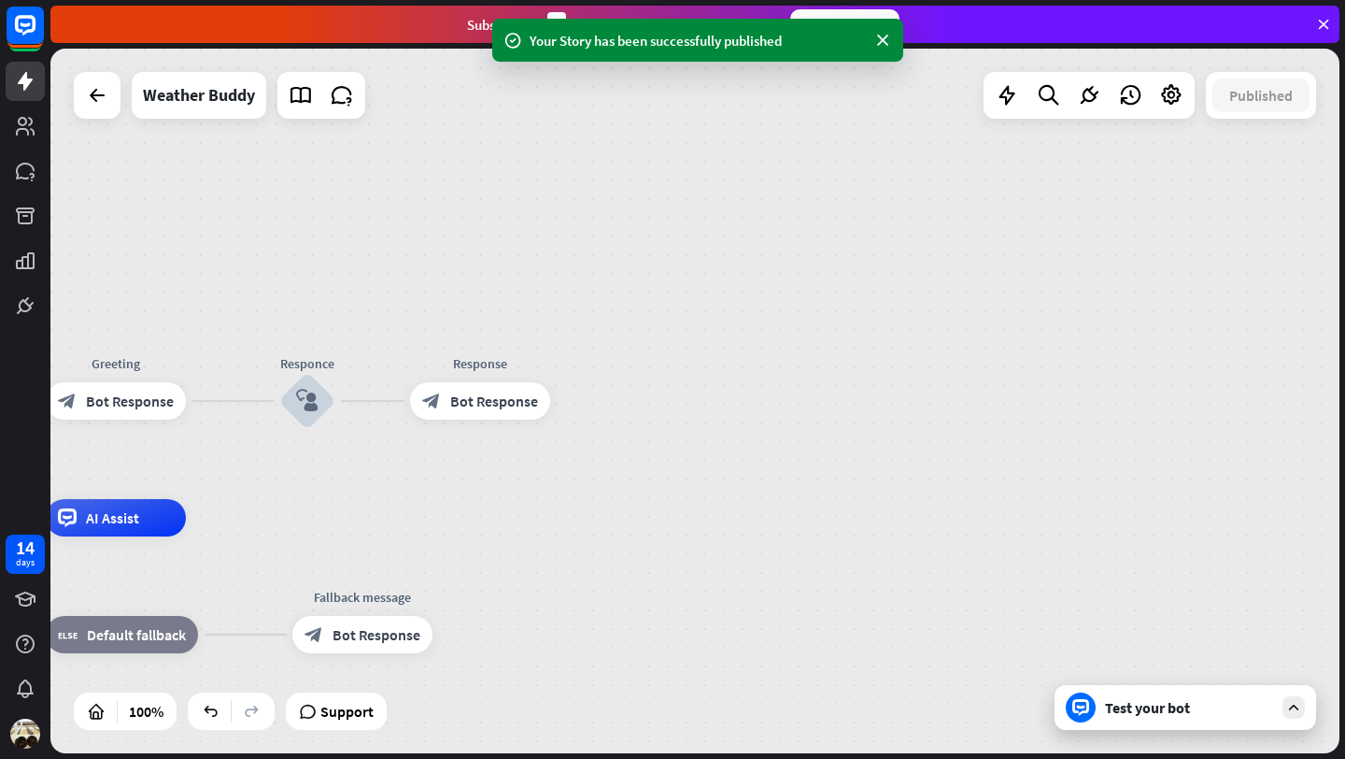
click at [1161, 718] on div "Test your bot" at bounding box center [1186, 707] width 262 height 45
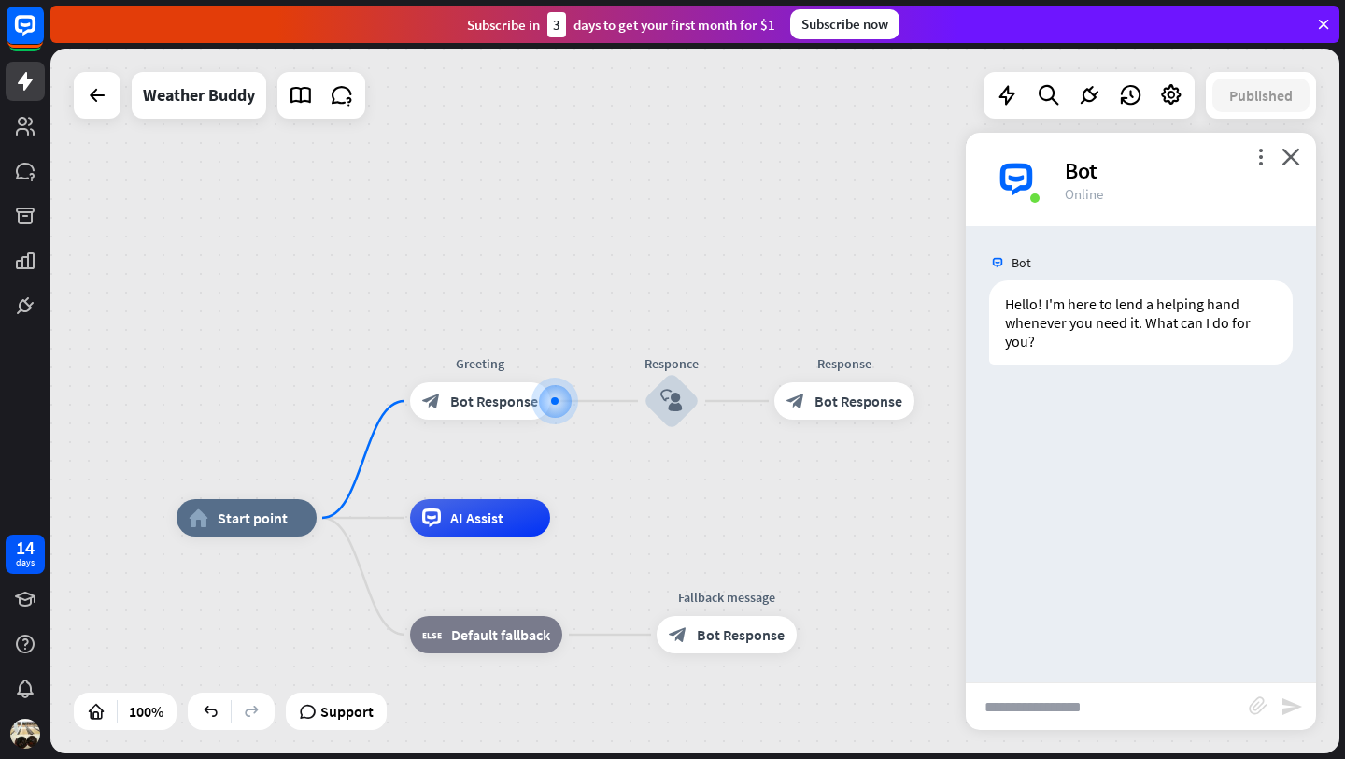
click at [1048, 703] on input "text" at bounding box center [1107, 706] width 283 height 47
type input "*"
type input "*******"
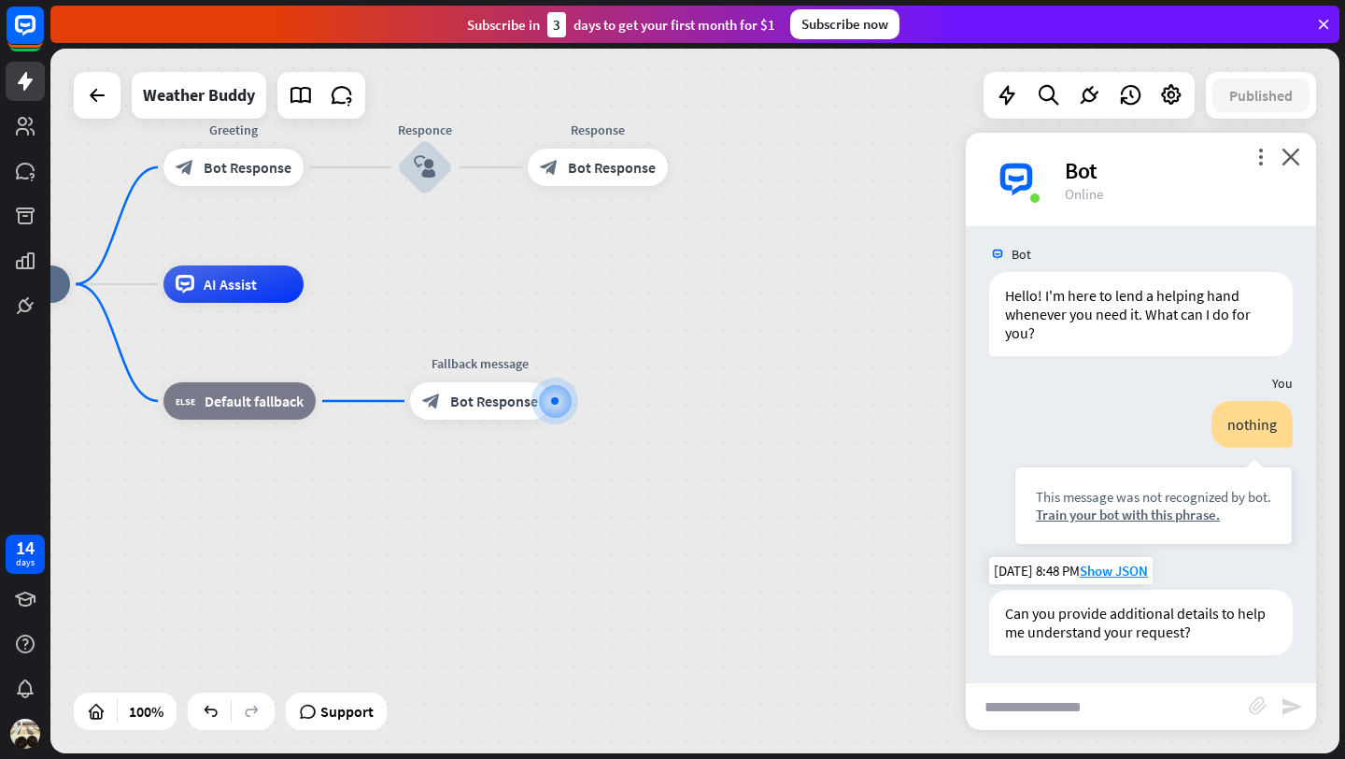
scroll to position [9, 0]
click at [431, 157] on icon "block_user_input" at bounding box center [425, 167] width 22 height 22
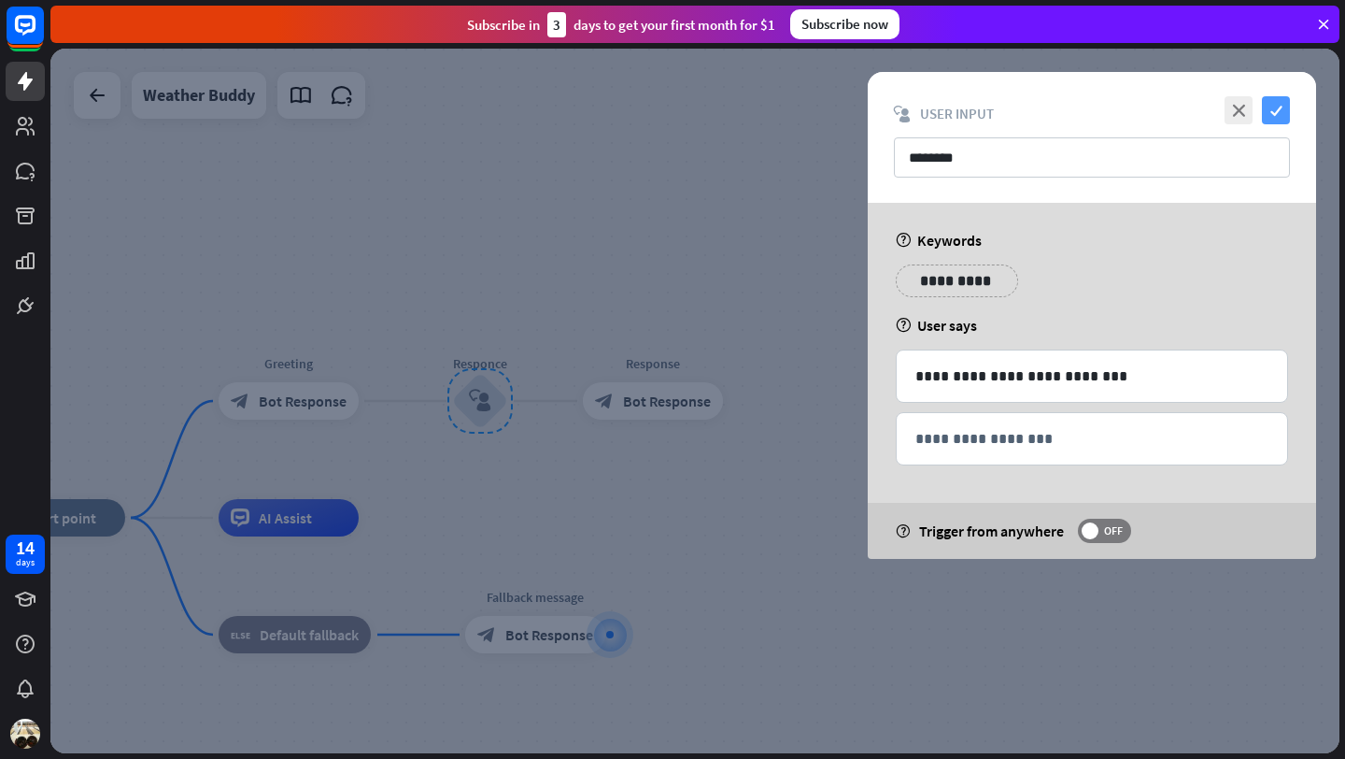
click at [1285, 112] on icon "check" at bounding box center [1276, 110] width 28 height 28
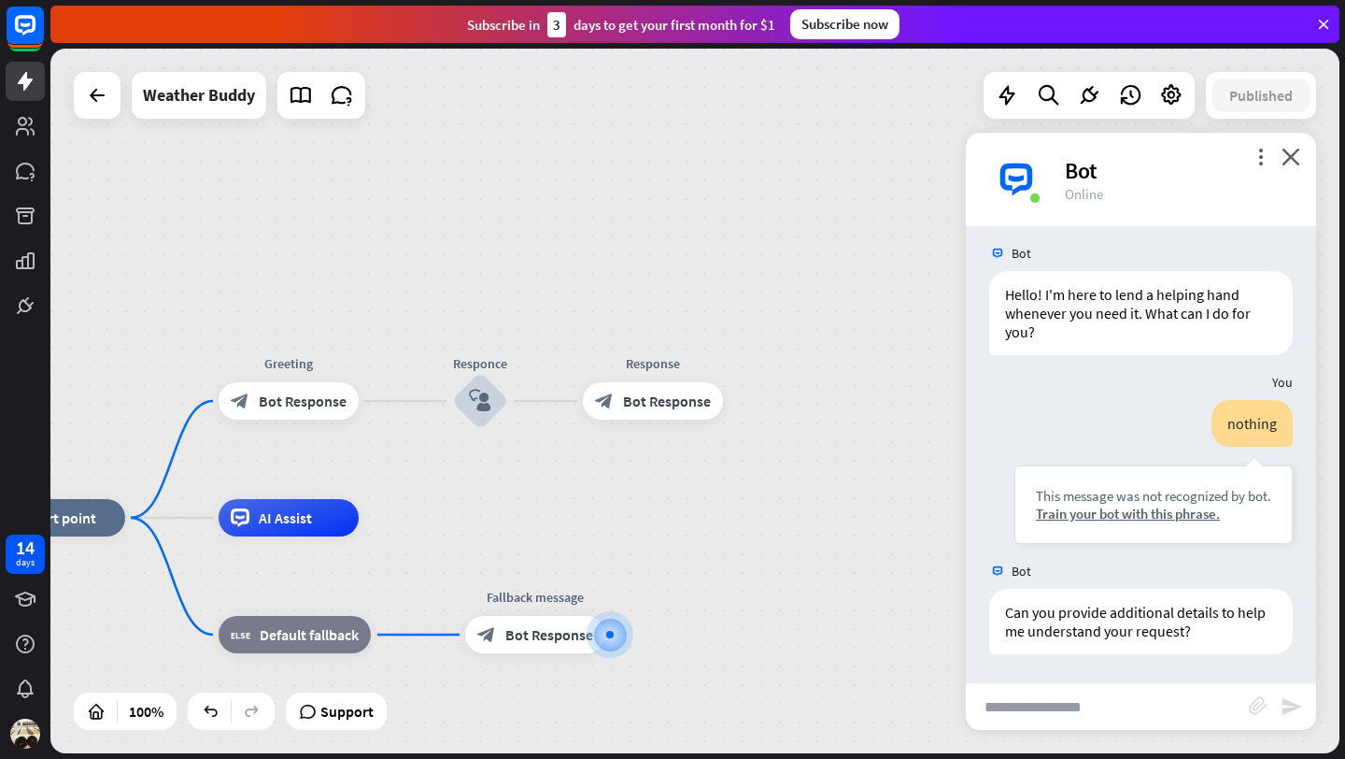
click at [1064, 705] on input "text" at bounding box center [1107, 706] width 283 height 47
type input "**********"
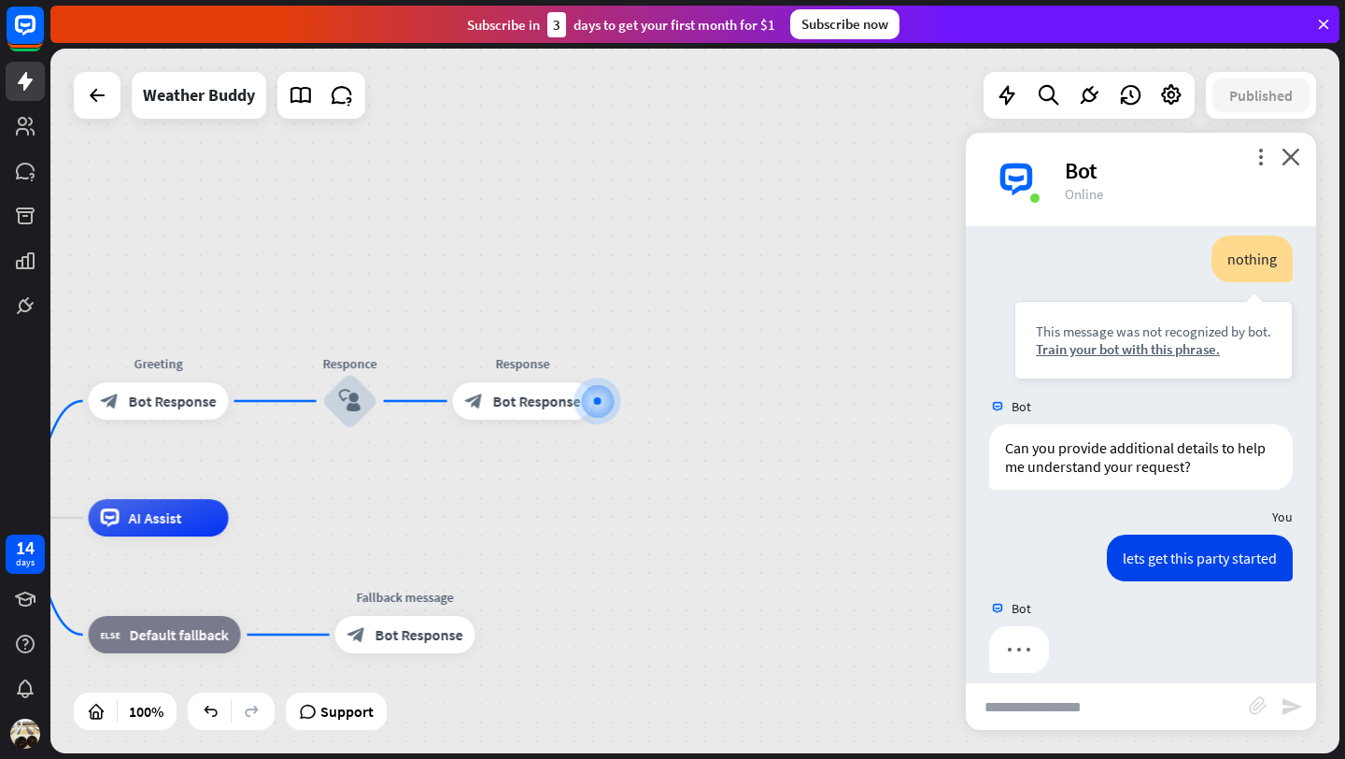
scroll to position [192, 0]
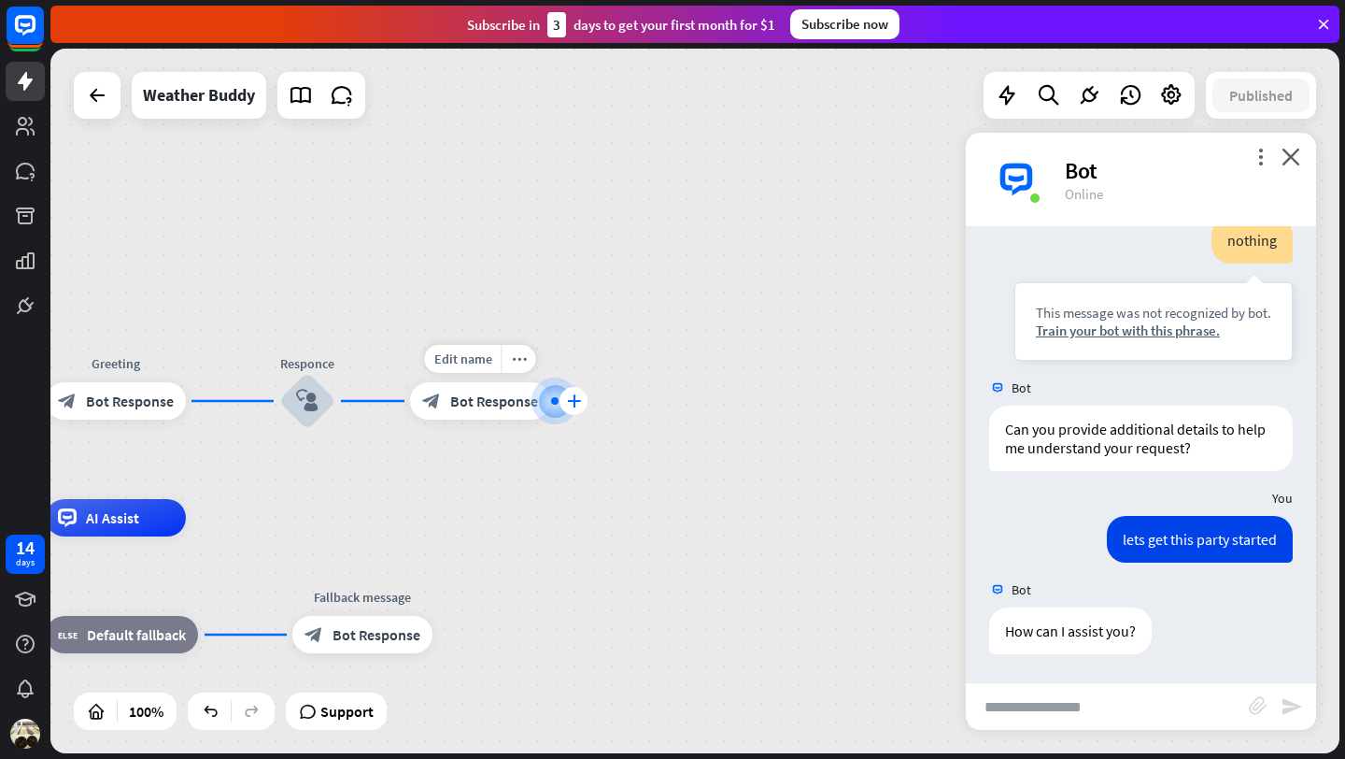
click at [576, 409] on div "plus" at bounding box center [574, 401] width 28 height 28
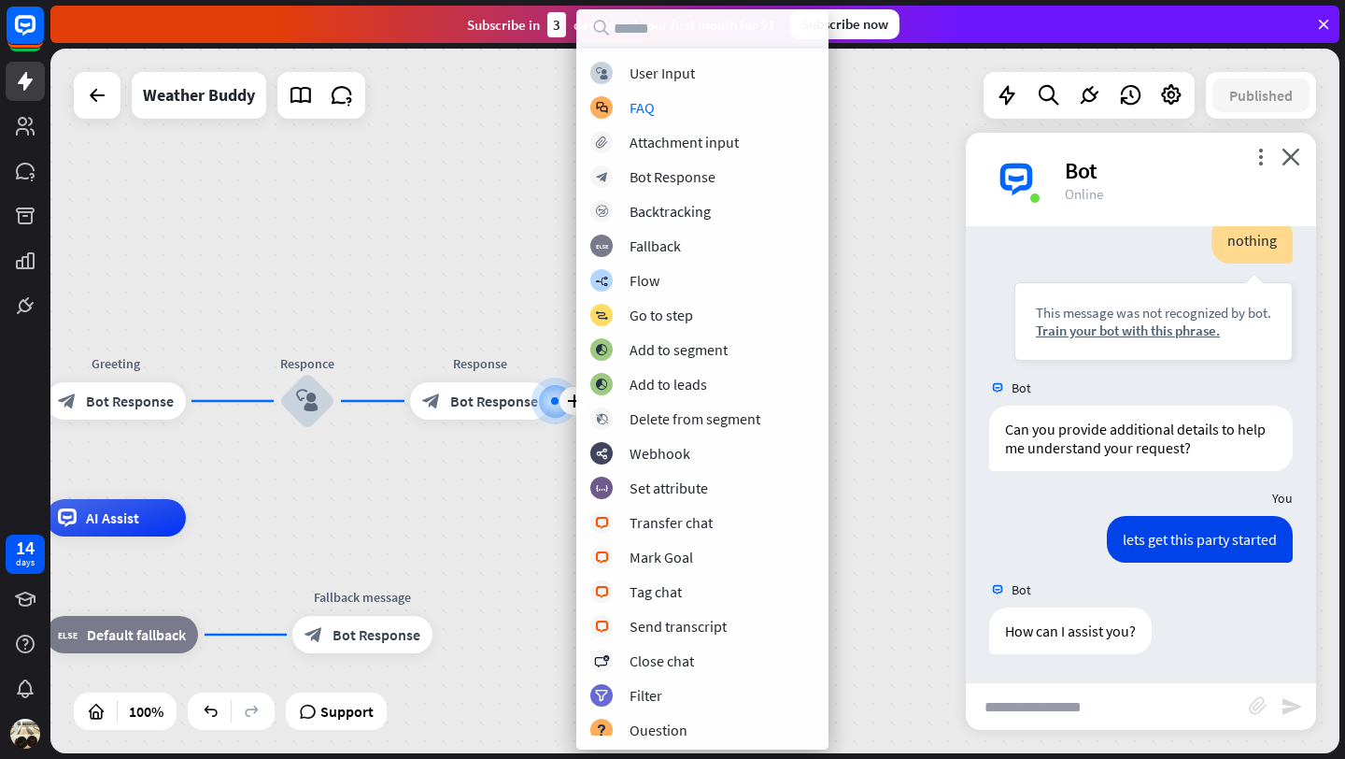
click at [501, 169] on div "home_2 Start point Greeting block_bot_response Bot Response Responce block_user…" at bounding box center [694, 401] width 1289 height 704
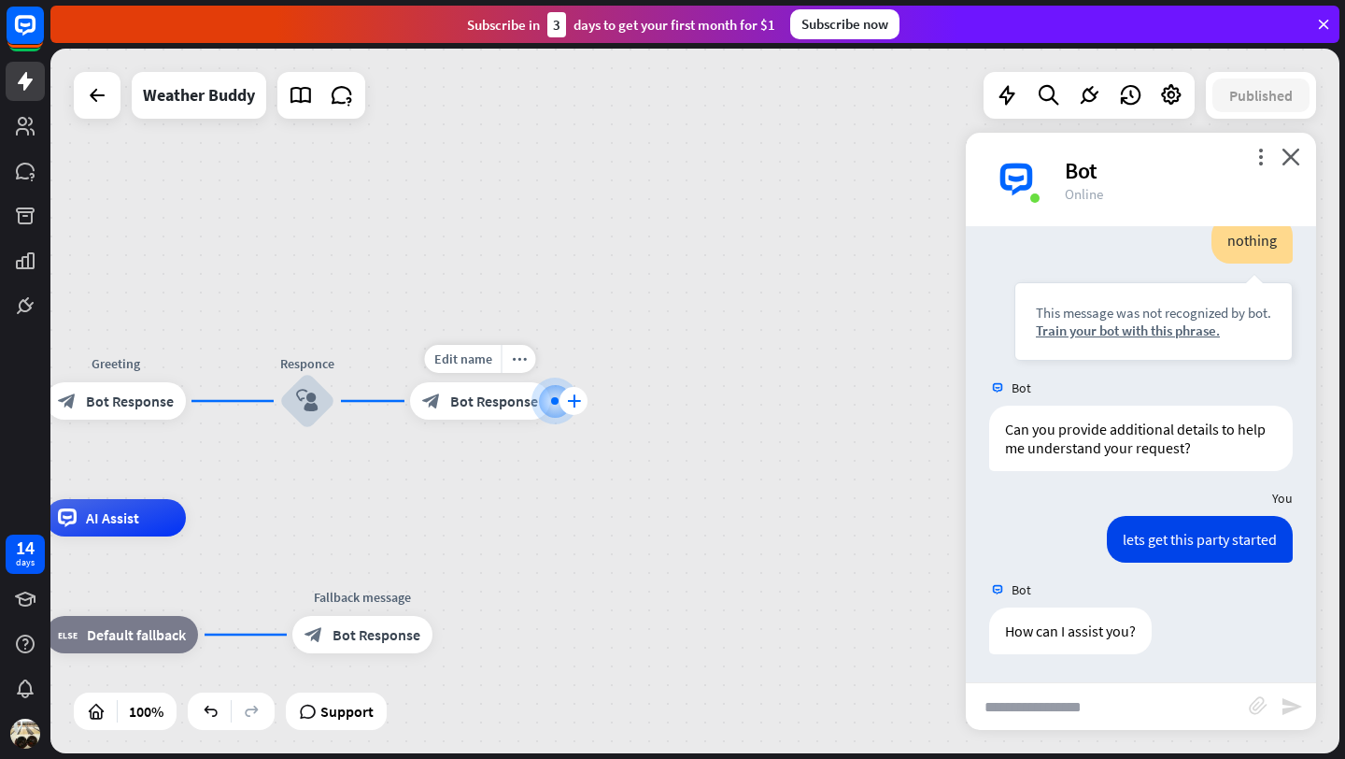
click at [568, 406] on icon "plus" at bounding box center [574, 400] width 14 height 13
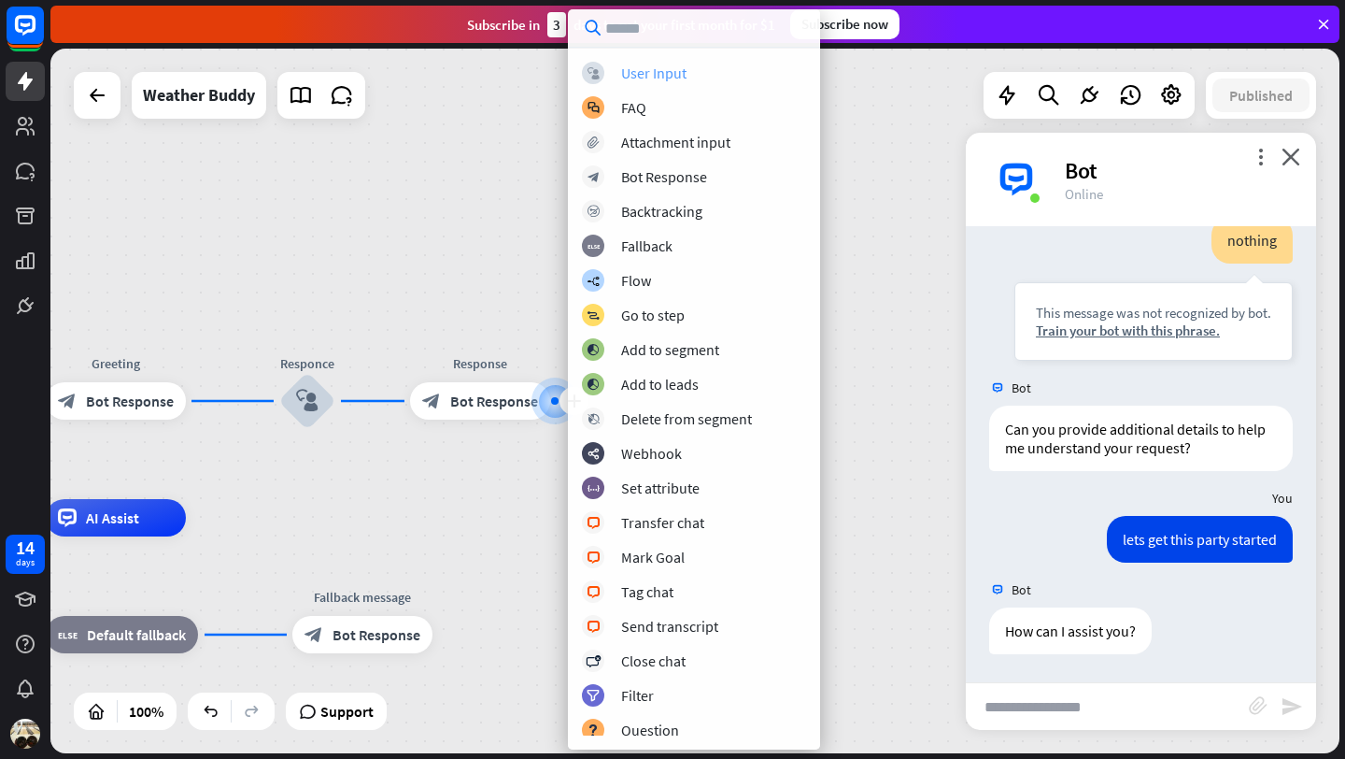
click at [679, 66] on div "User Input" at bounding box center [653, 73] width 65 height 19
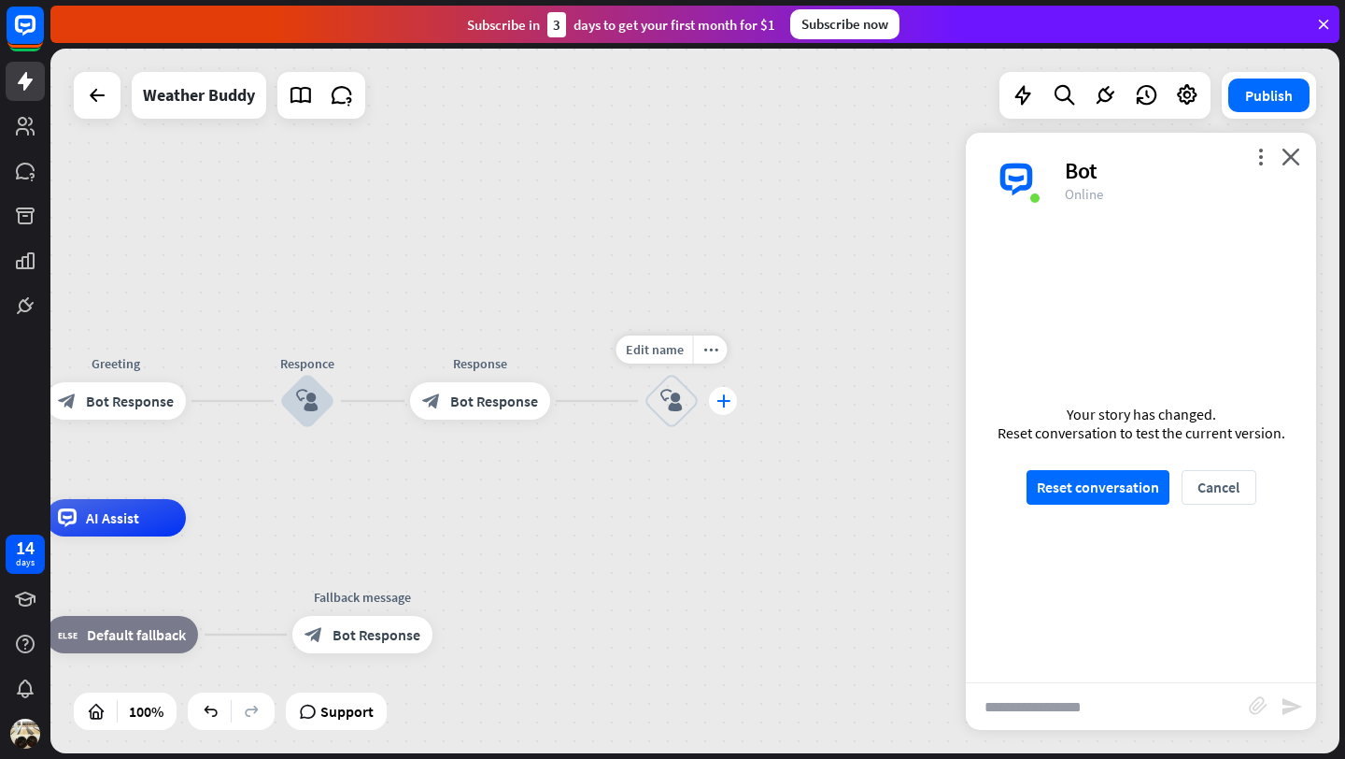
click at [717, 398] on icon "plus" at bounding box center [724, 400] width 14 height 13
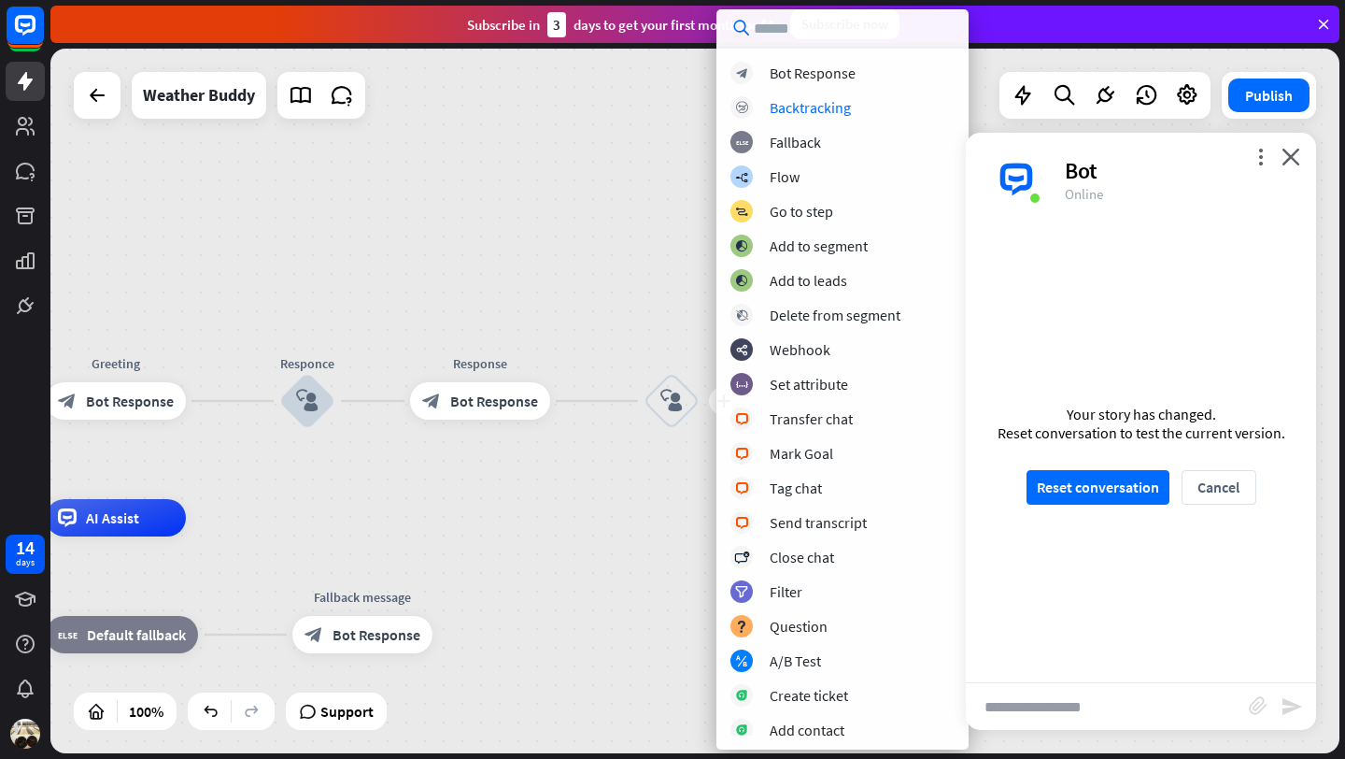
click at [635, 185] on div "home_2 Start point Greeting block_bot_response Bot Response Responce block_user…" at bounding box center [694, 401] width 1289 height 704
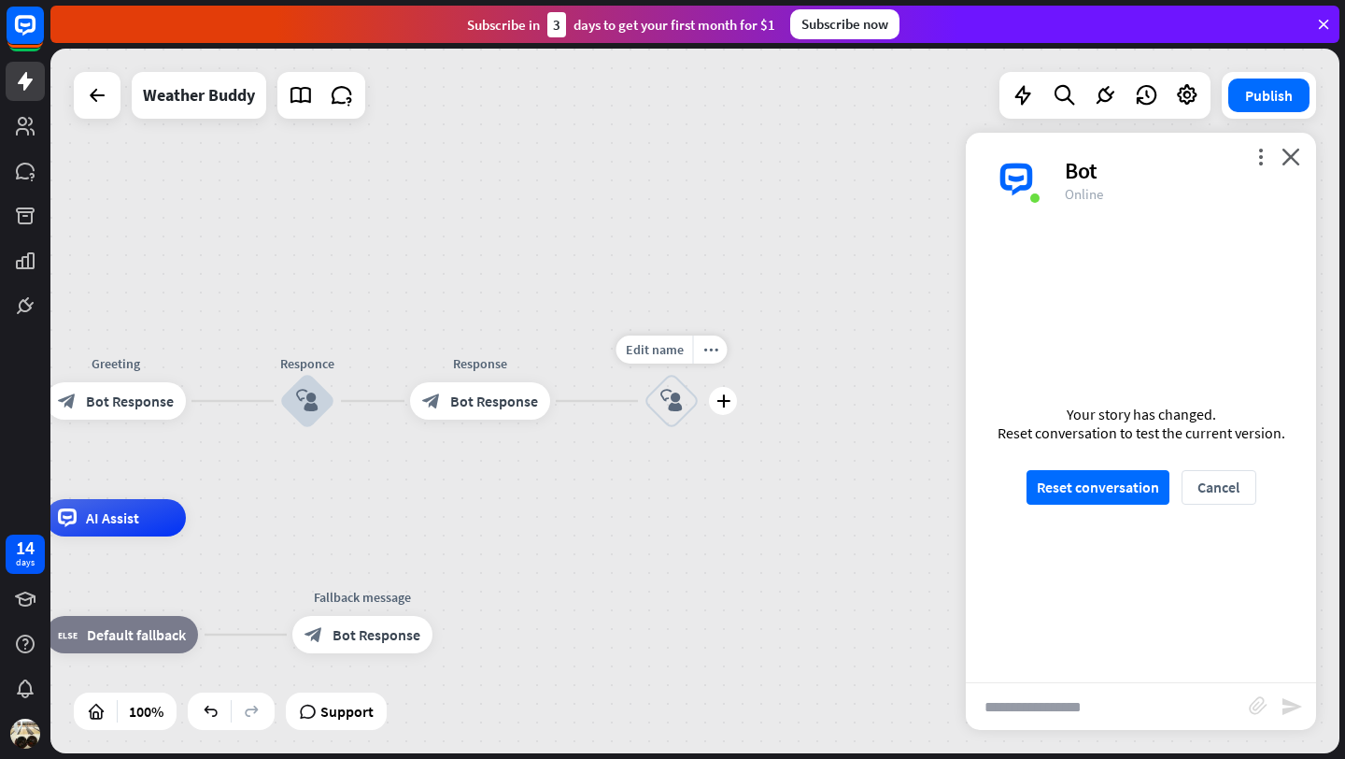
click at [683, 400] on div "block_user_input" at bounding box center [672, 401] width 56 height 56
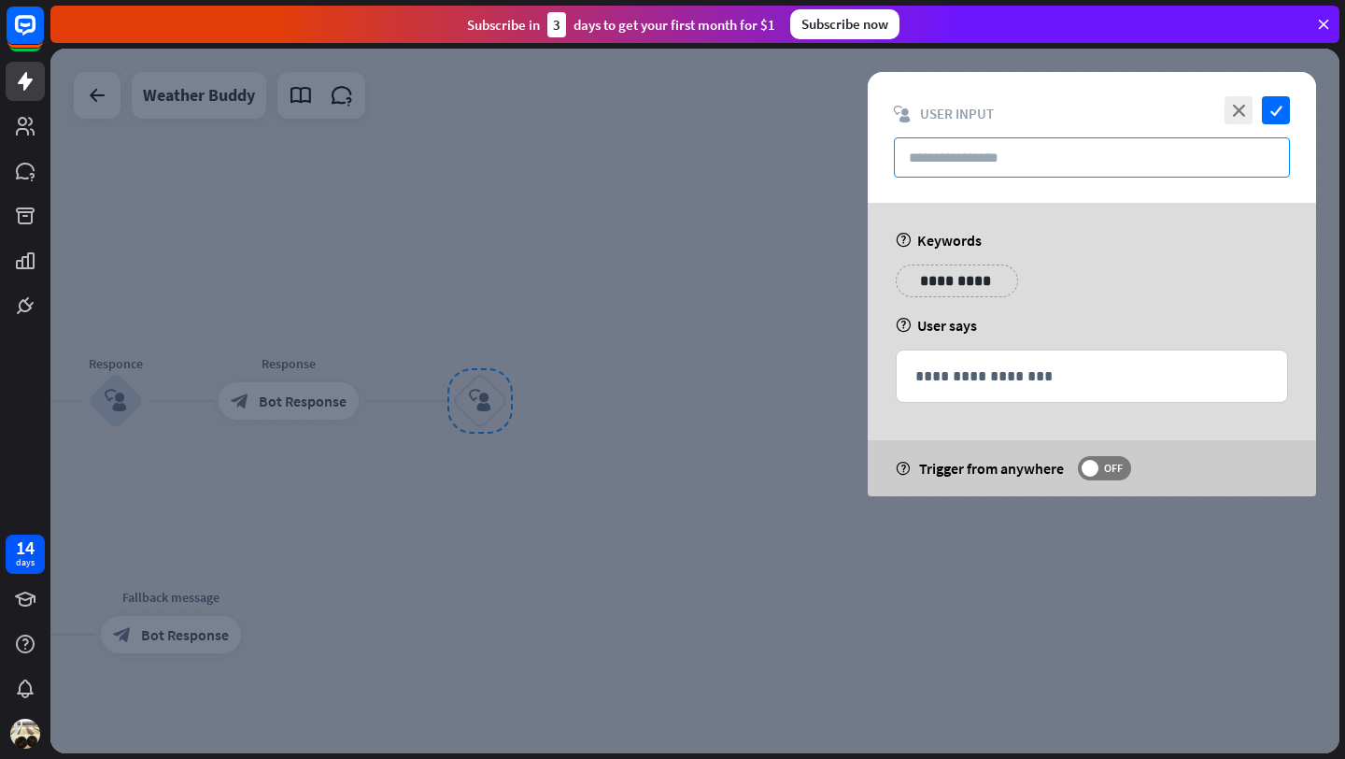
click at [982, 152] on input "text" at bounding box center [1092, 157] width 396 height 40
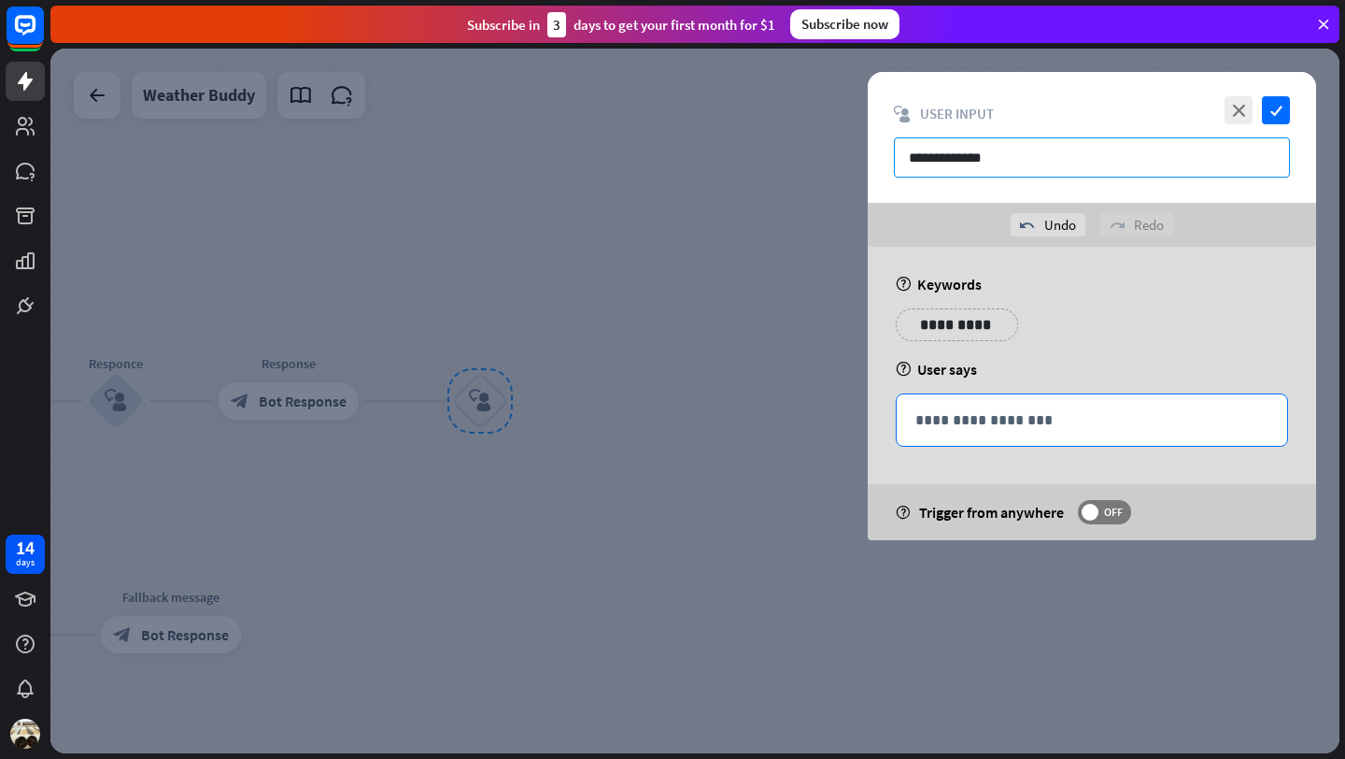
type input "**********"
click at [1010, 436] on div "**********" at bounding box center [1092, 419] width 391 height 51
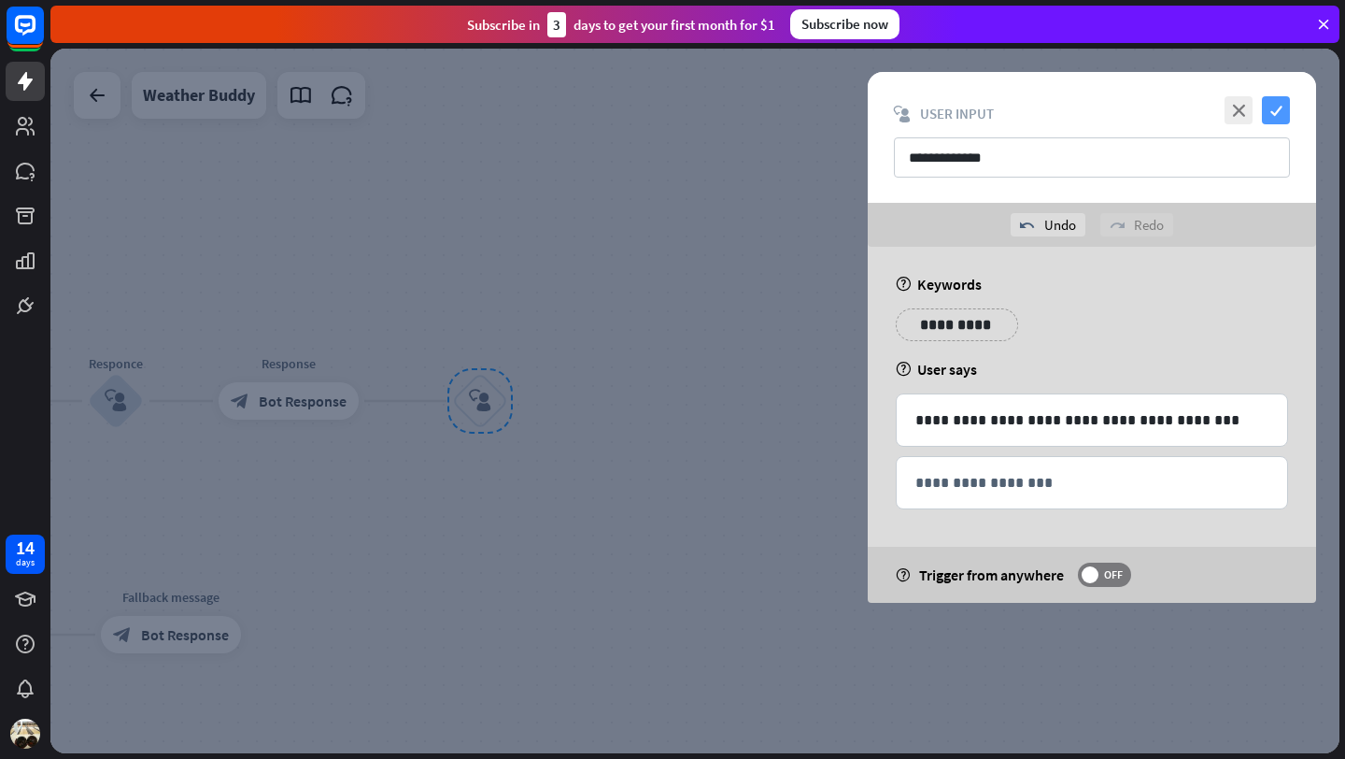
click at [1274, 115] on icon "check" at bounding box center [1276, 110] width 28 height 28
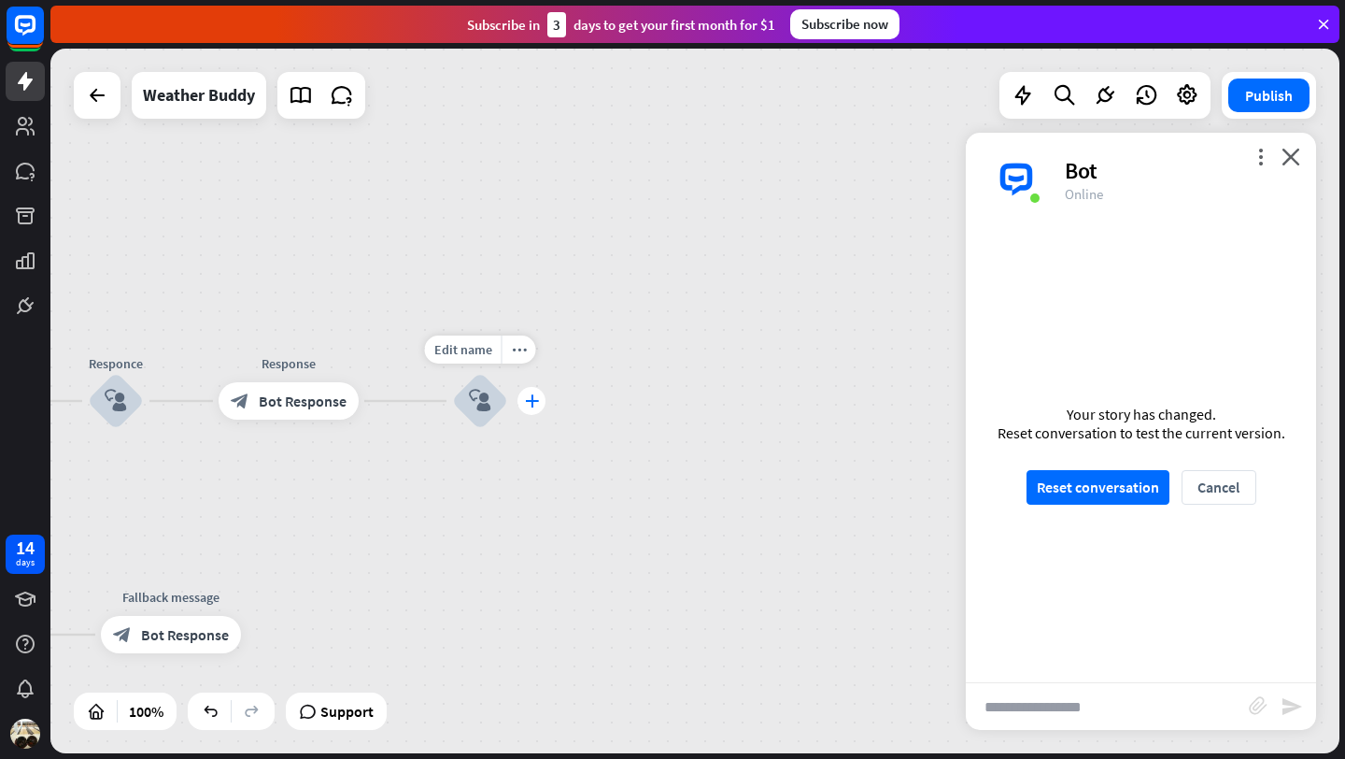
click at [527, 404] on icon "plus" at bounding box center [532, 400] width 14 height 13
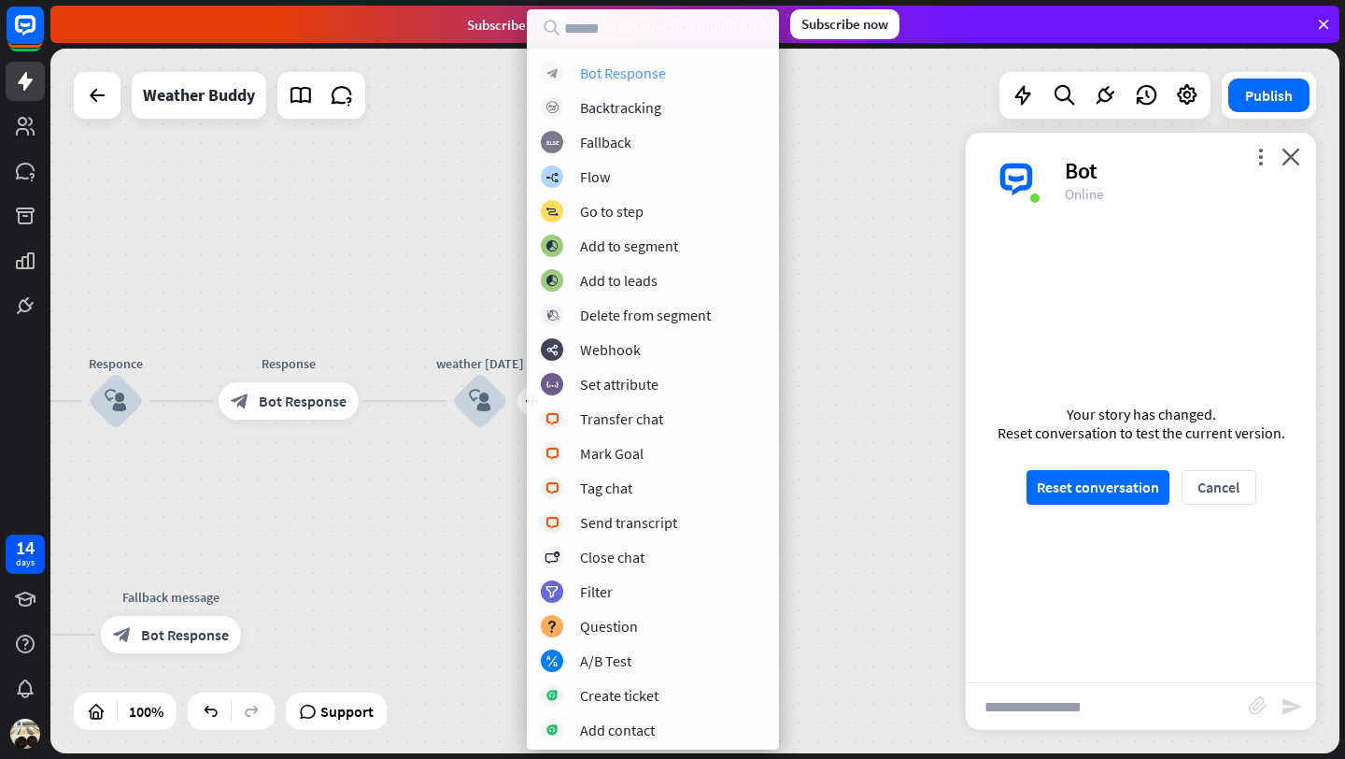
click at [642, 75] on div "Bot Response" at bounding box center [623, 73] width 86 height 19
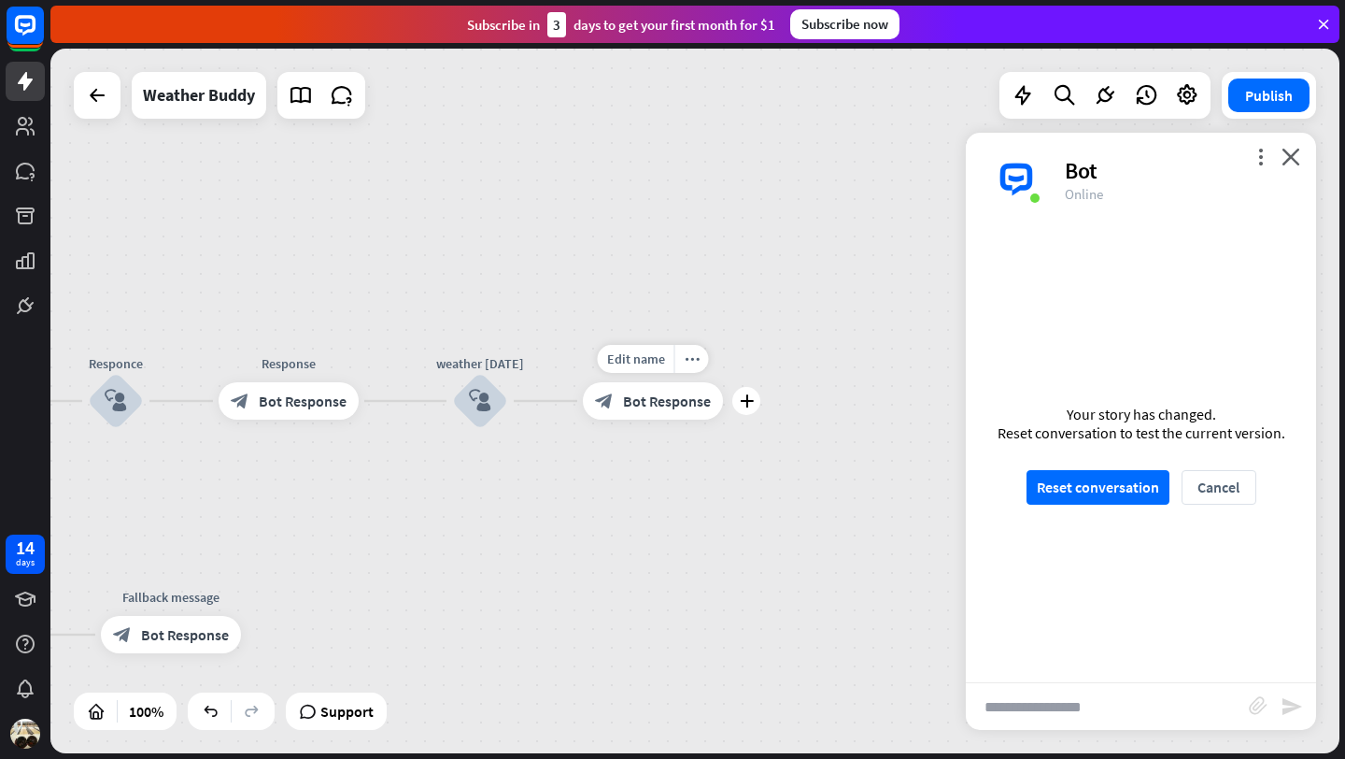
click at [652, 412] on div "block_bot_response Bot Response" at bounding box center [653, 400] width 140 height 37
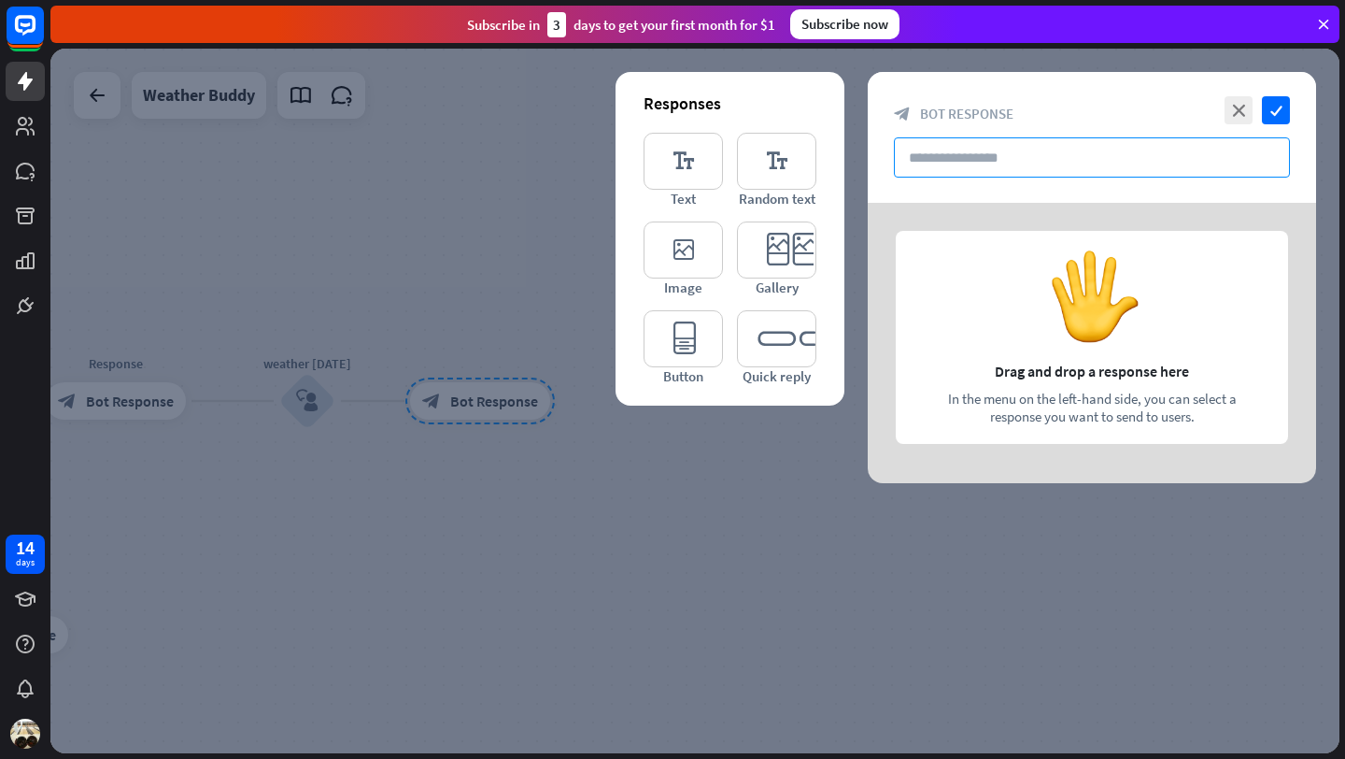
click at [934, 146] on input "text" at bounding box center [1092, 157] width 396 height 40
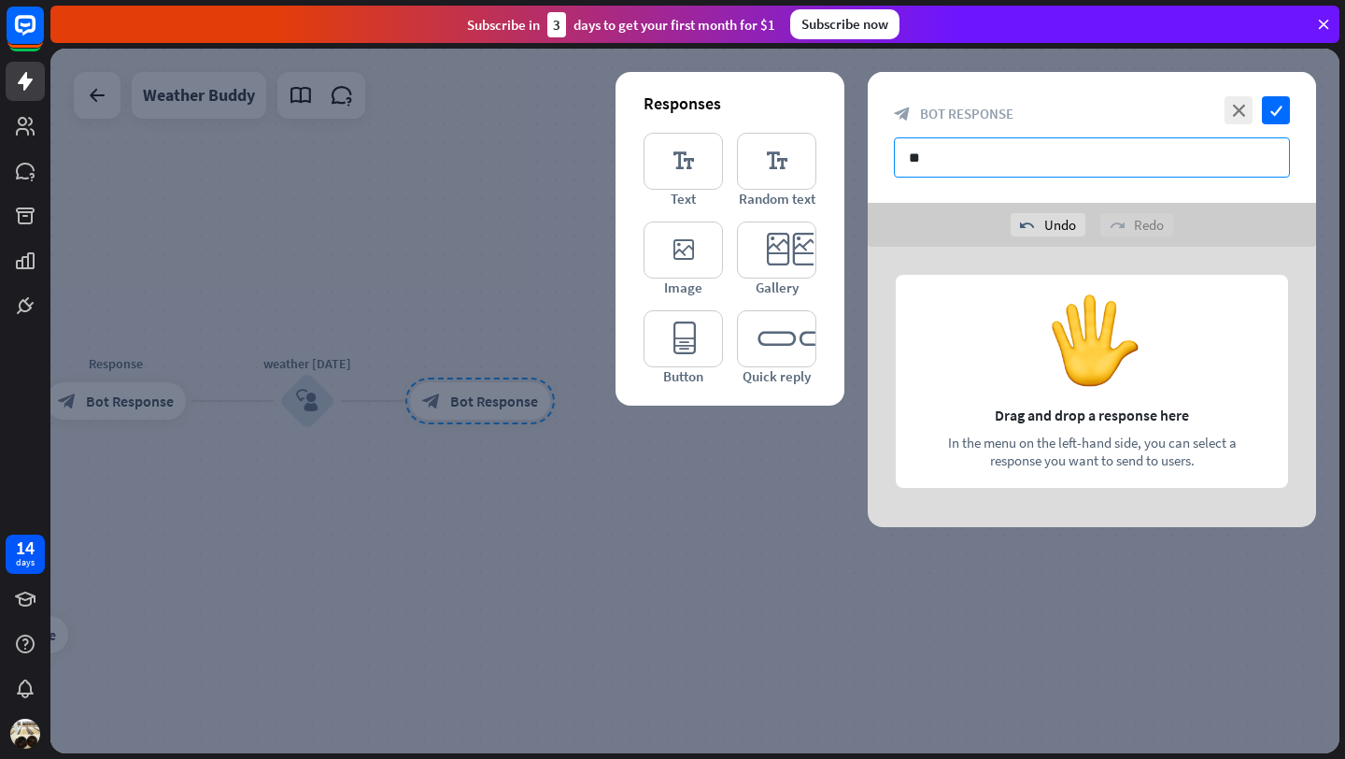
type input "*"
type input "**********"
click at [673, 166] on icon "editor_text" at bounding box center [683, 161] width 79 height 57
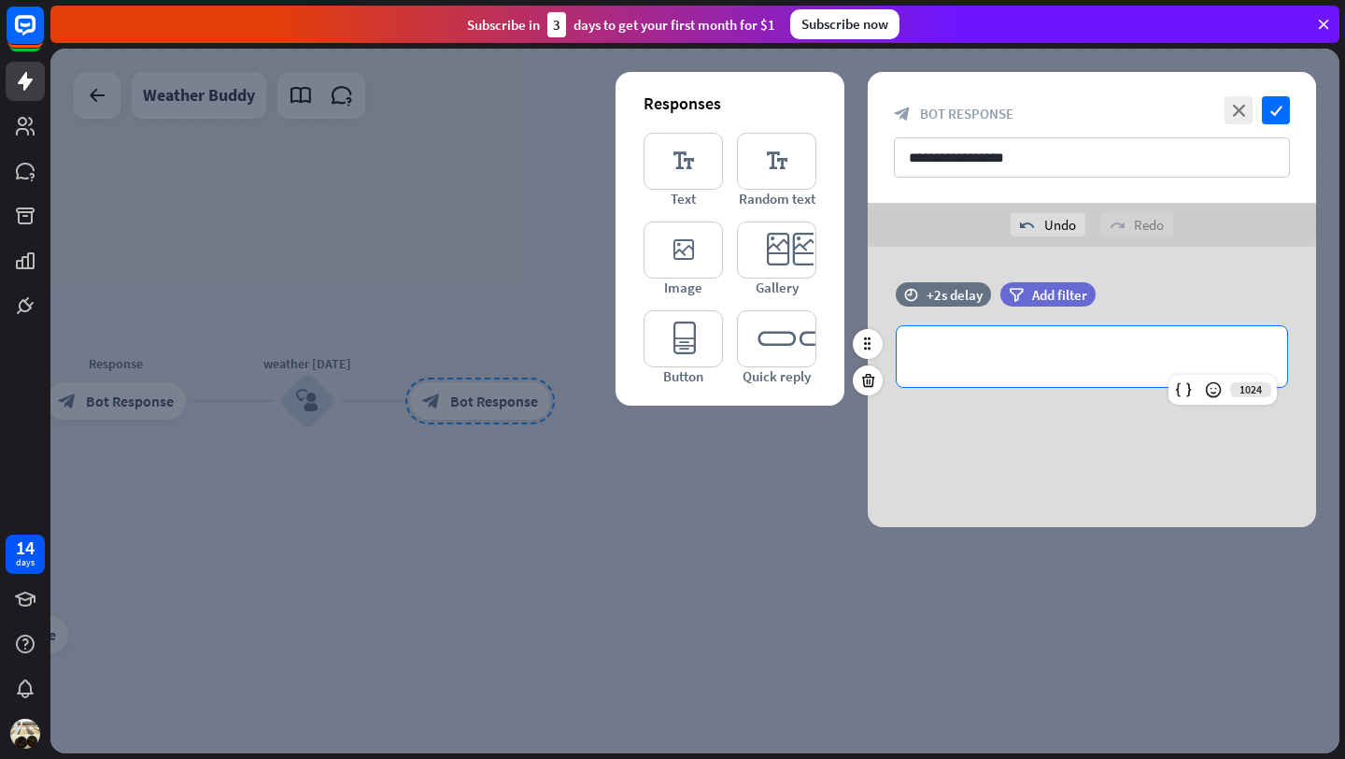
click at [930, 360] on p "**********" at bounding box center [1092, 356] width 353 height 23
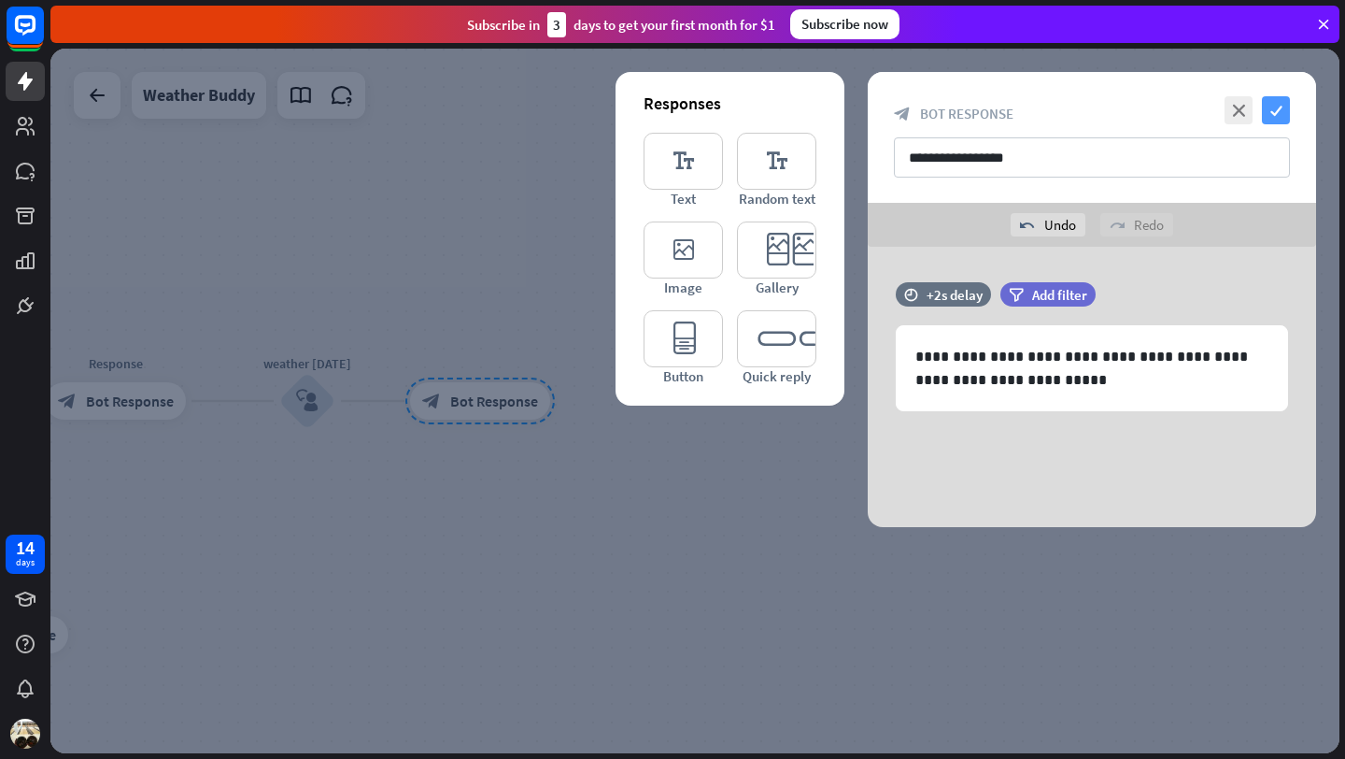
click at [1280, 113] on icon "check" at bounding box center [1276, 110] width 28 height 28
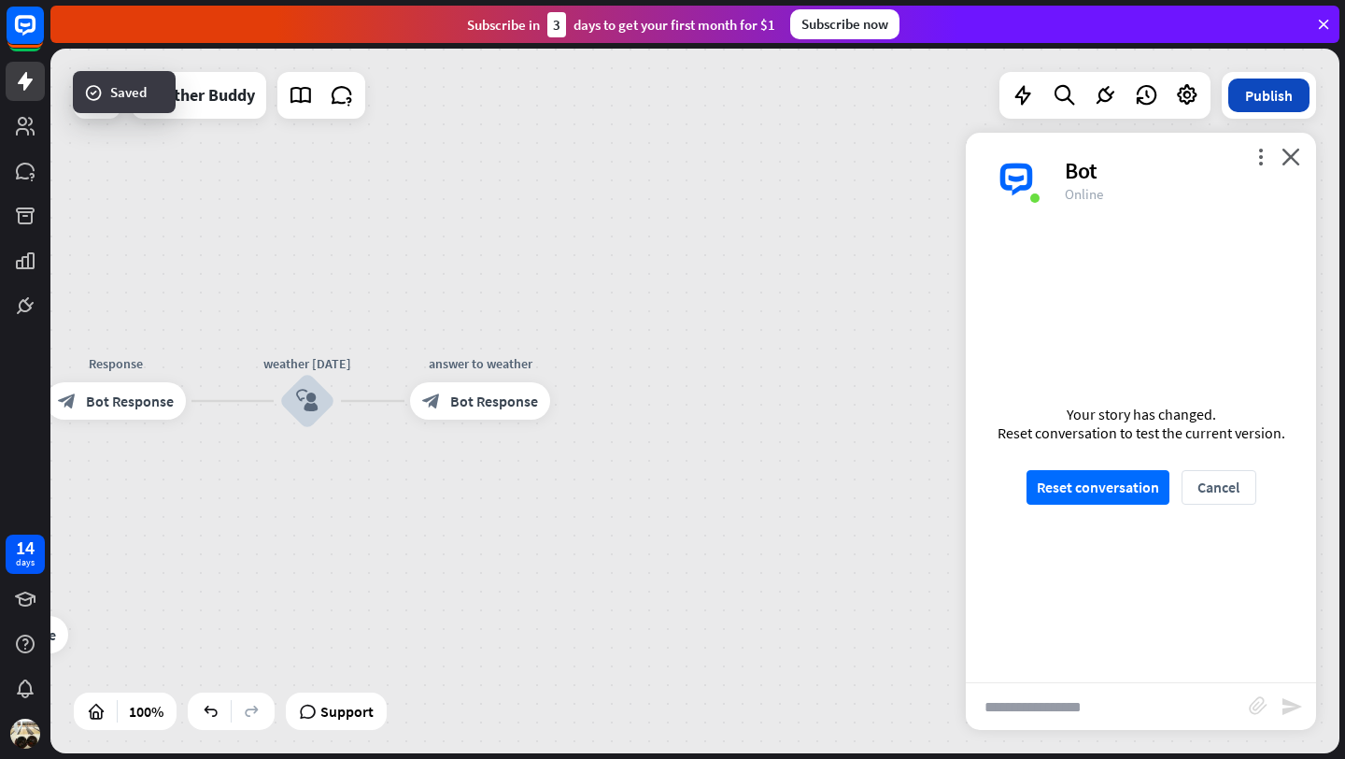
click at [1284, 99] on button "Publish" at bounding box center [1268, 95] width 81 height 34
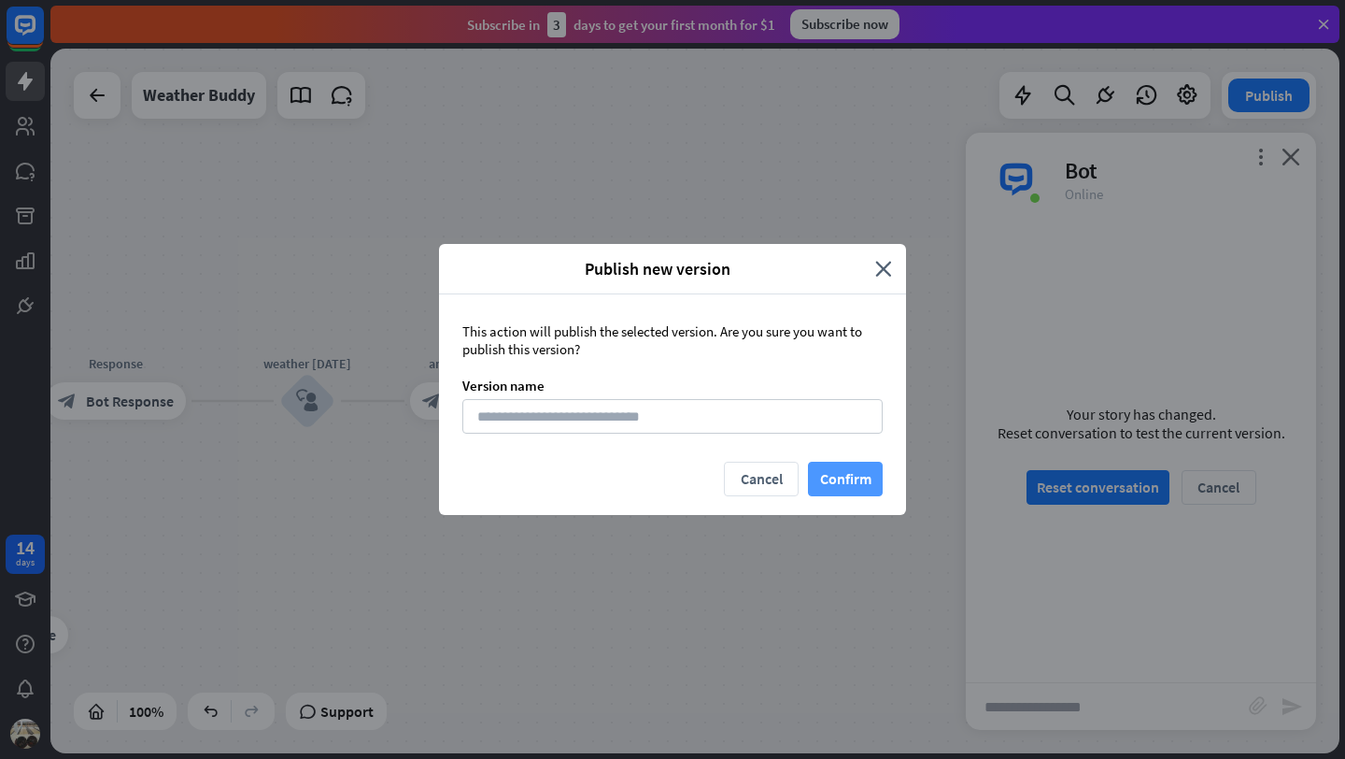
click at [841, 479] on button "Confirm" at bounding box center [845, 479] width 75 height 35
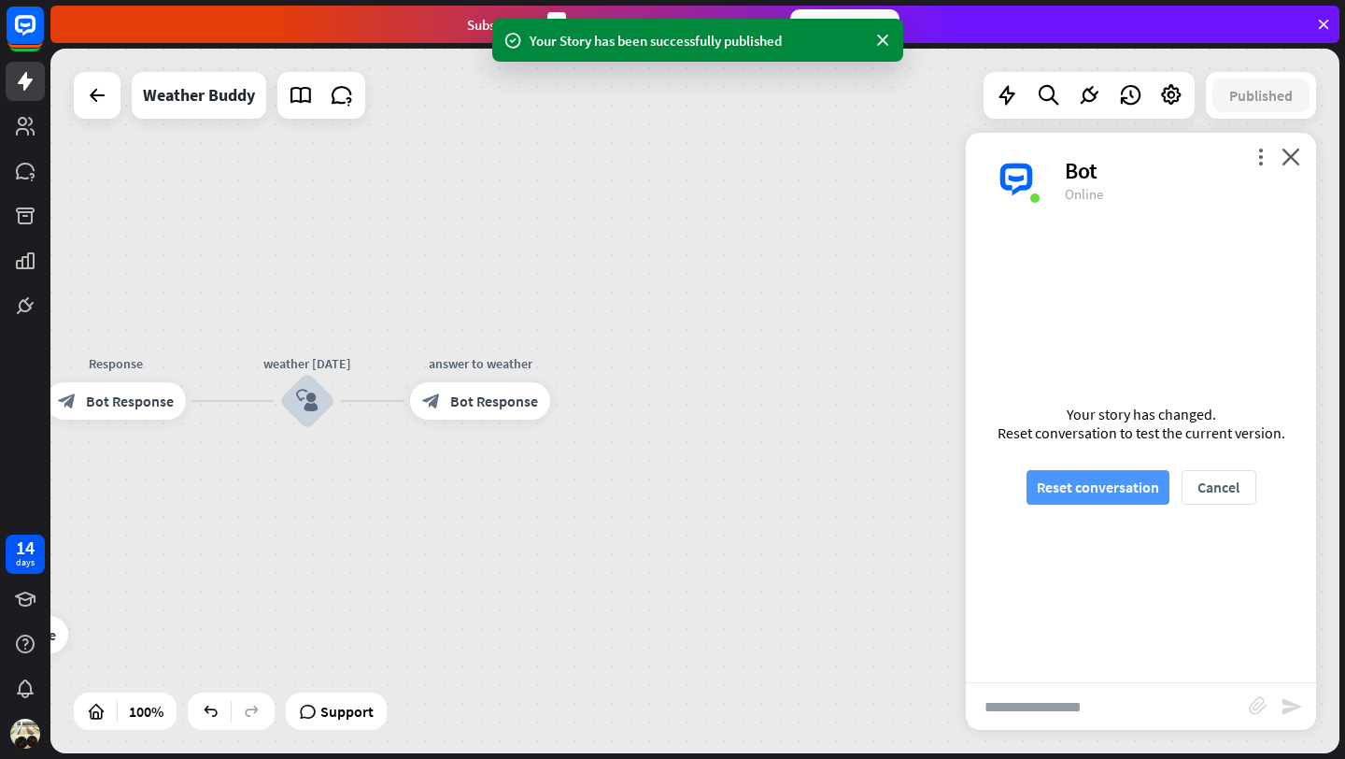
click at [1082, 493] on button "Reset conversation" at bounding box center [1098, 487] width 143 height 35
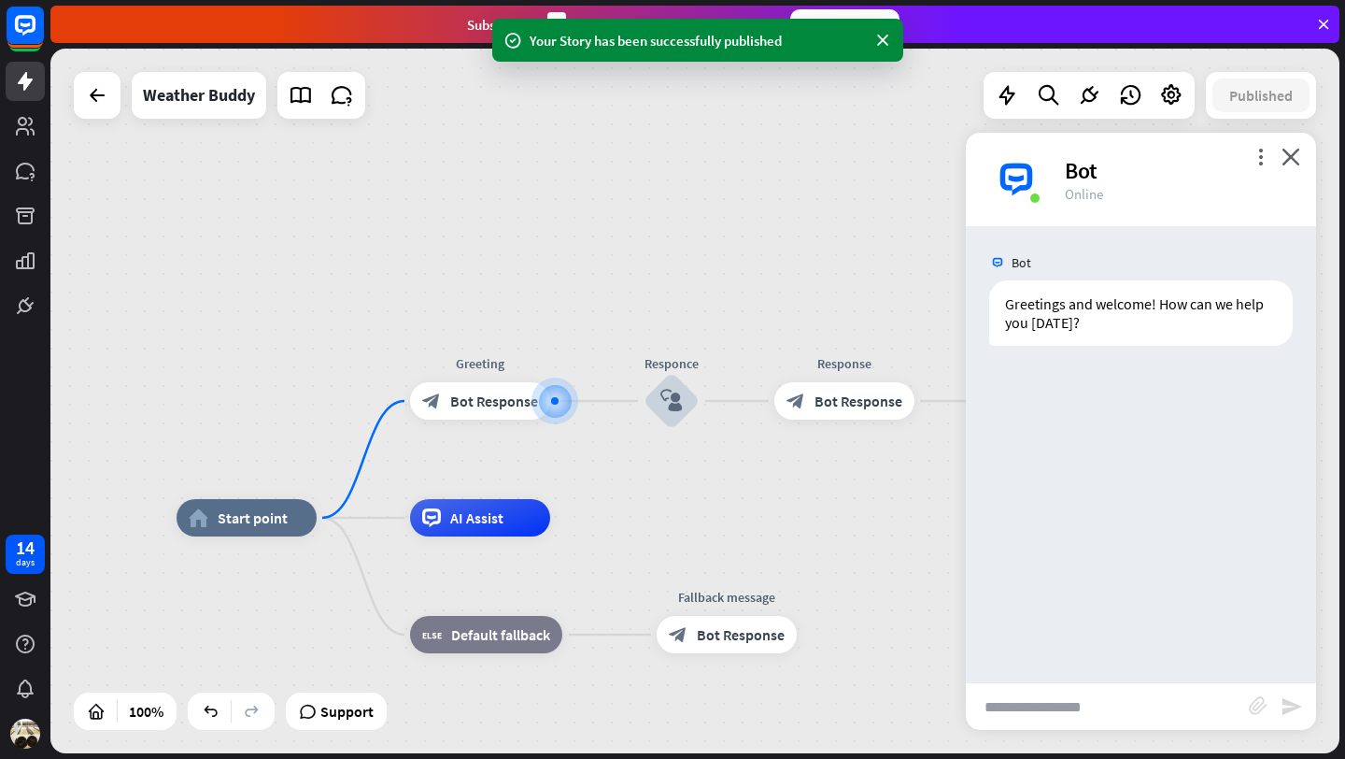
click at [1052, 704] on input "text" at bounding box center [1107, 706] width 283 height 47
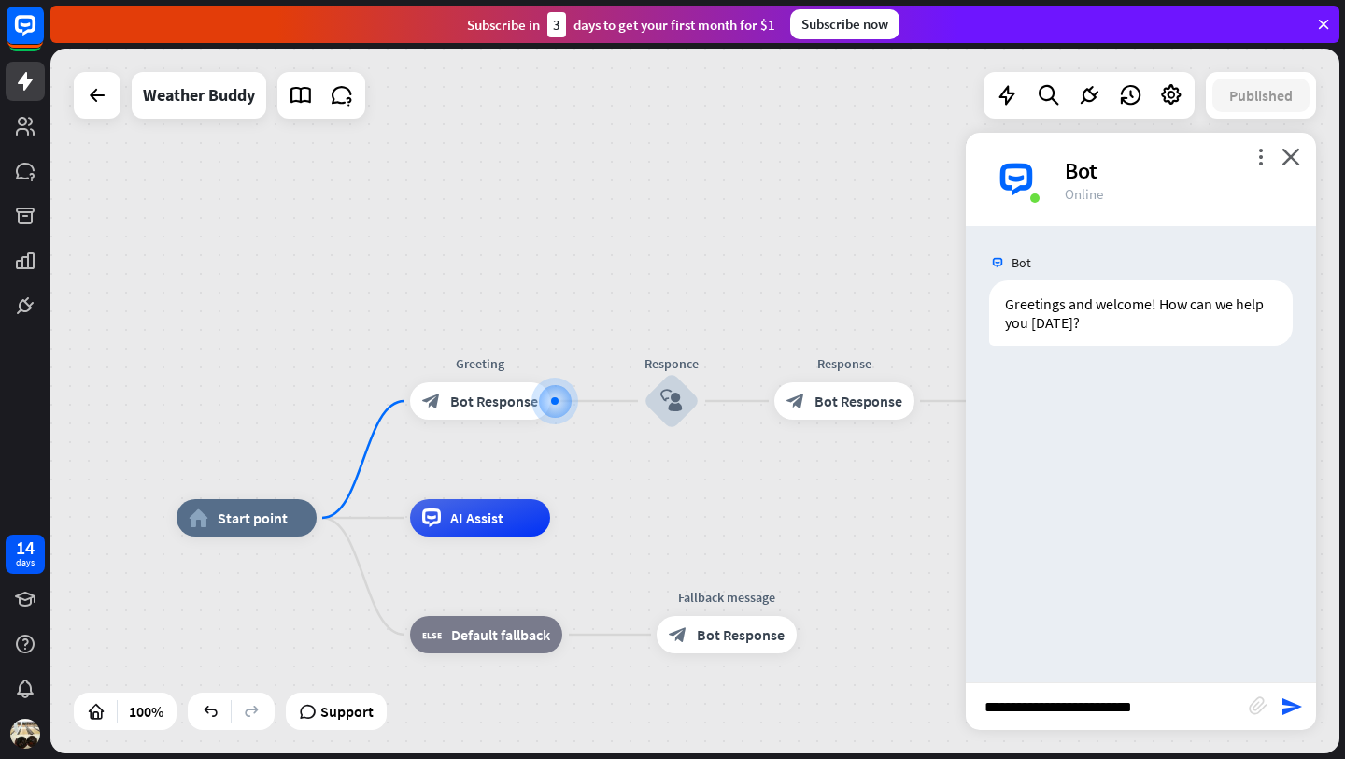
type input "**********"
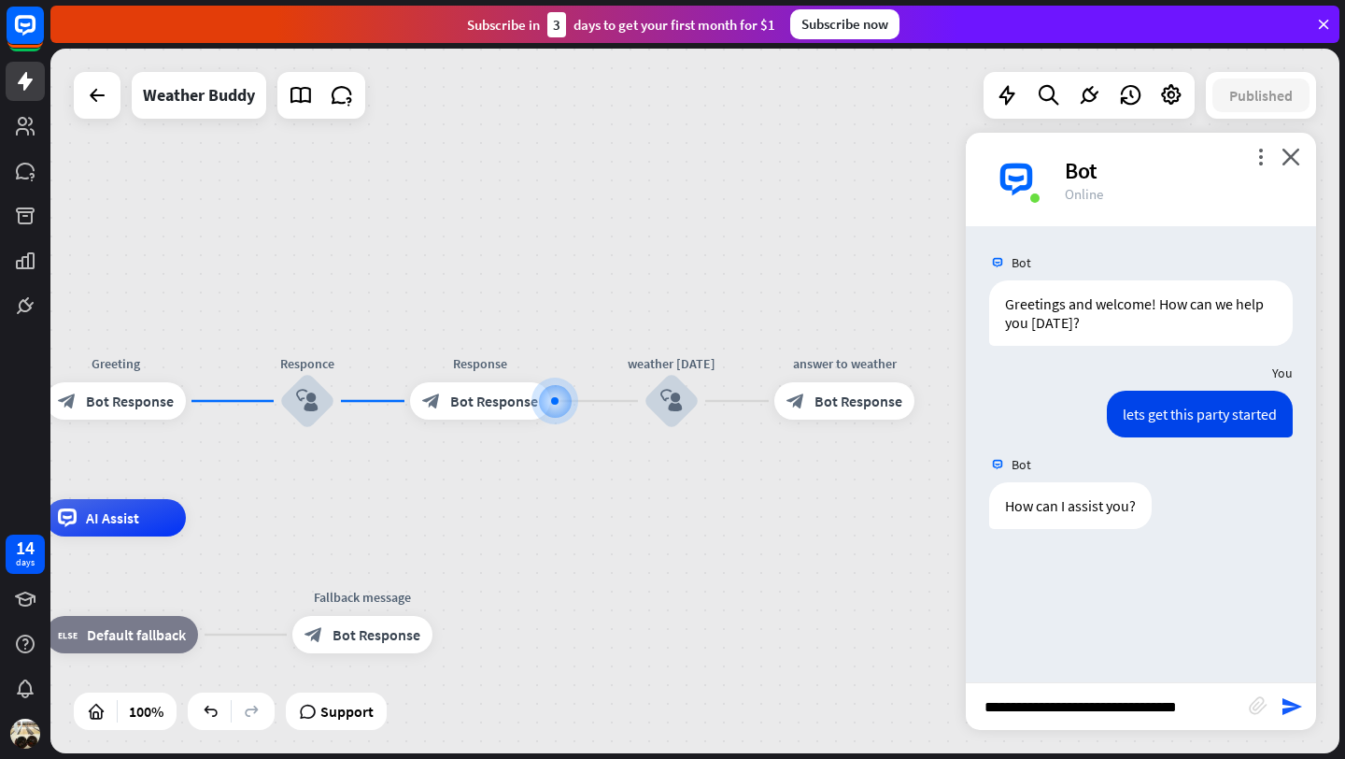
type input "**********"
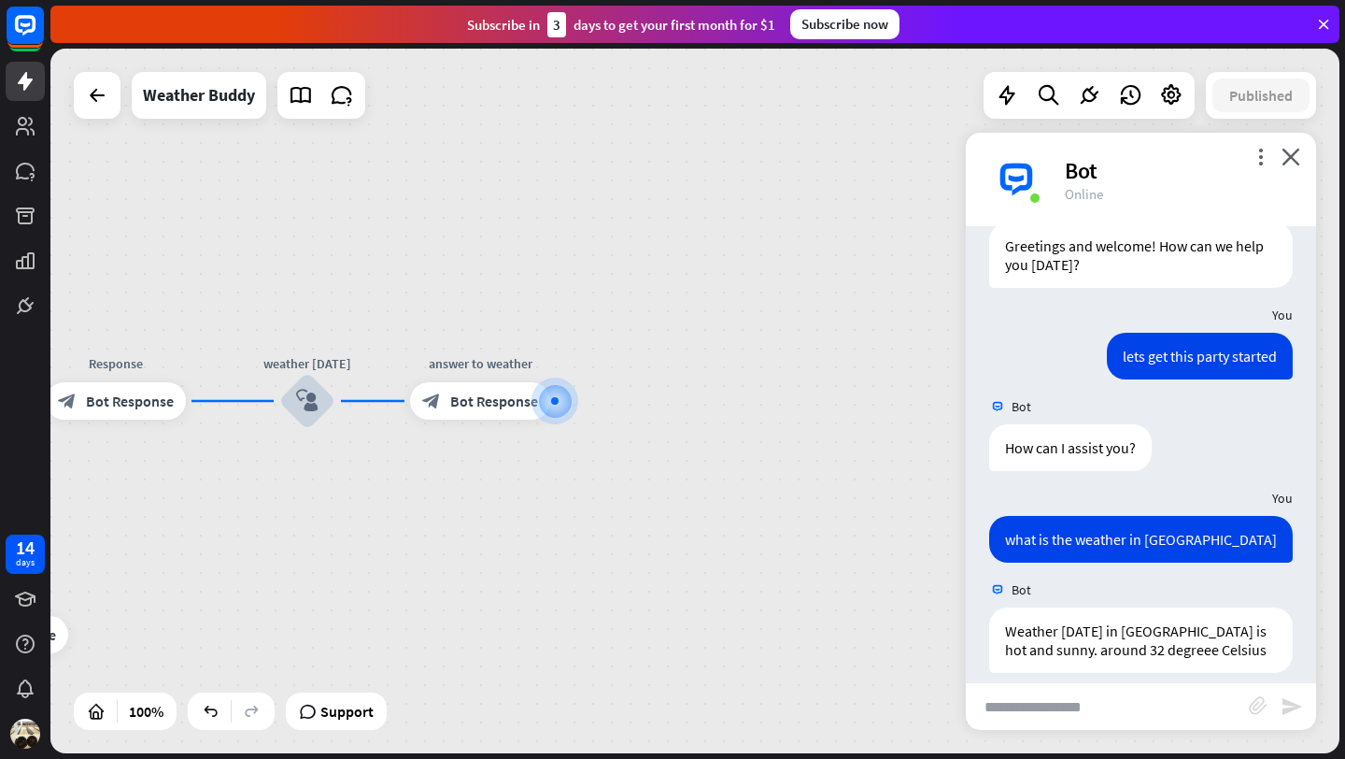
scroll to position [77, 0]
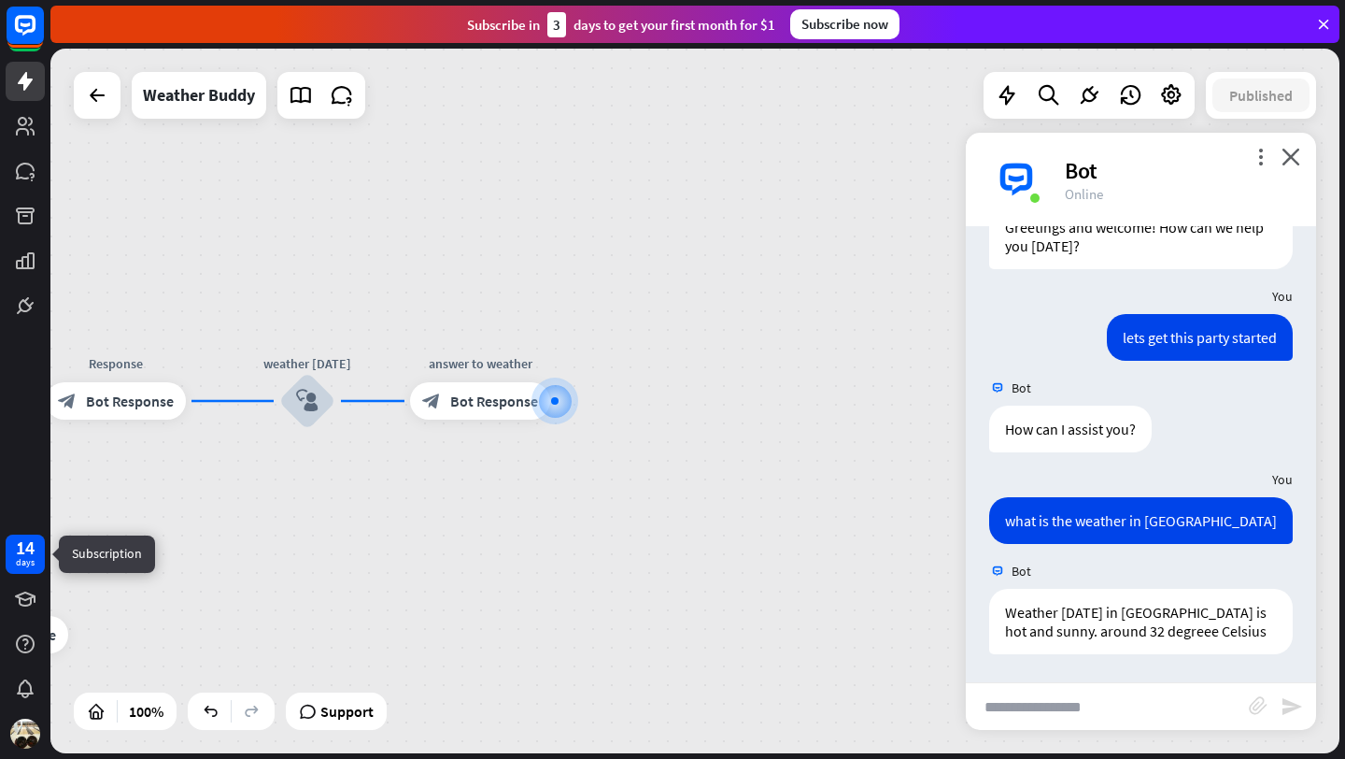
click at [27, 568] on div "days" at bounding box center [25, 562] width 19 height 13
